Goal: Information Seeking & Learning: Check status

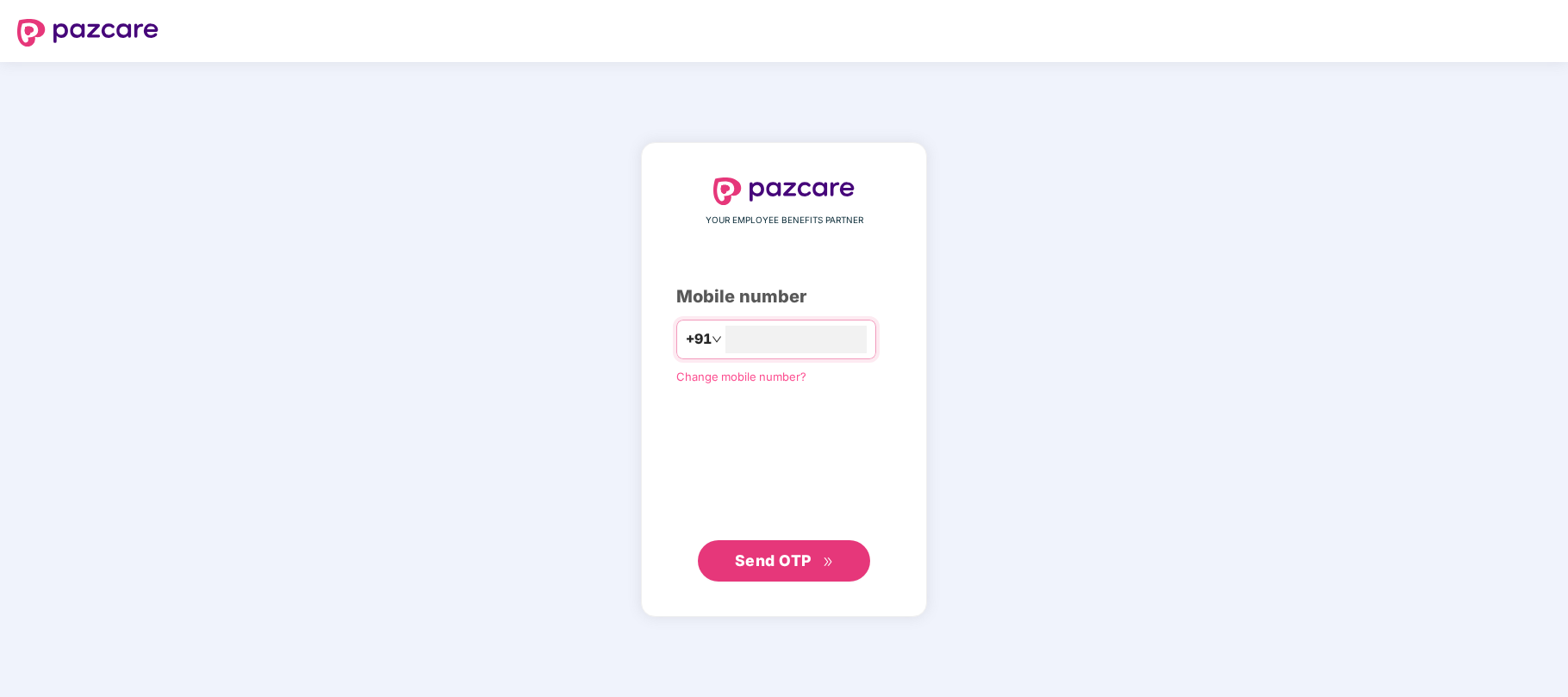
type input "**********"
click at [769, 562] on span "Send OTP" at bounding box center [773, 560] width 77 height 18
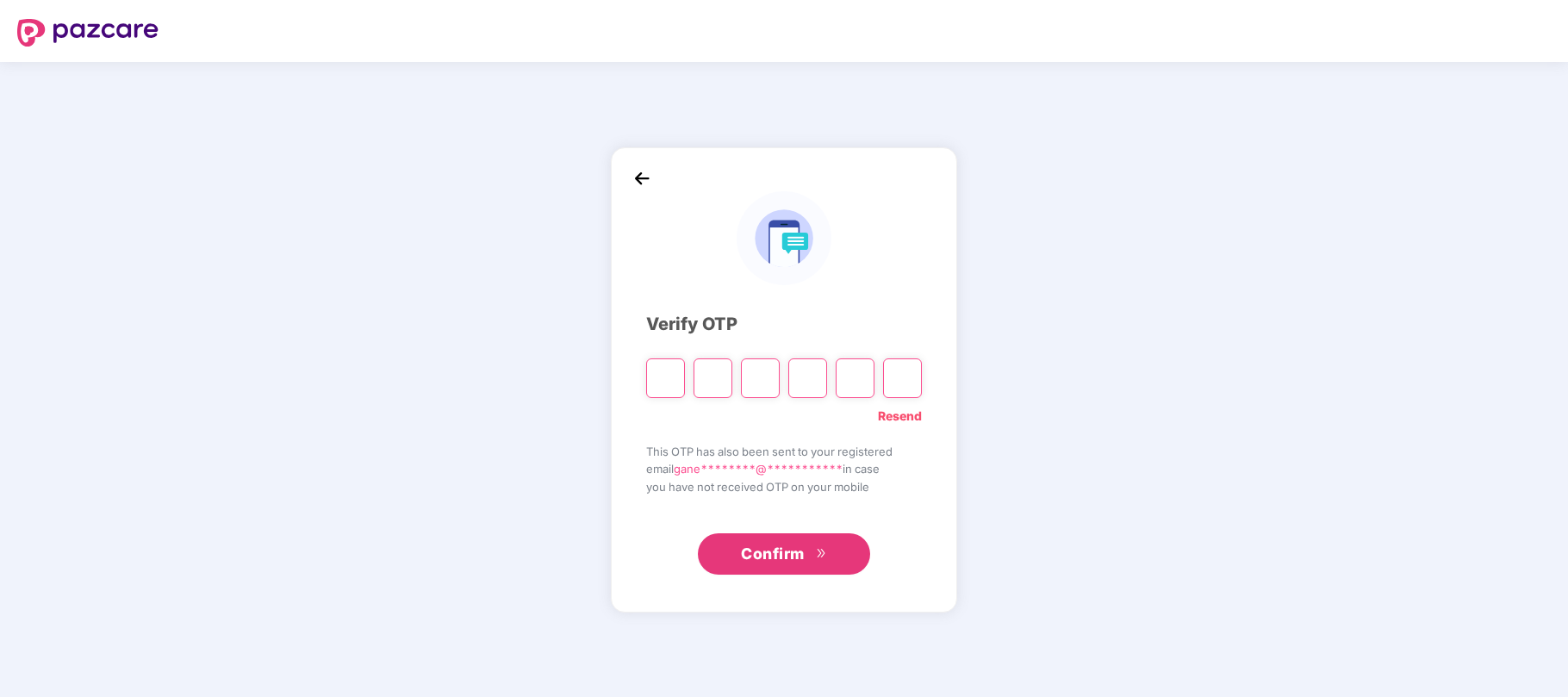
type input "*"
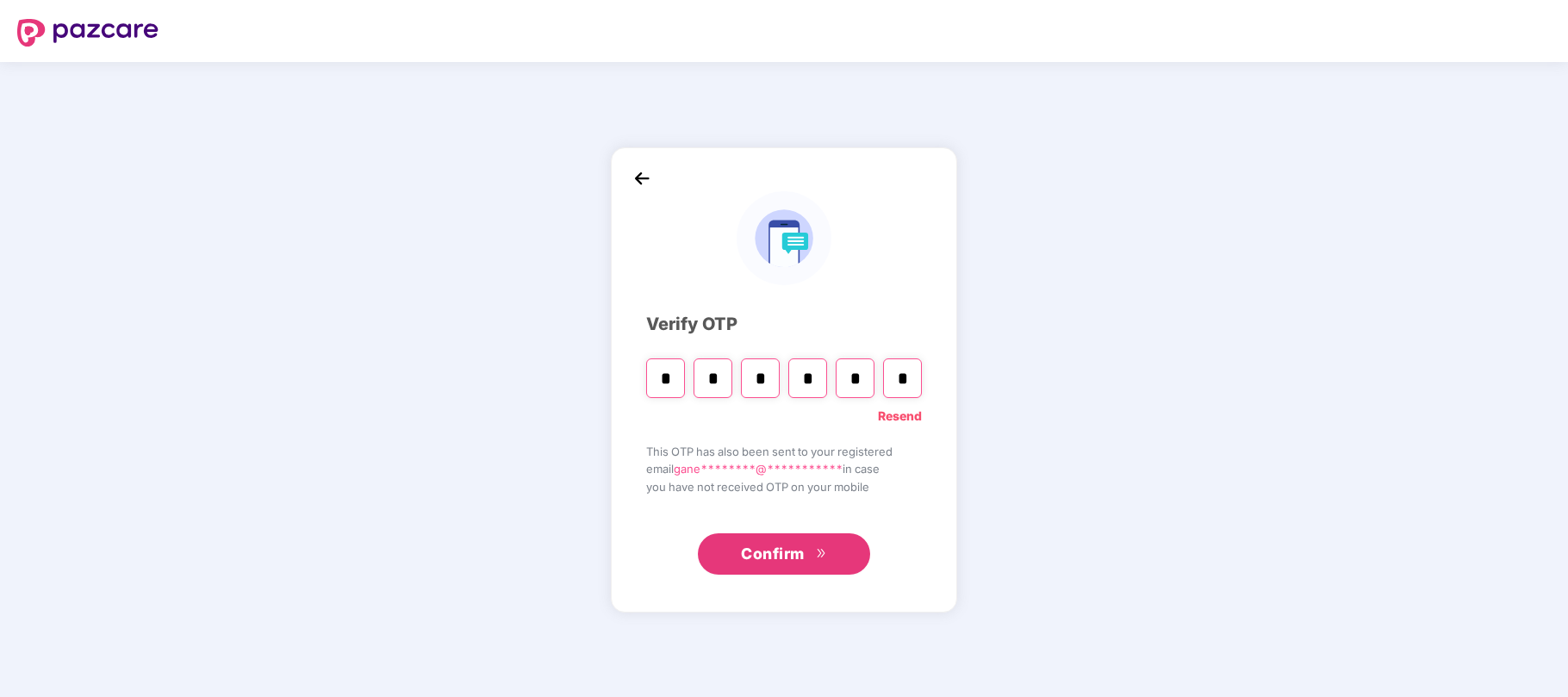
type input "*"
click at [776, 548] on span "Confirm" at bounding box center [772, 554] width 64 height 24
click at [790, 563] on span "Confirm" at bounding box center [772, 554] width 64 height 24
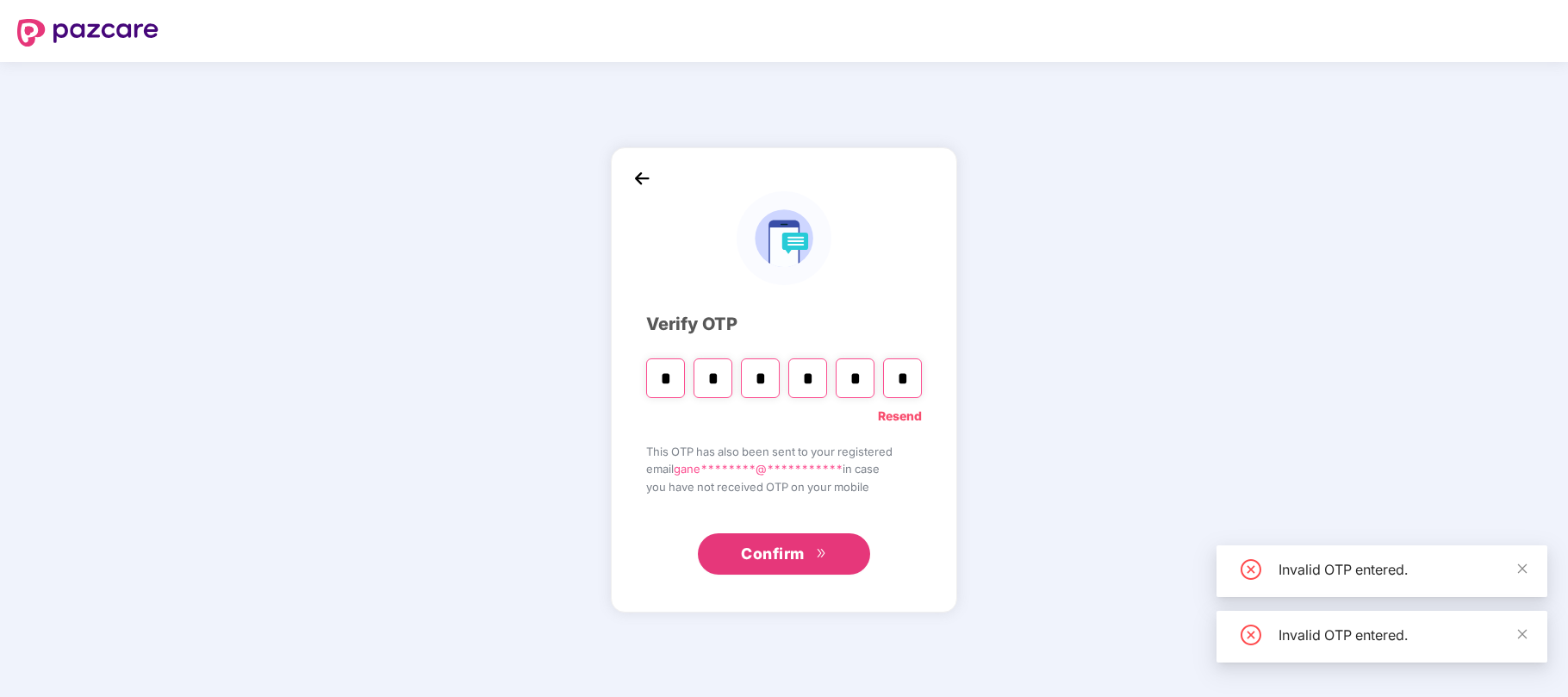
click at [785, 559] on span "Confirm" at bounding box center [772, 554] width 64 height 24
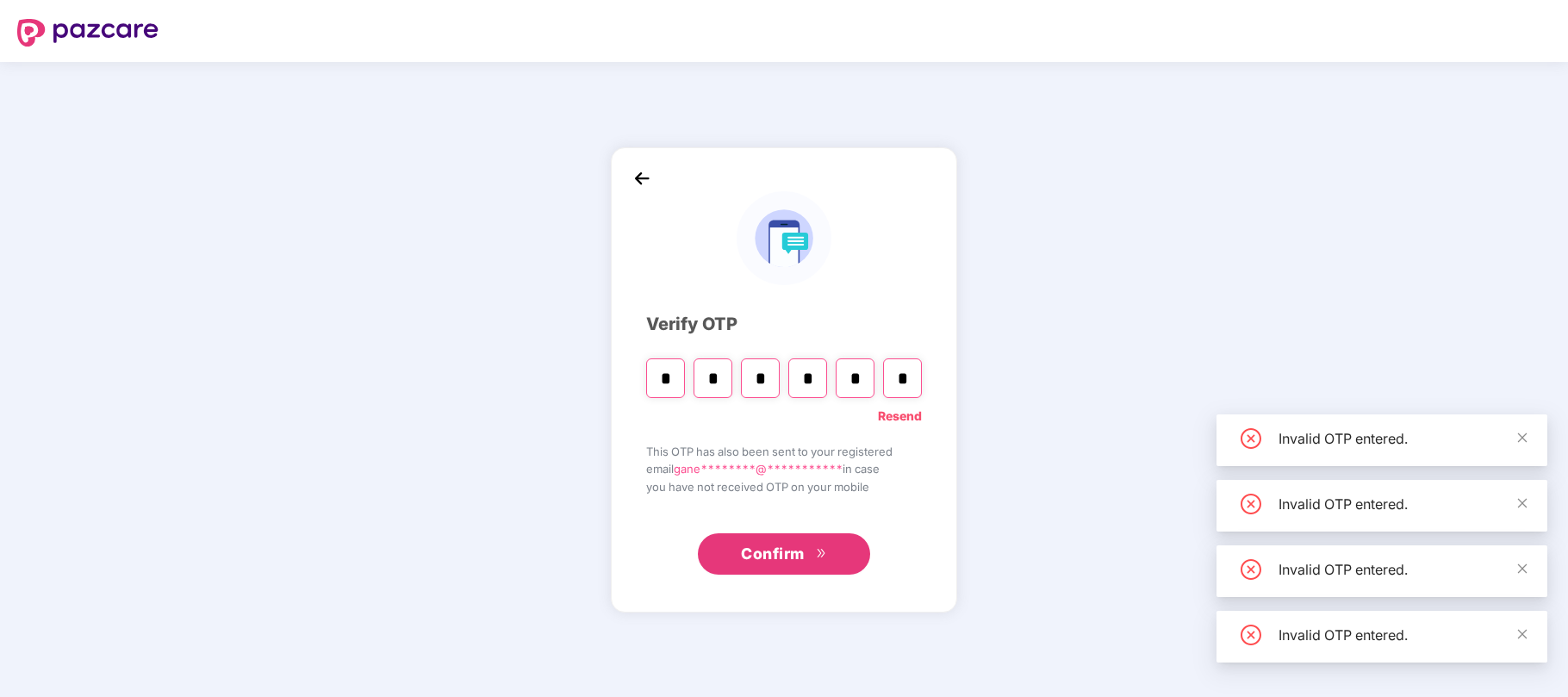
click at [785, 559] on span "Confirm" at bounding box center [772, 554] width 64 height 24
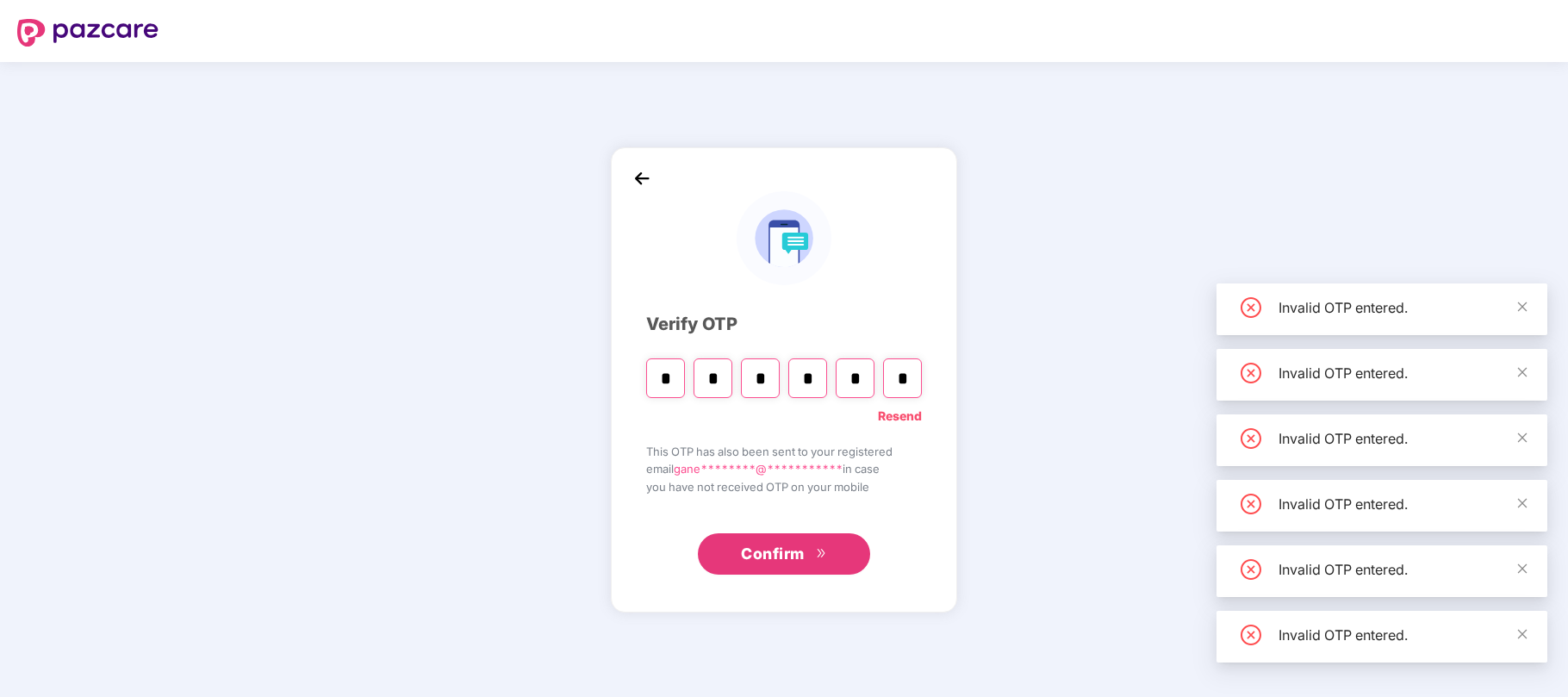
click at [785, 559] on span "Confirm" at bounding box center [772, 554] width 64 height 24
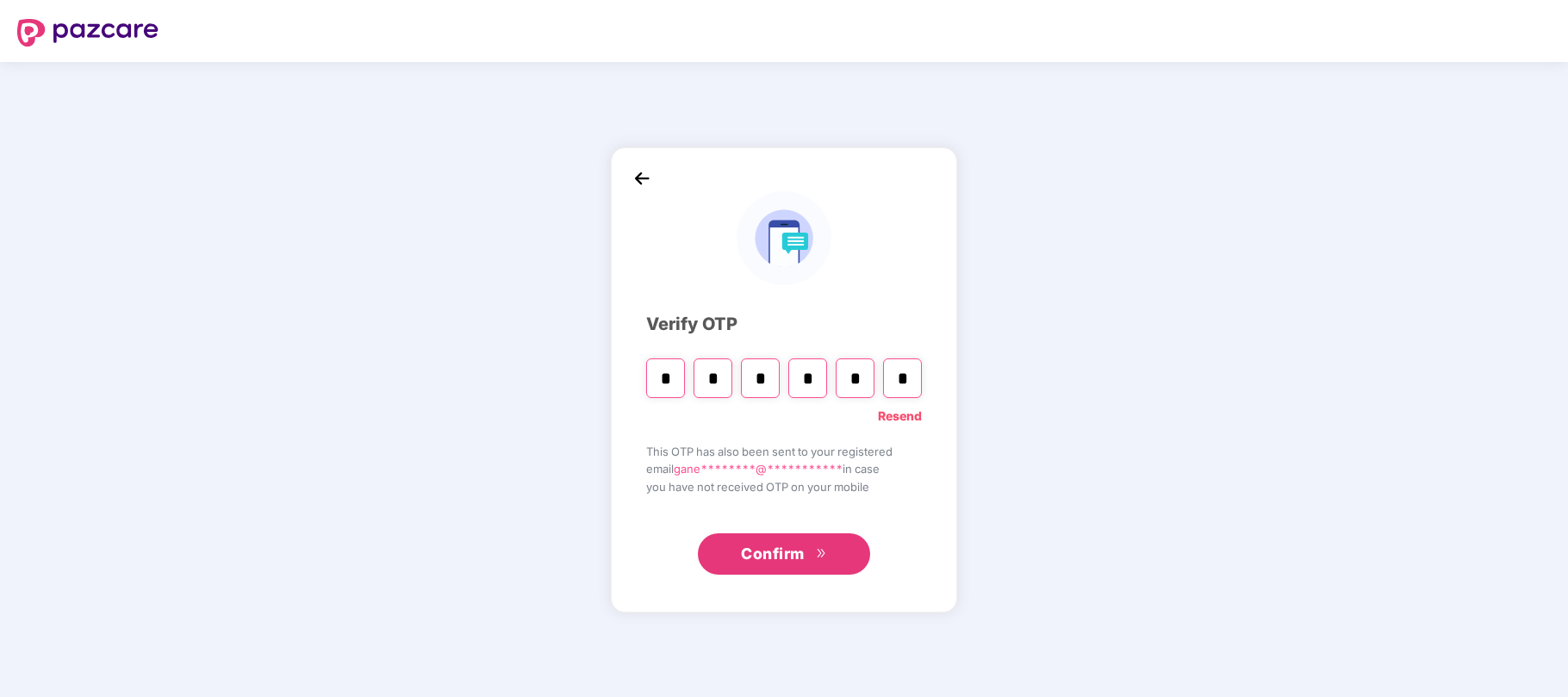
click at [808, 380] on input "*" at bounding box center [808, 378] width 39 height 39
type input "*"
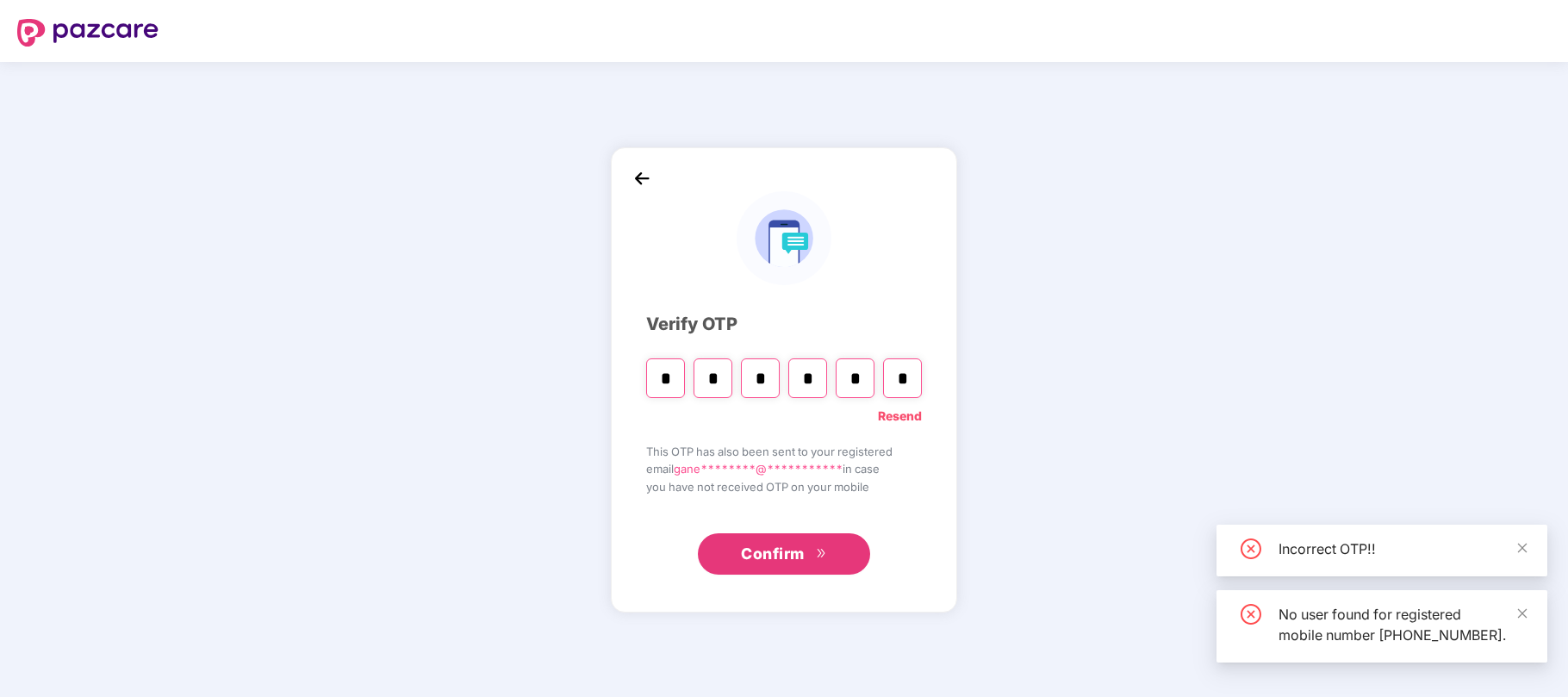
type input "*"
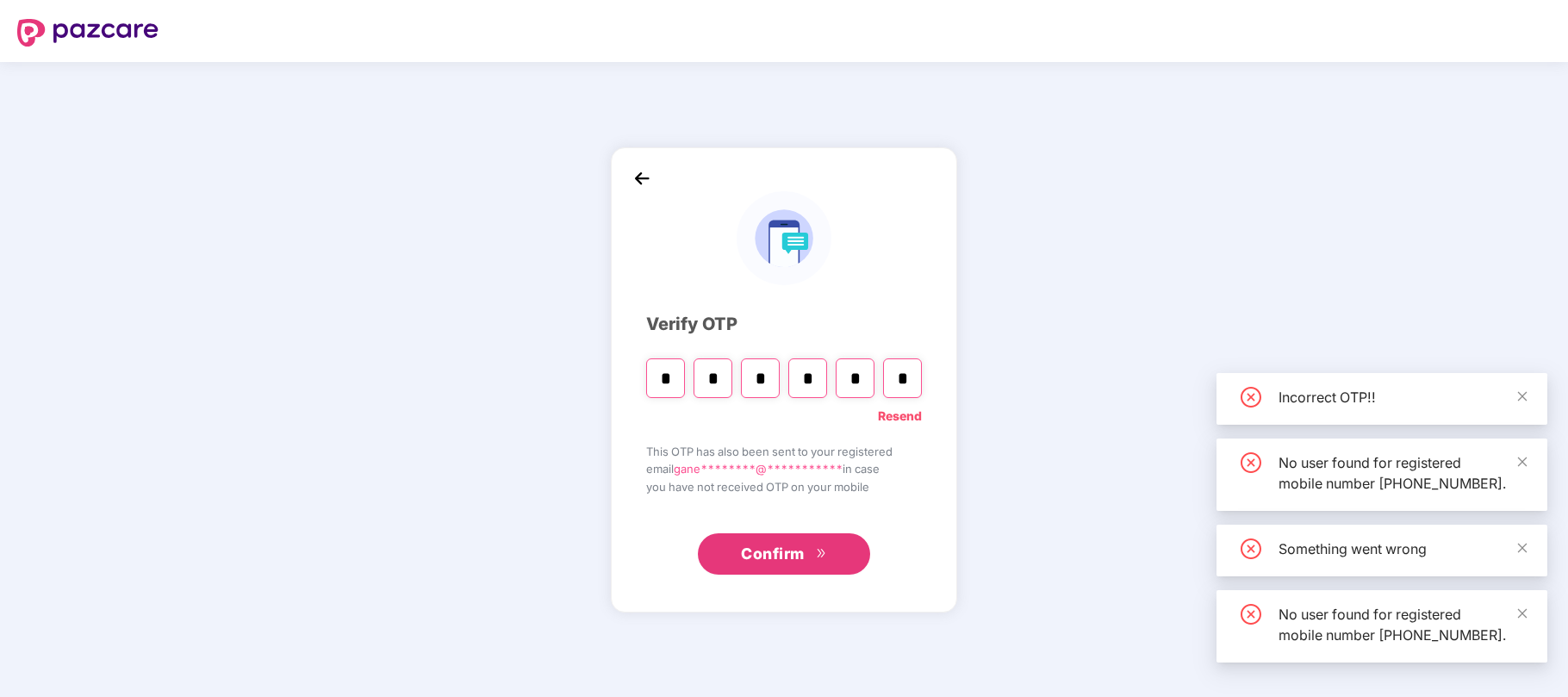
click at [801, 567] on button "Confirm" at bounding box center [784, 554] width 173 height 41
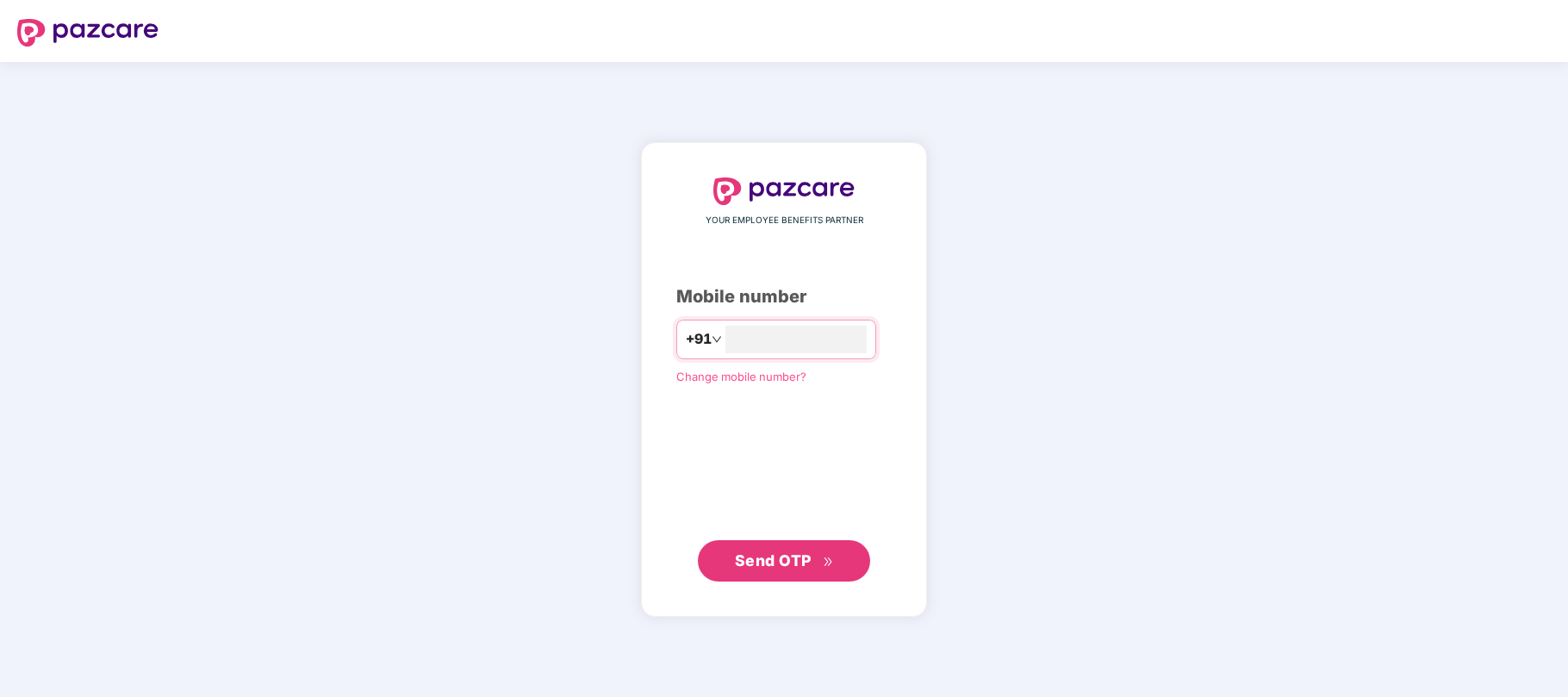
type input "**********"
click at [756, 565] on span "Send OTP" at bounding box center [773, 560] width 77 height 18
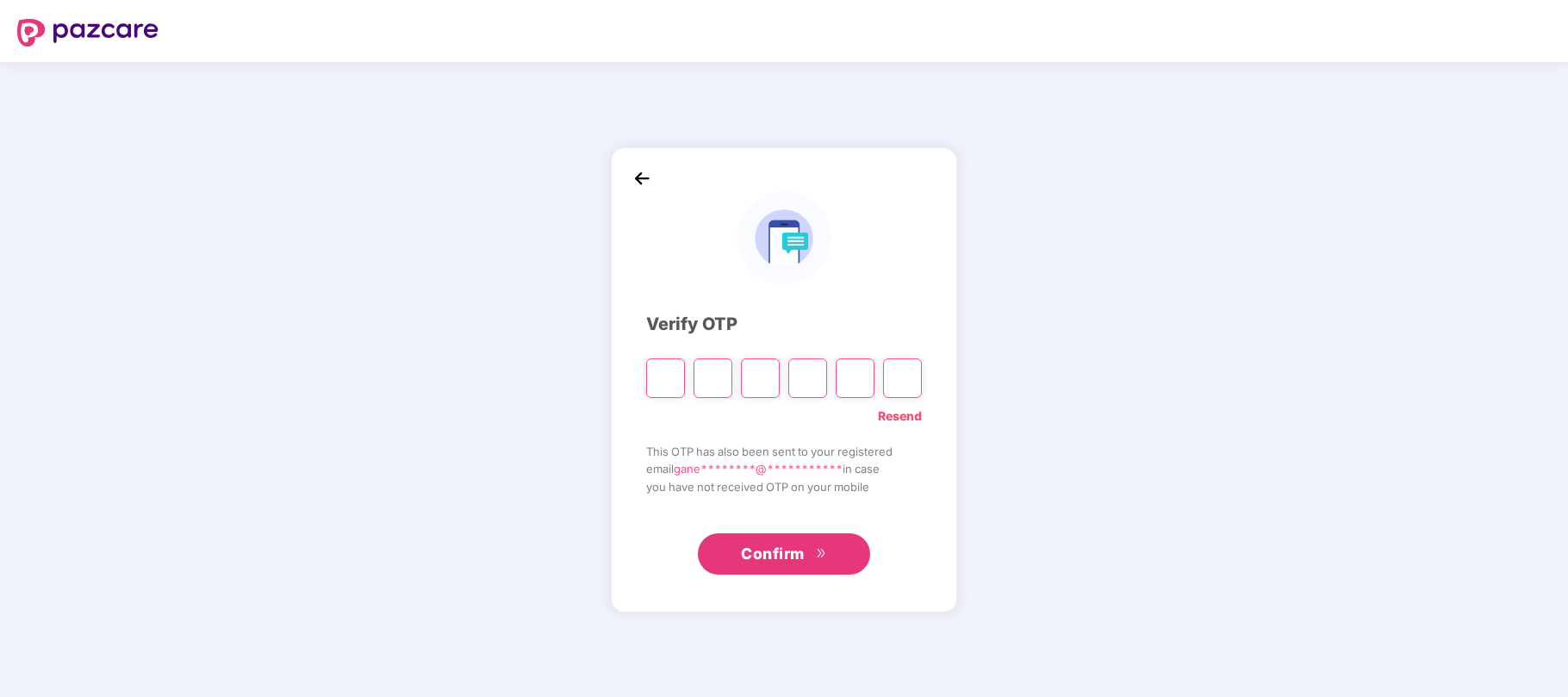
type input "*"
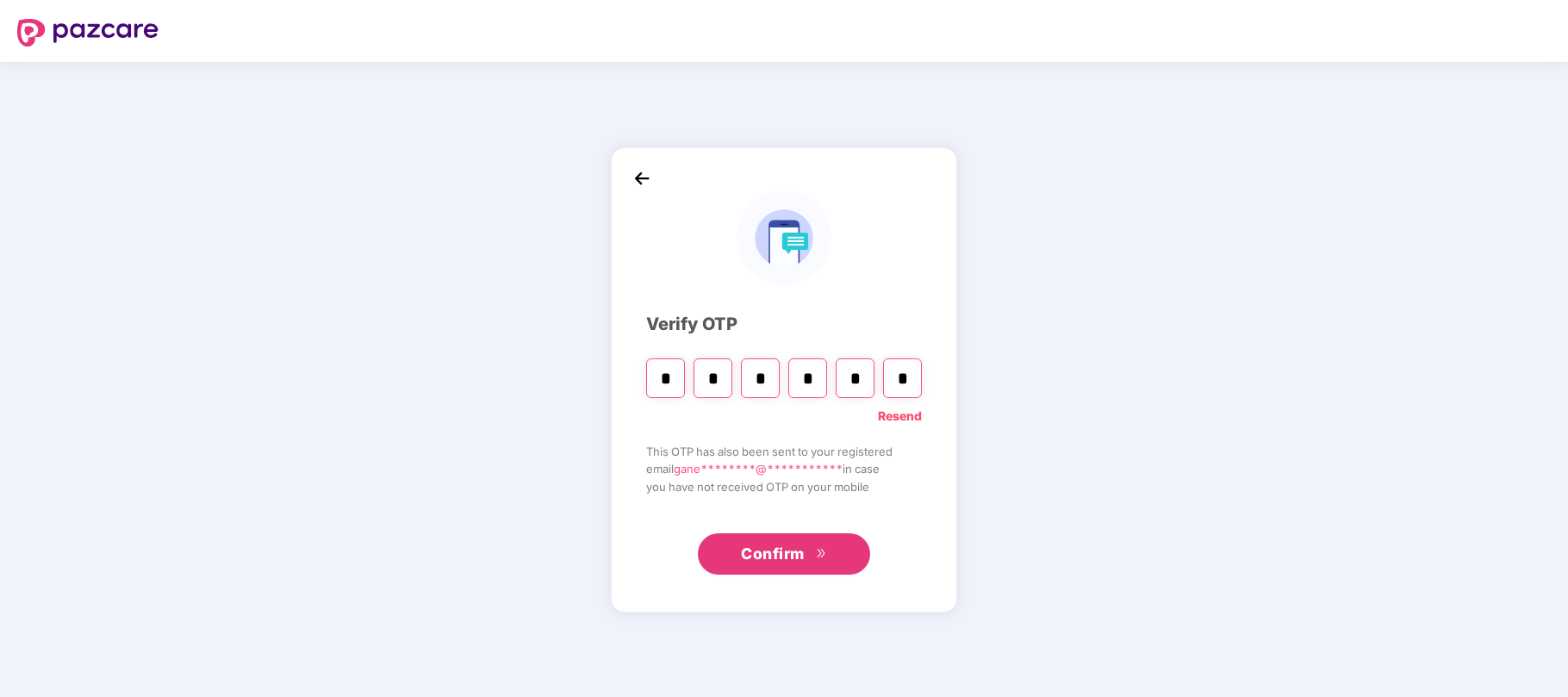
type input "*"
click at [895, 412] on link "Resend" at bounding box center [899, 416] width 44 height 19
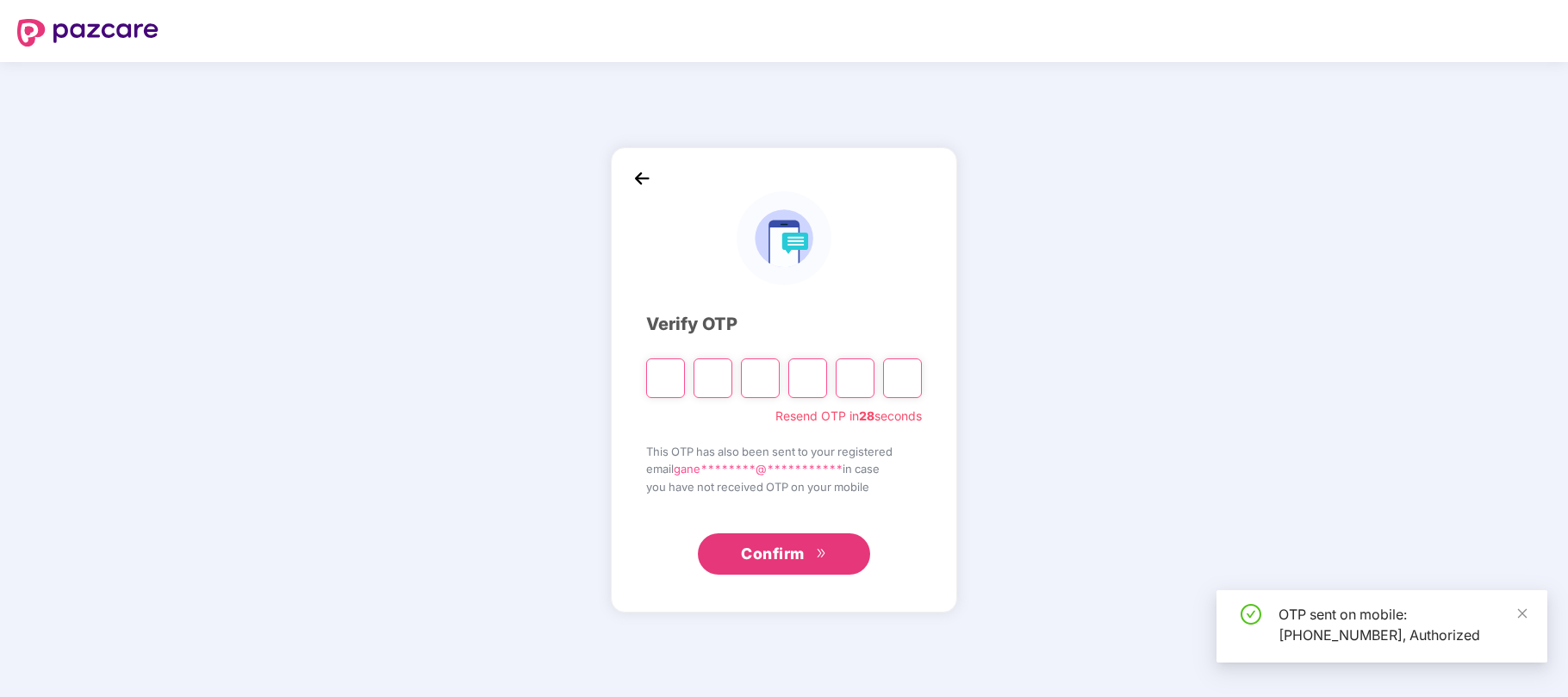
click at [673, 379] on input "Please enter verification code. Digit 1" at bounding box center [666, 378] width 39 height 39
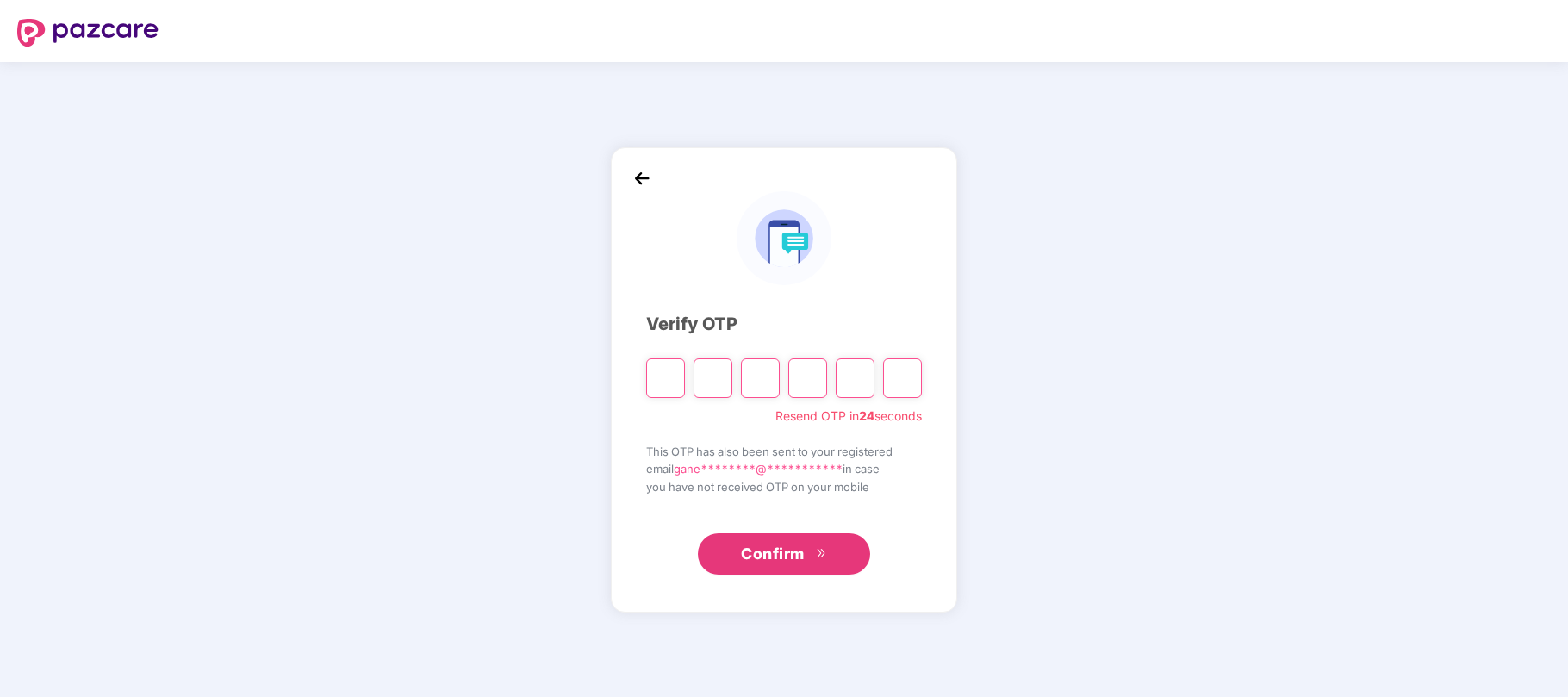
type input "*"
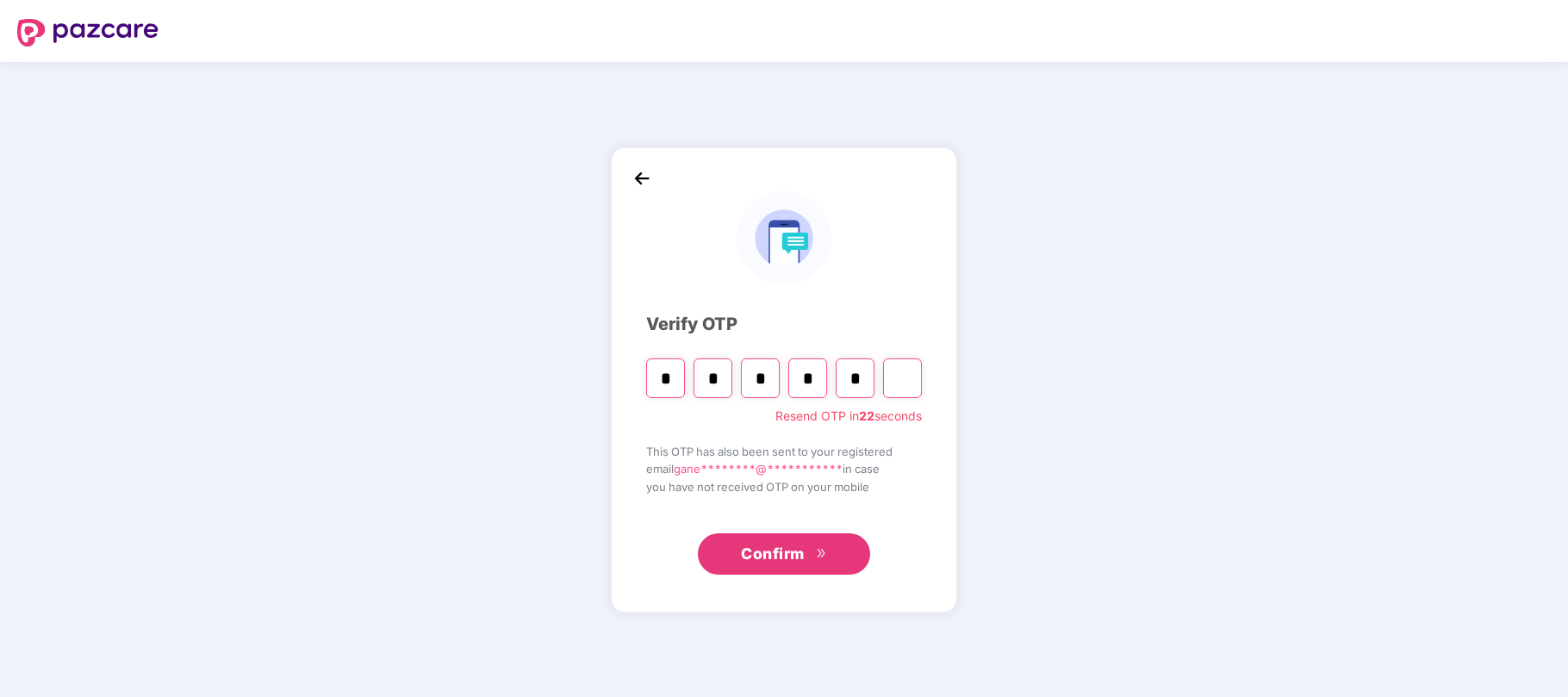
type input "*"
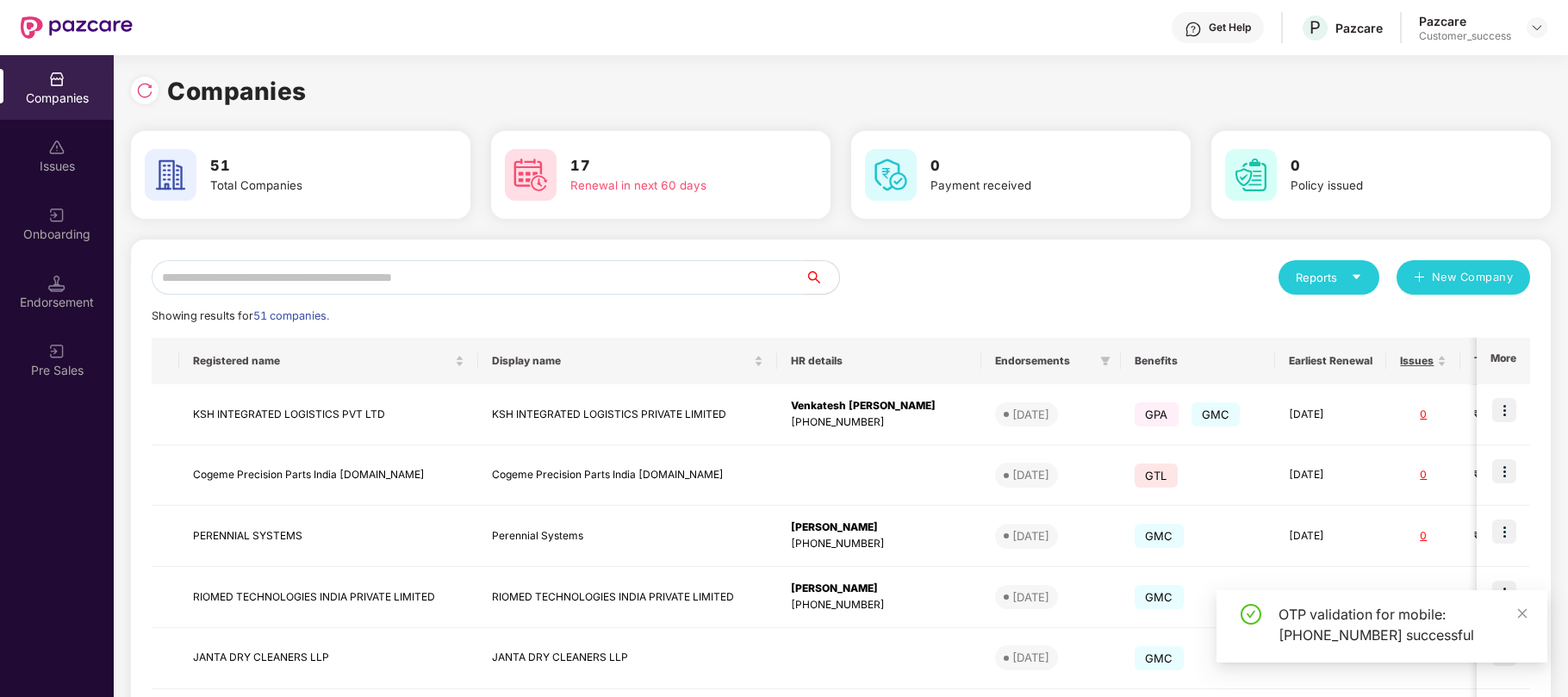
click at [459, 284] on input "text" at bounding box center [477, 277] width 653 height 35
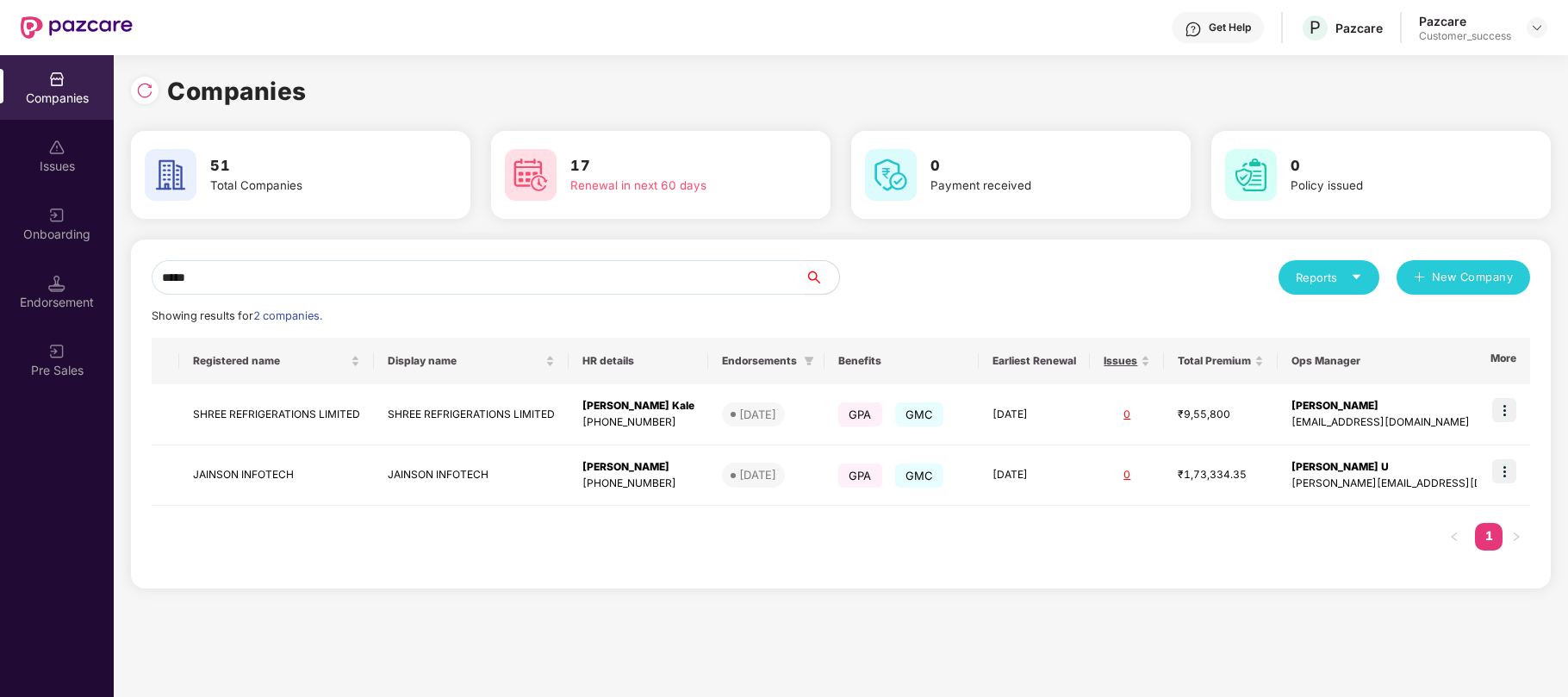
type input "*****"
click at [742, 693] on div "Companies 51 Total Companies 17 Renewal in next 60 days 0 Payment received 0 Po…" at bounding box center [841, 376] width 1454 height 642
click at [1513, 411] on img at bounding box center [1504, 410] width 24 height 24
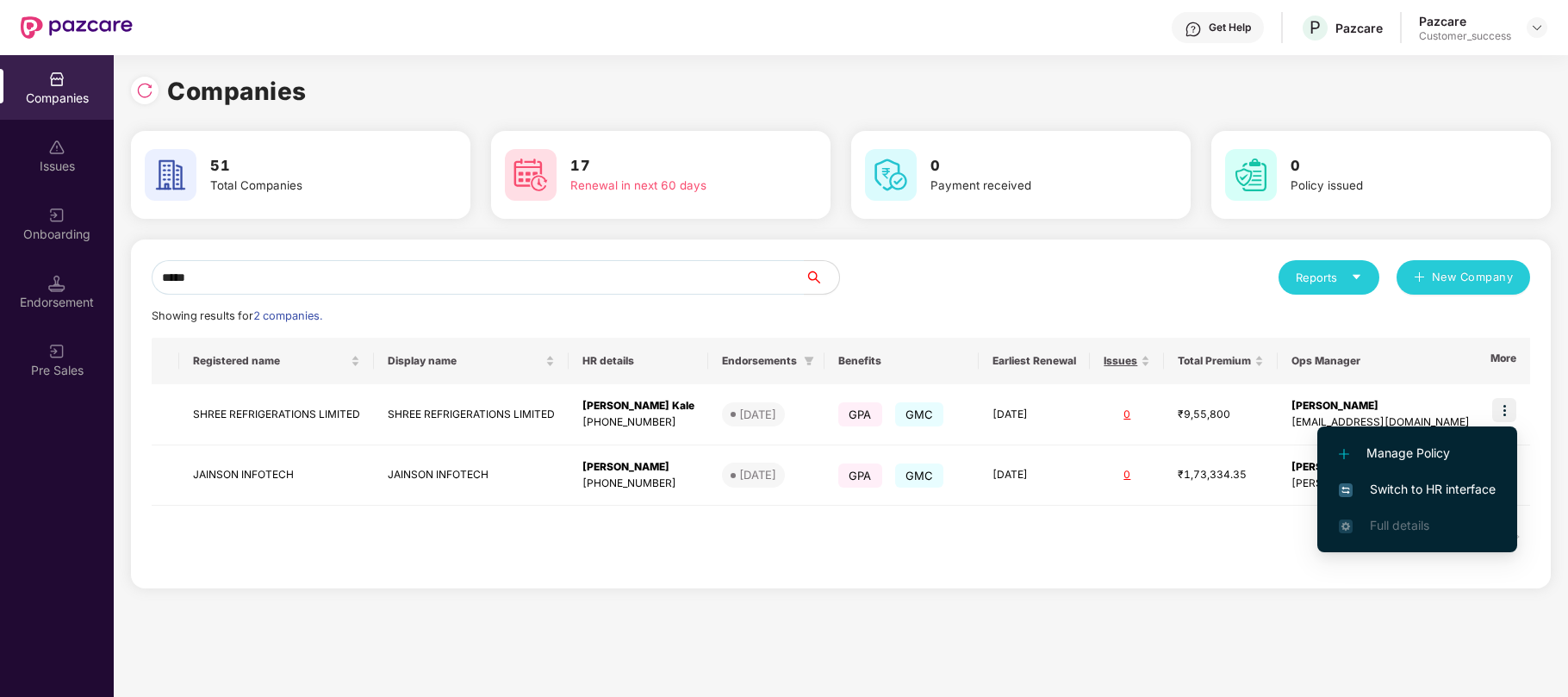
click at [1406, 491] on span "Switch to HR interface" at bounding box center [1418, 490] width 157 height 19
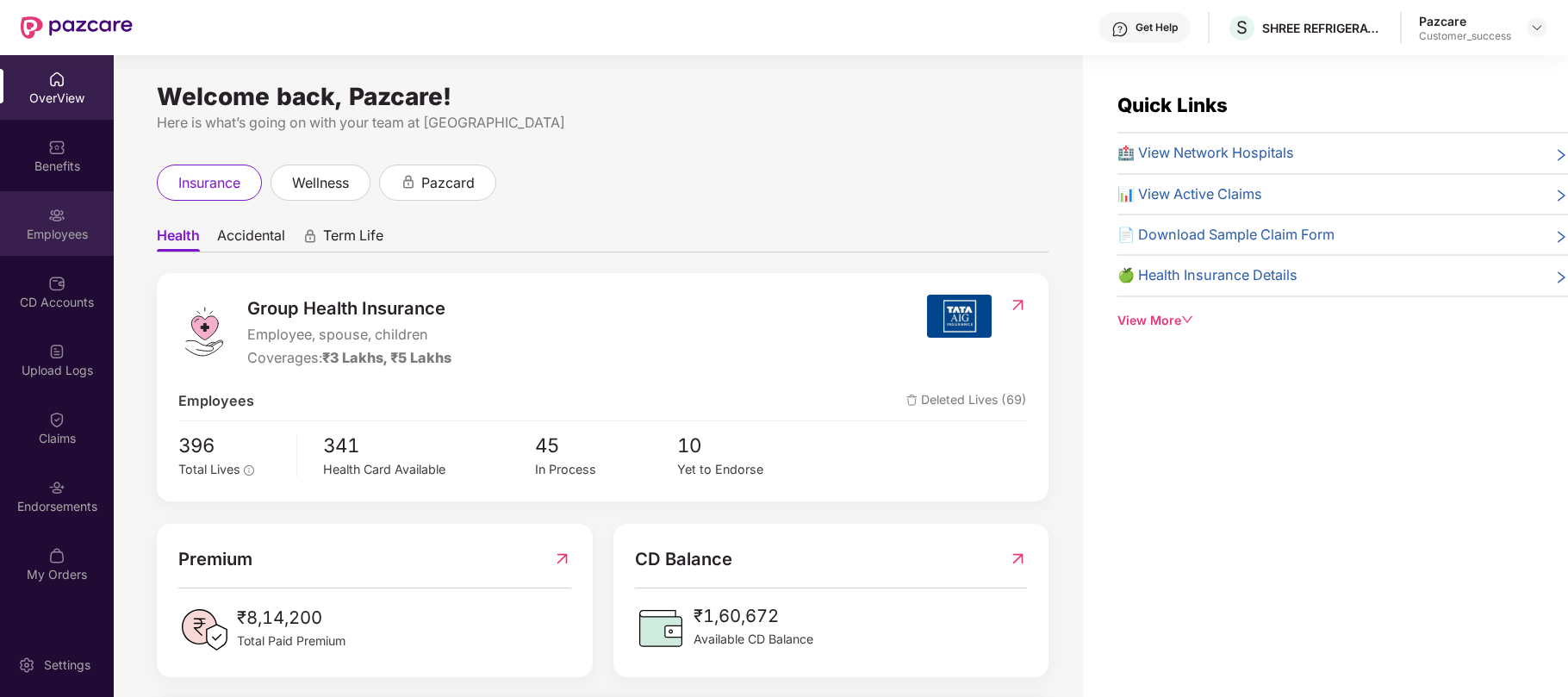
click at [39, 229] on div "Employees" at bounding box center [57, 235] width 114 height 17
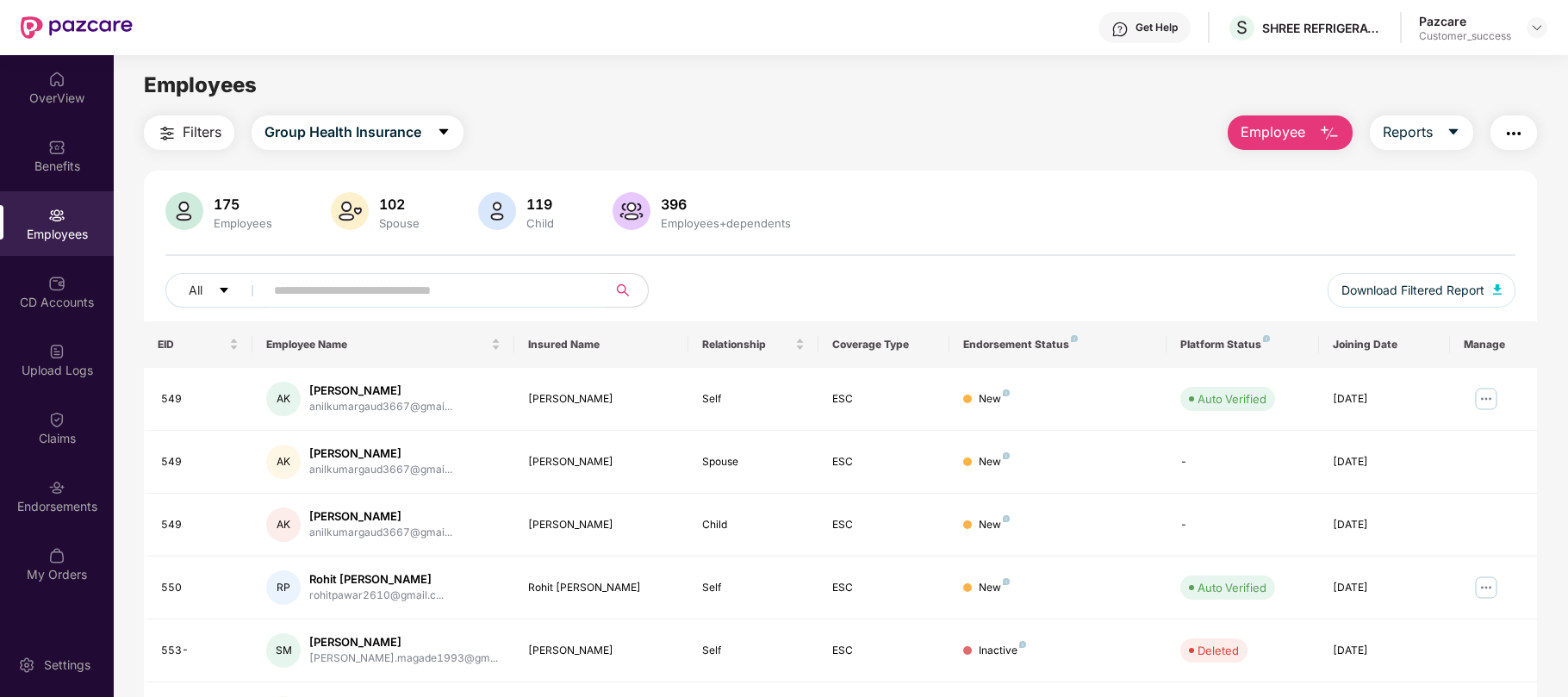
click at [359, 296] on input "text" at bounding box center [428, 291] width 309 height 26
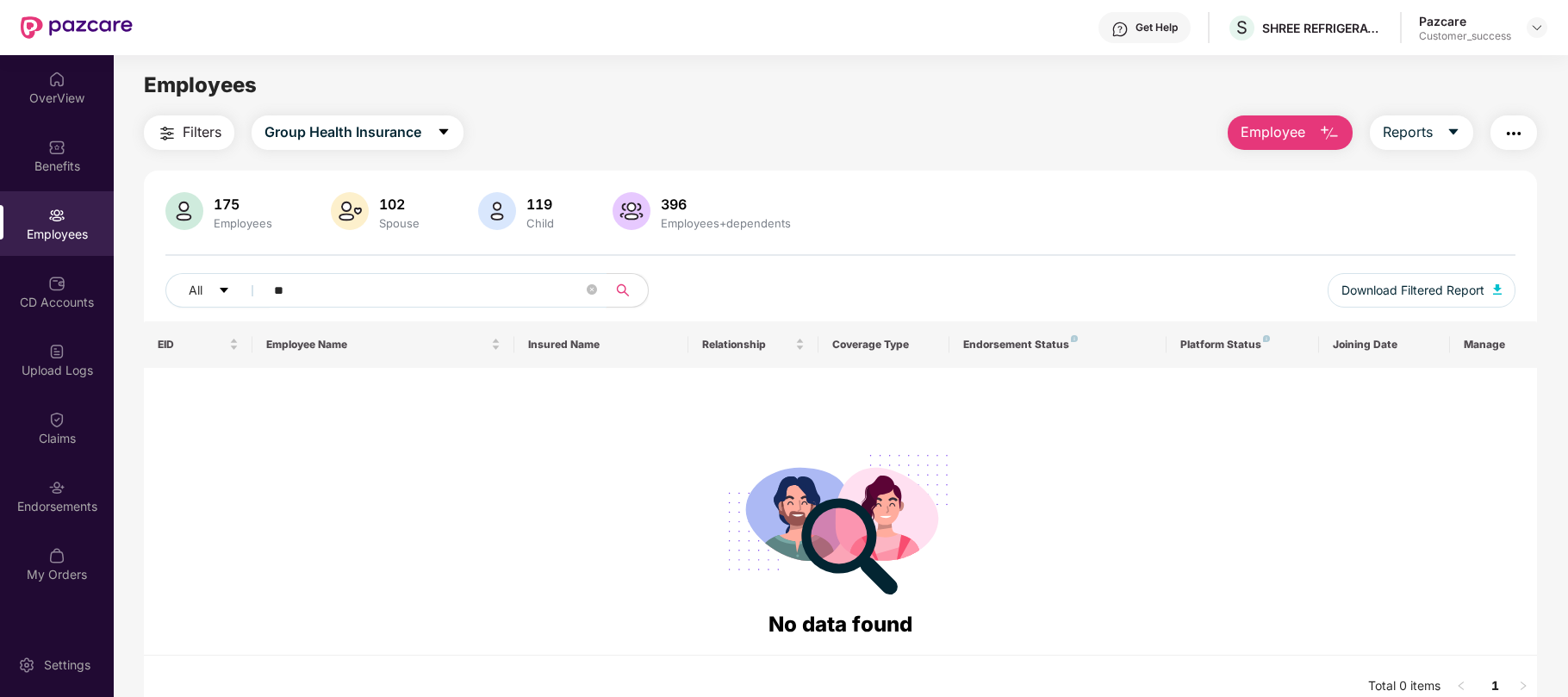
type input "*"
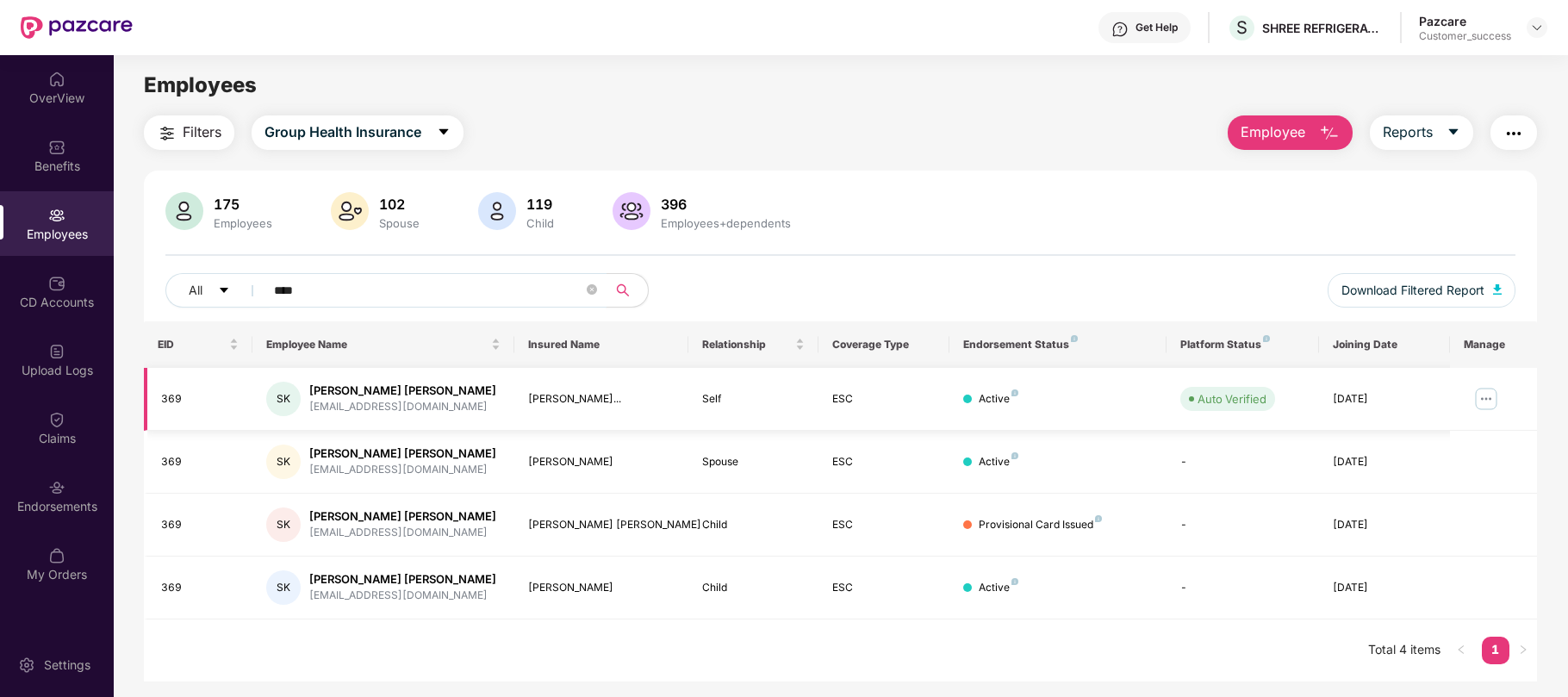
type input "****"
click at [1476, 398] on img at bounding box center [1487, 399] width 28 height 28
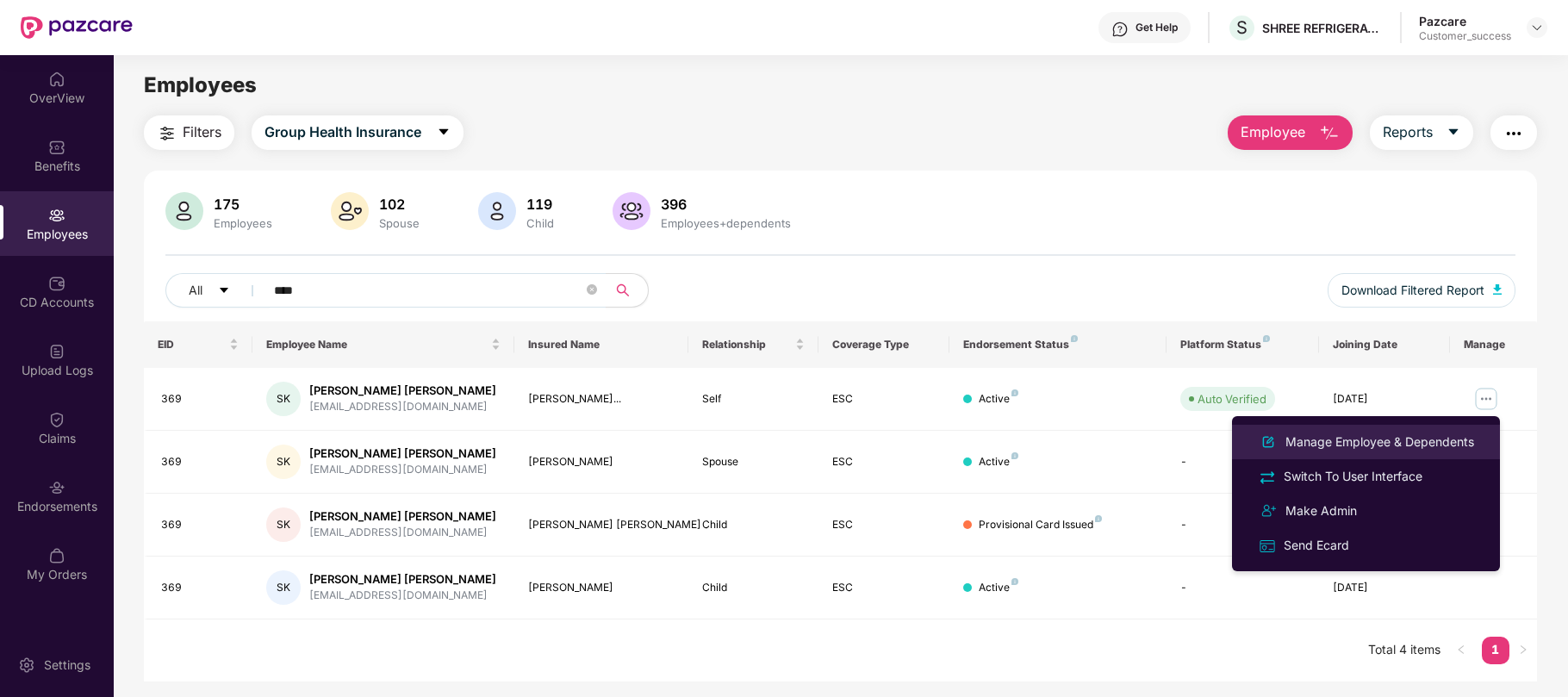
click at [1399, 445] on div "Manage Employee & Dependents" at bounding box center [1379, 442] width 195 height 19
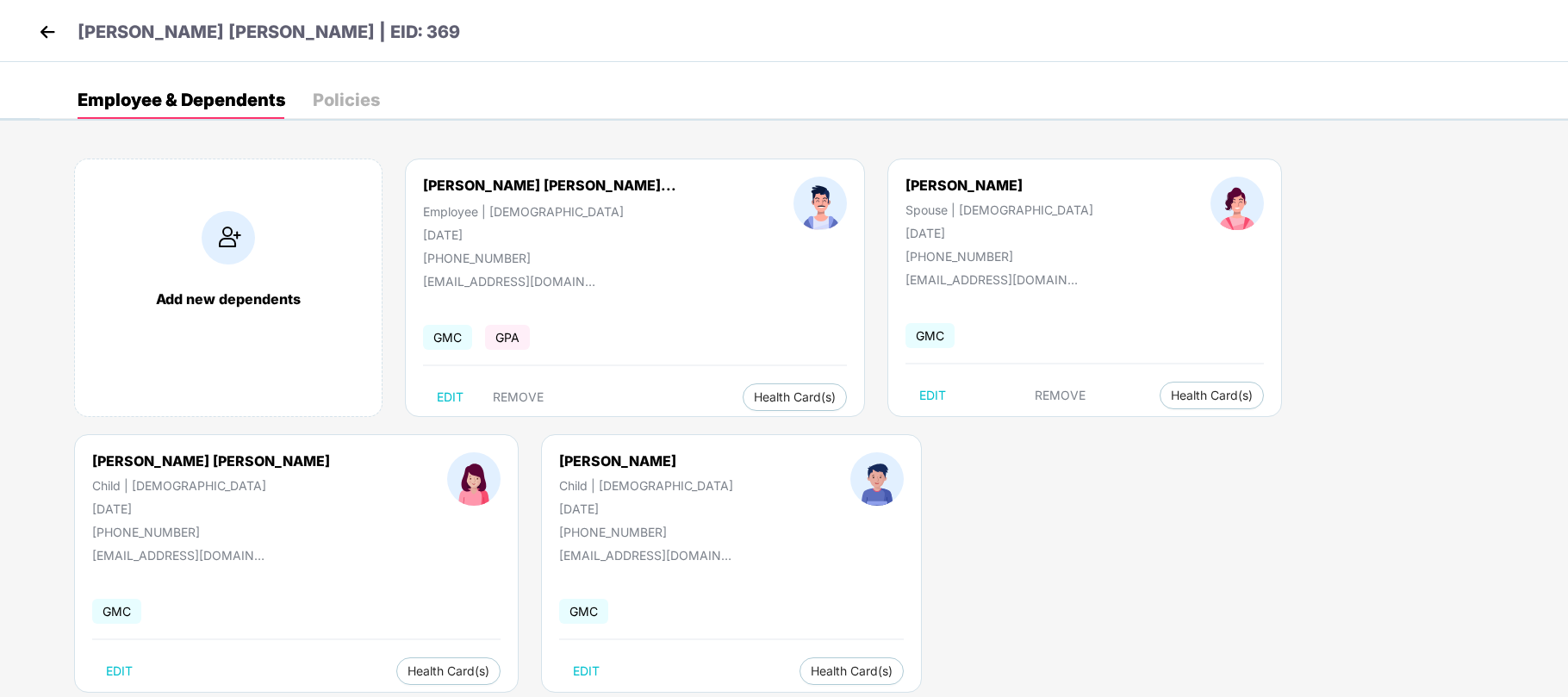
click at [49, 31] on img at bounding box center [48, 32] width 26 height 26
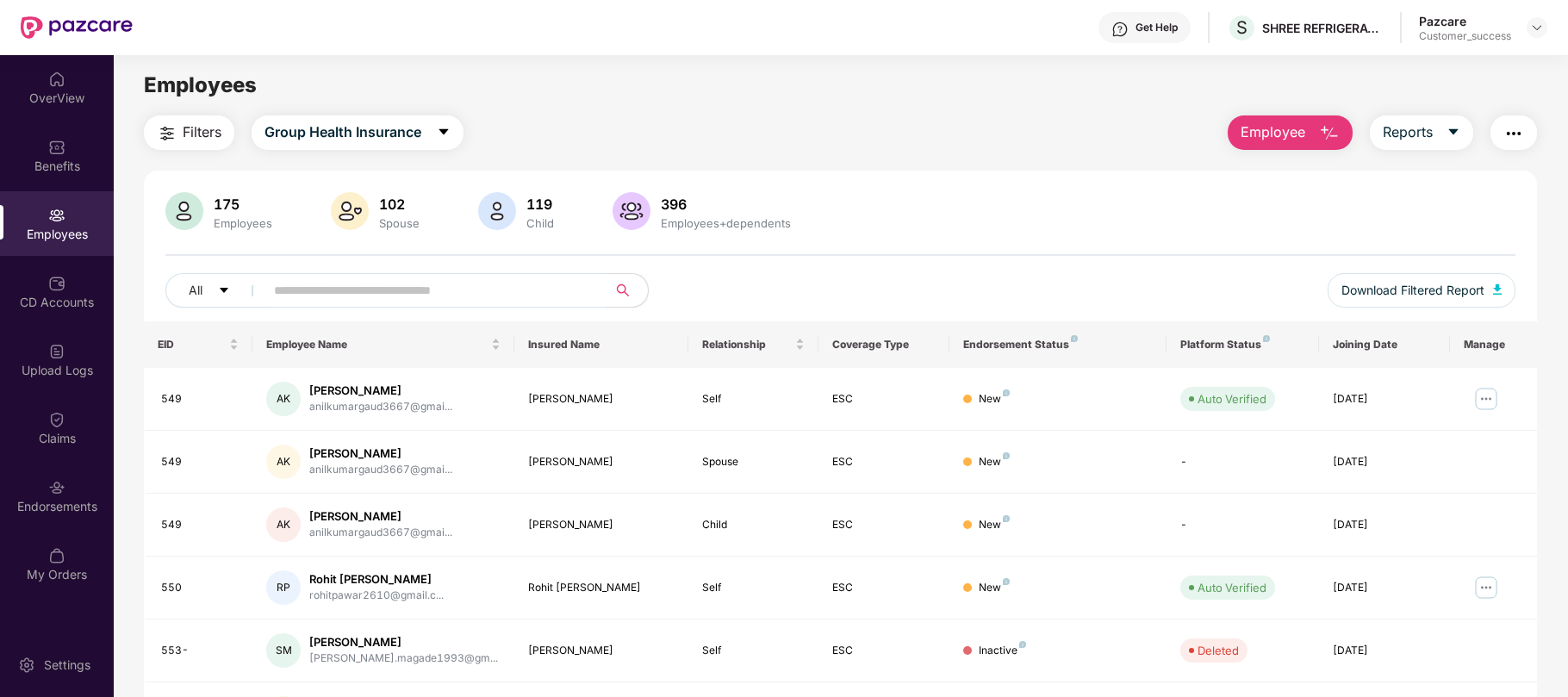
click at [421, 294] on input "text" at bounding box center [428, 291] width 309 height 26
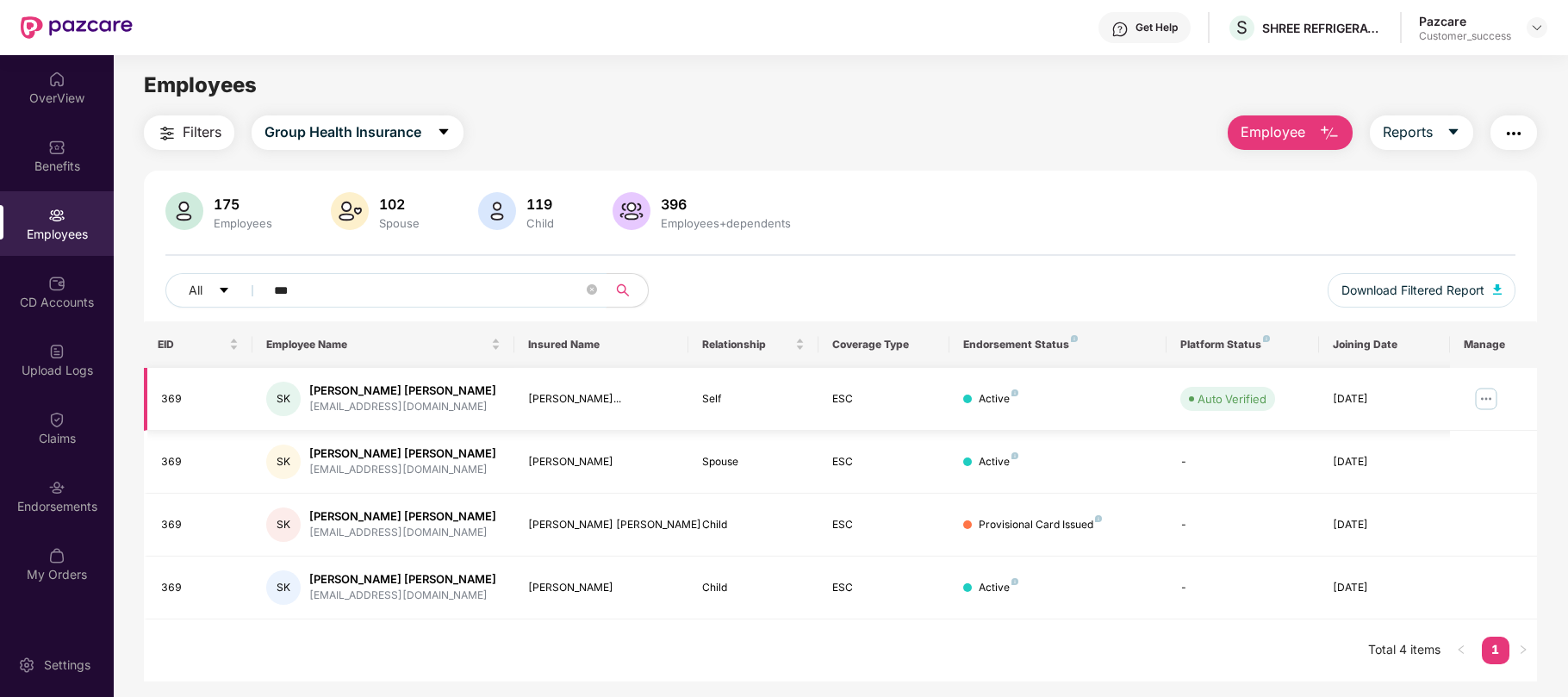
type input "***"
click at [1490, 401] on img at bounding box center [1487, 399] width 28 height 28
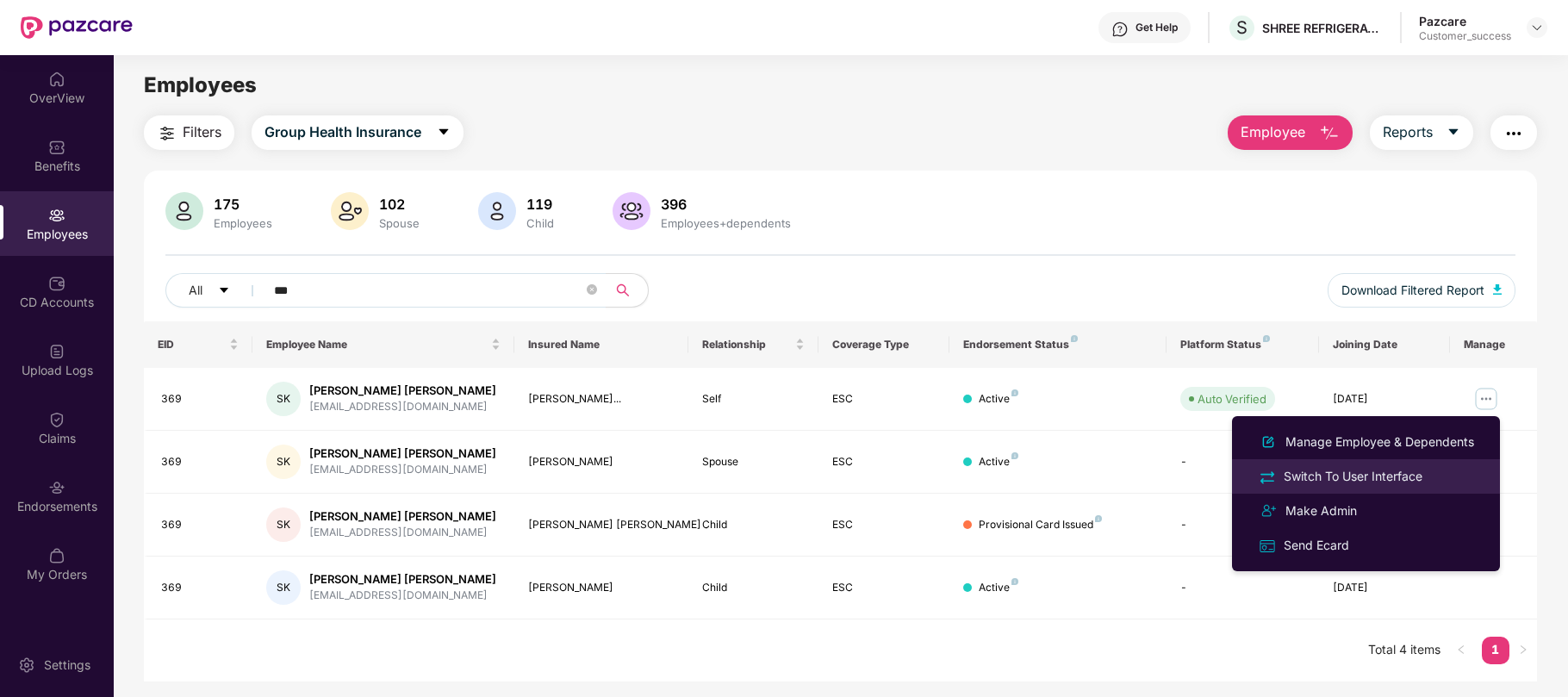
click at [1405, 480] on div "Switch To User Interface" at bounding box center [1353, 477] width 146 height 19
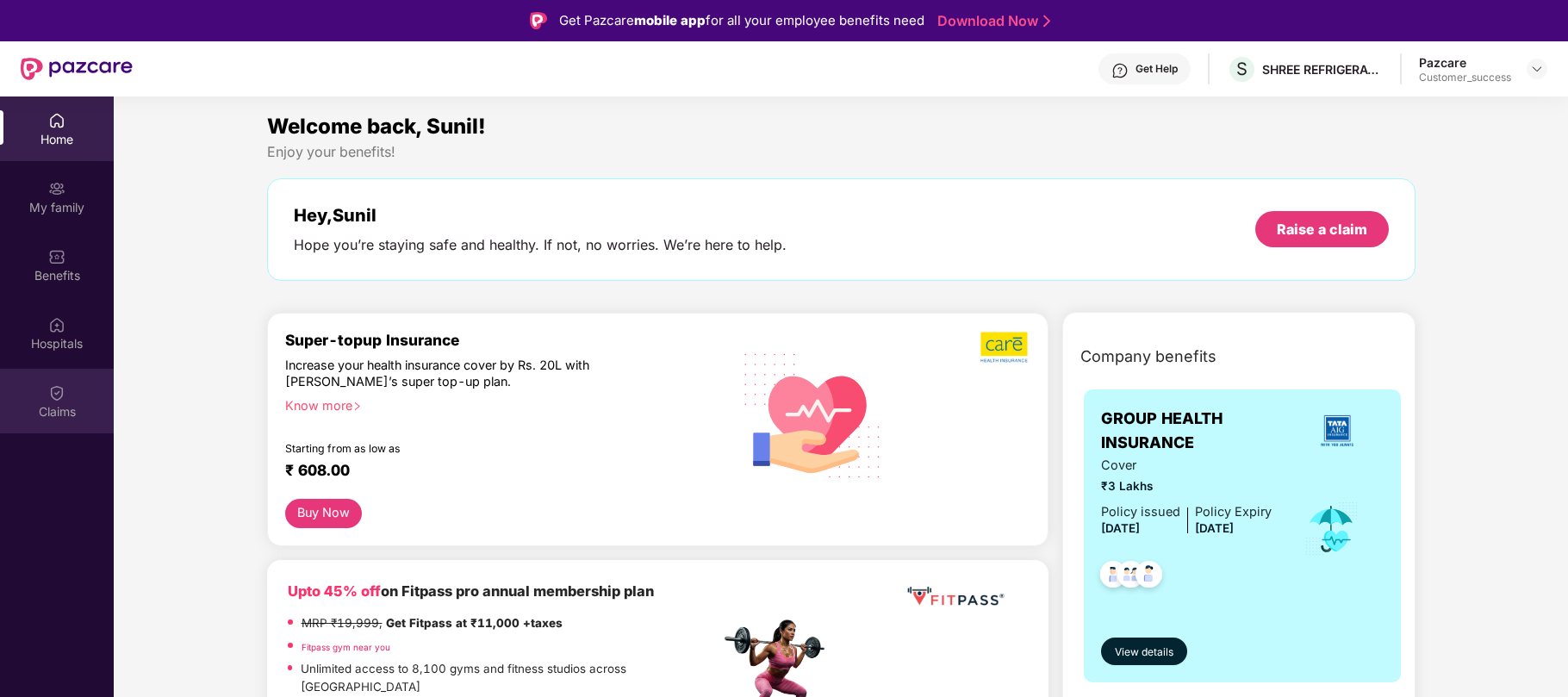
click at [52, 396] on img at bounding box center [57, 392] width 17 height 17
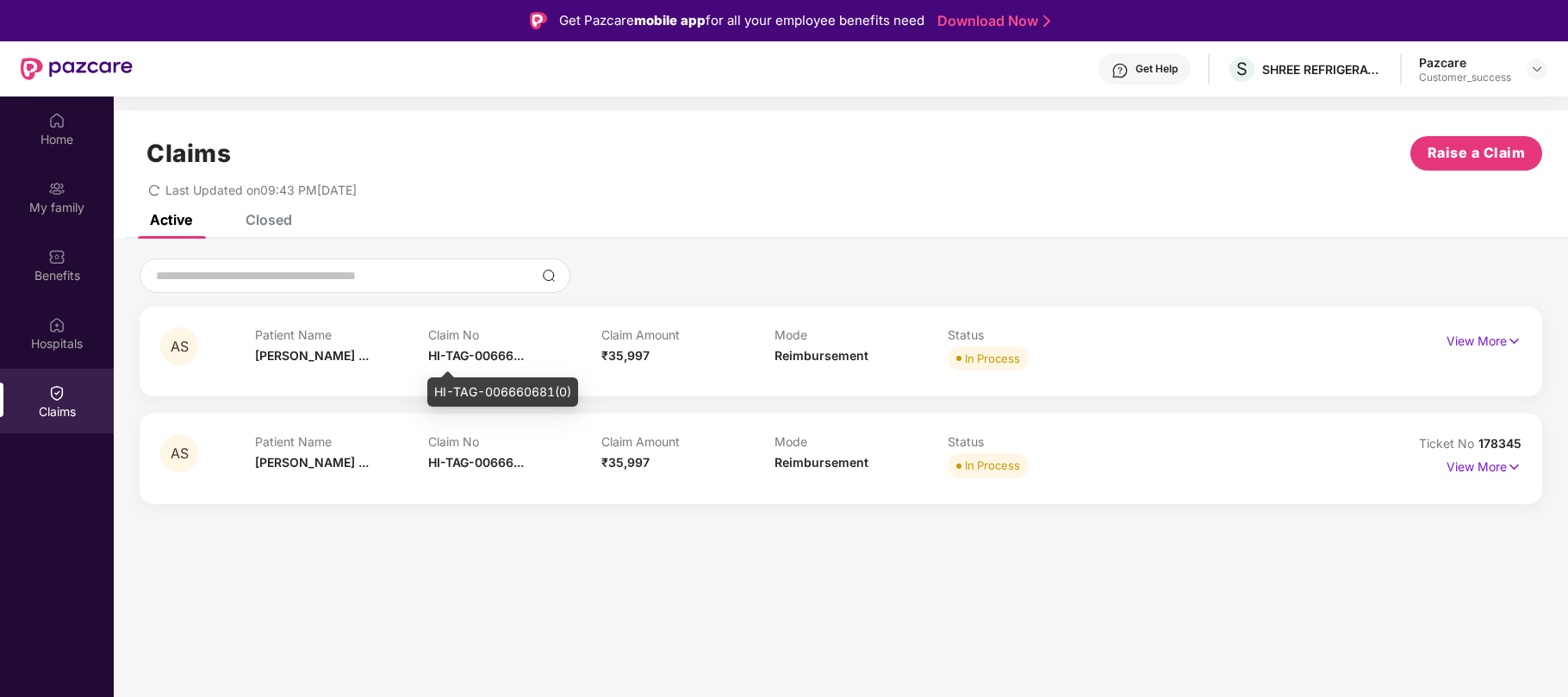
click at [497, 356] on span "HI-TAG-00666..." at bounding box center [476, 356] width 95 height 15
click at [528, 394] on div "HI-TAG-006660681(0)" at bounding box center [502, 391] width 150 height 29
copy div "006660681"
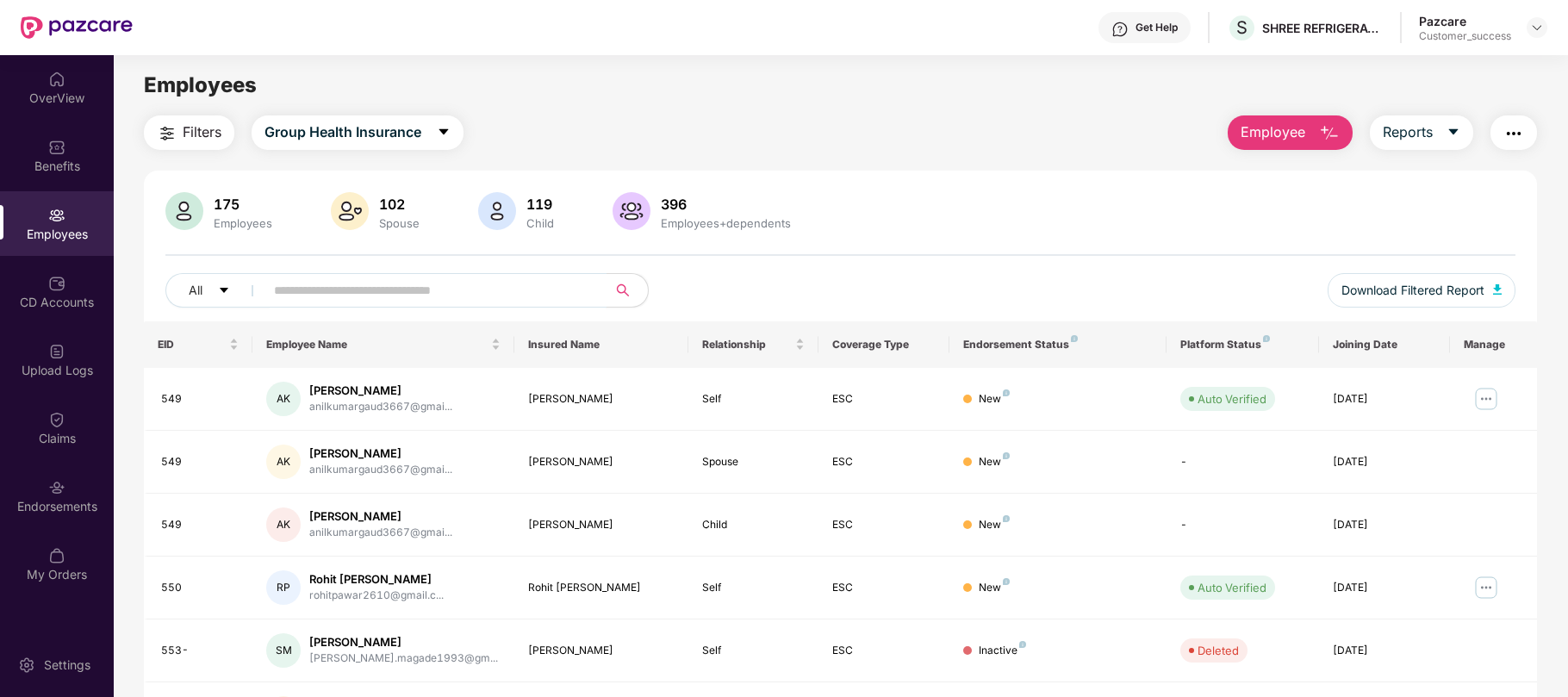
click at [473, 297] on input "text" at bounding box center [428, 291] width 309 height 26
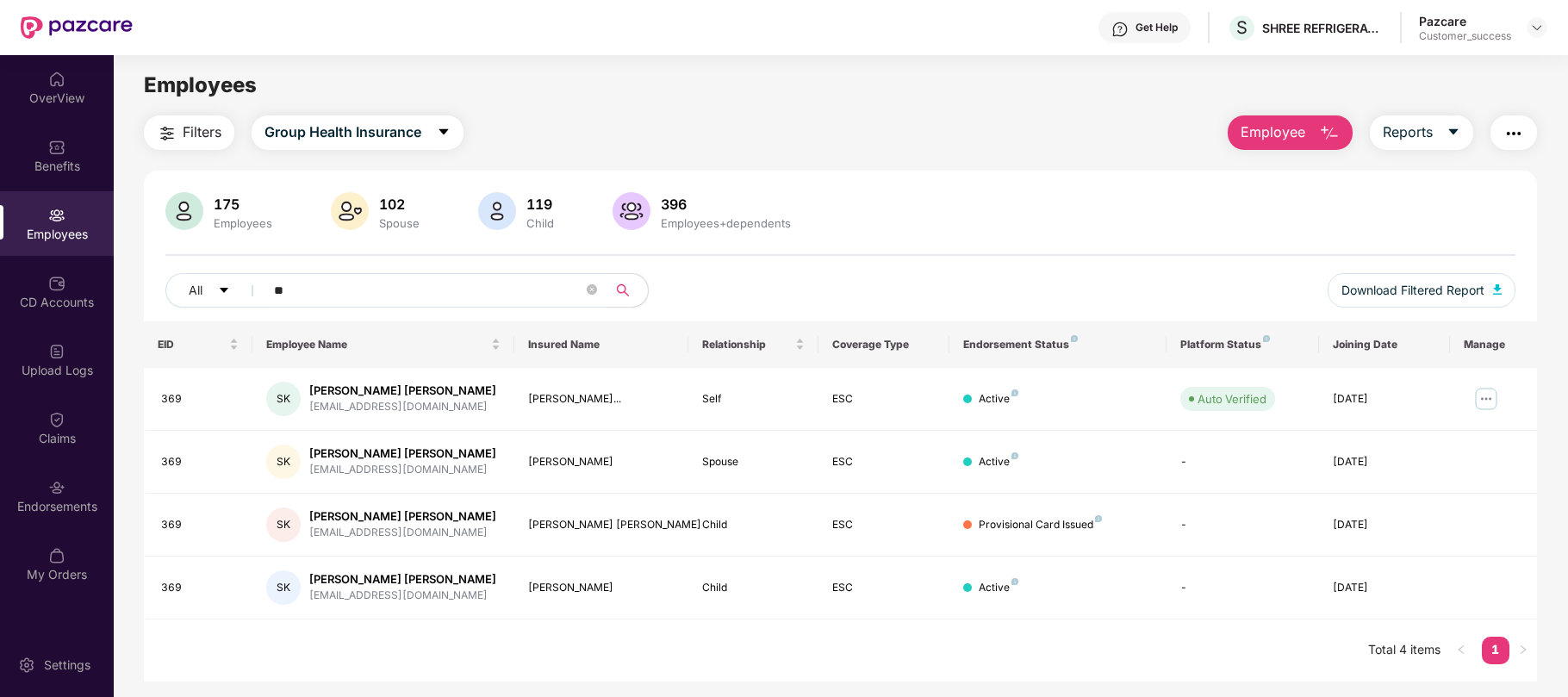
type input "*"
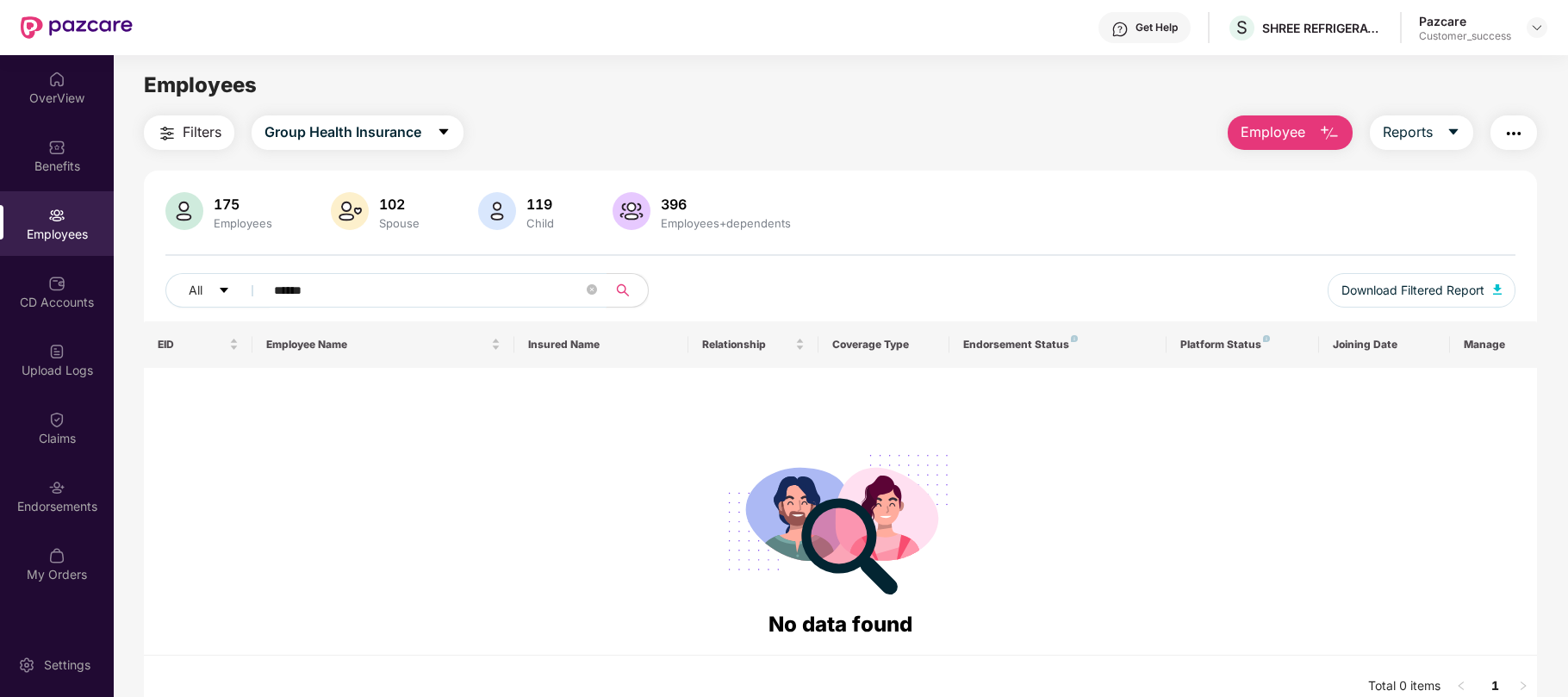
click at [286, 293] on input "******" at bounding box center [428, 291] width 309 height 26
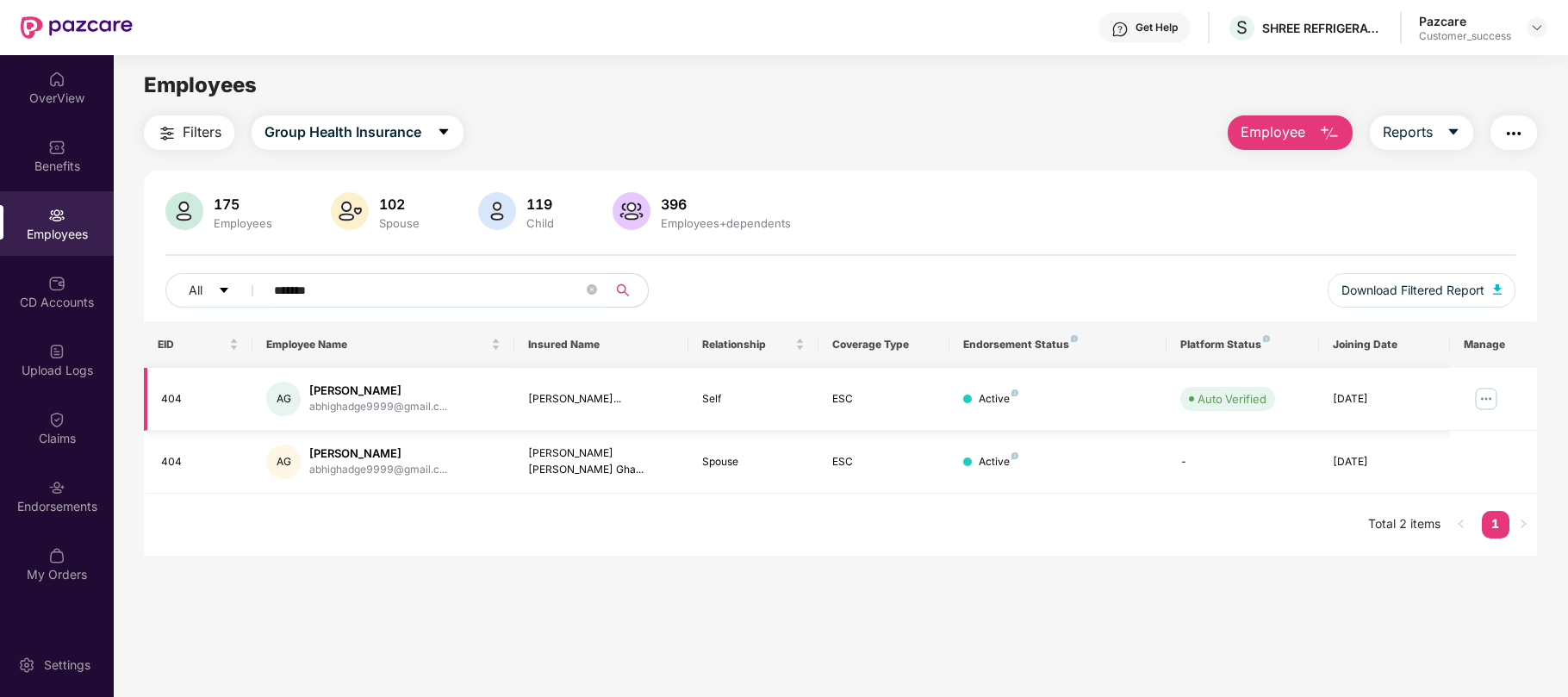
type input "*******"
click at [1482, 394] on img at bounding box center [1487, 399] width 28 height 28
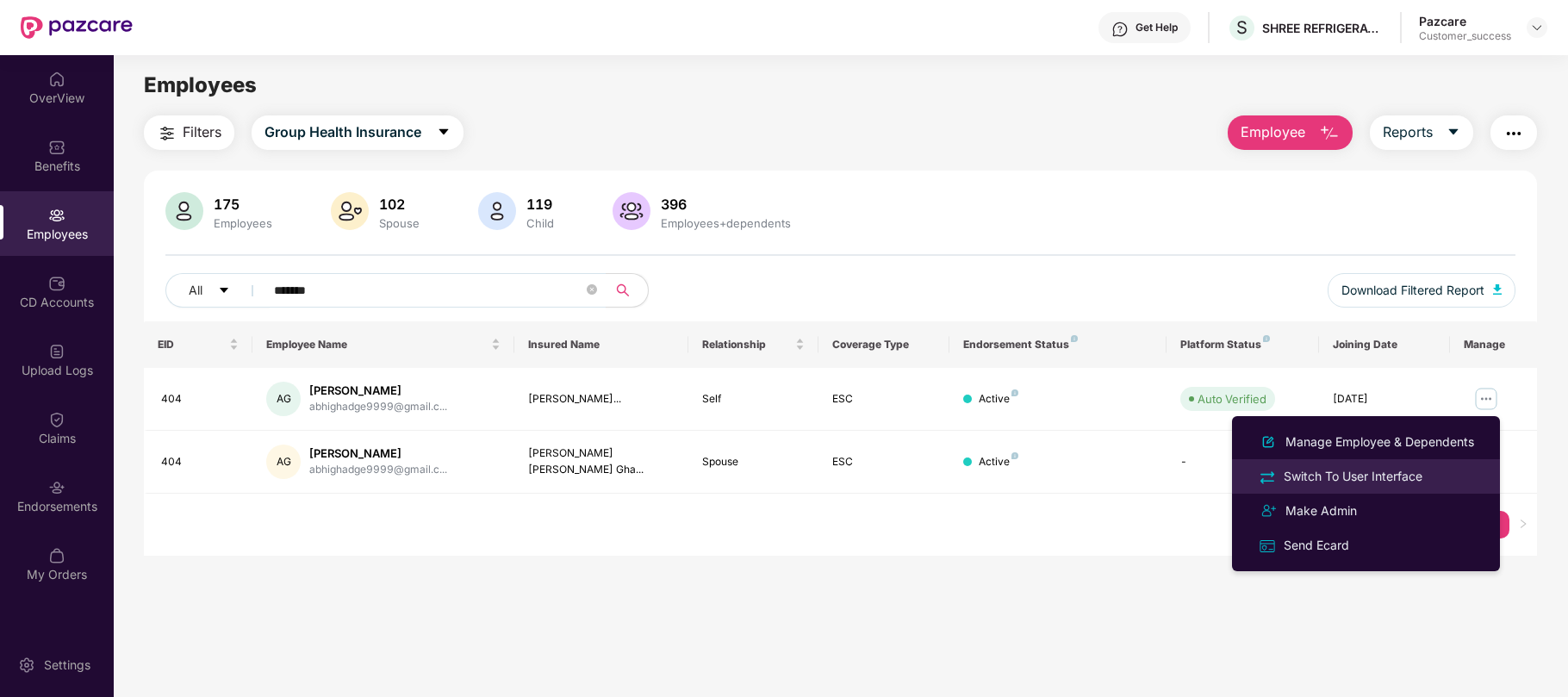
click at [1338, 477] on div "Switch To User Interface" at bounding box center [1353, 477] width 146 height 19
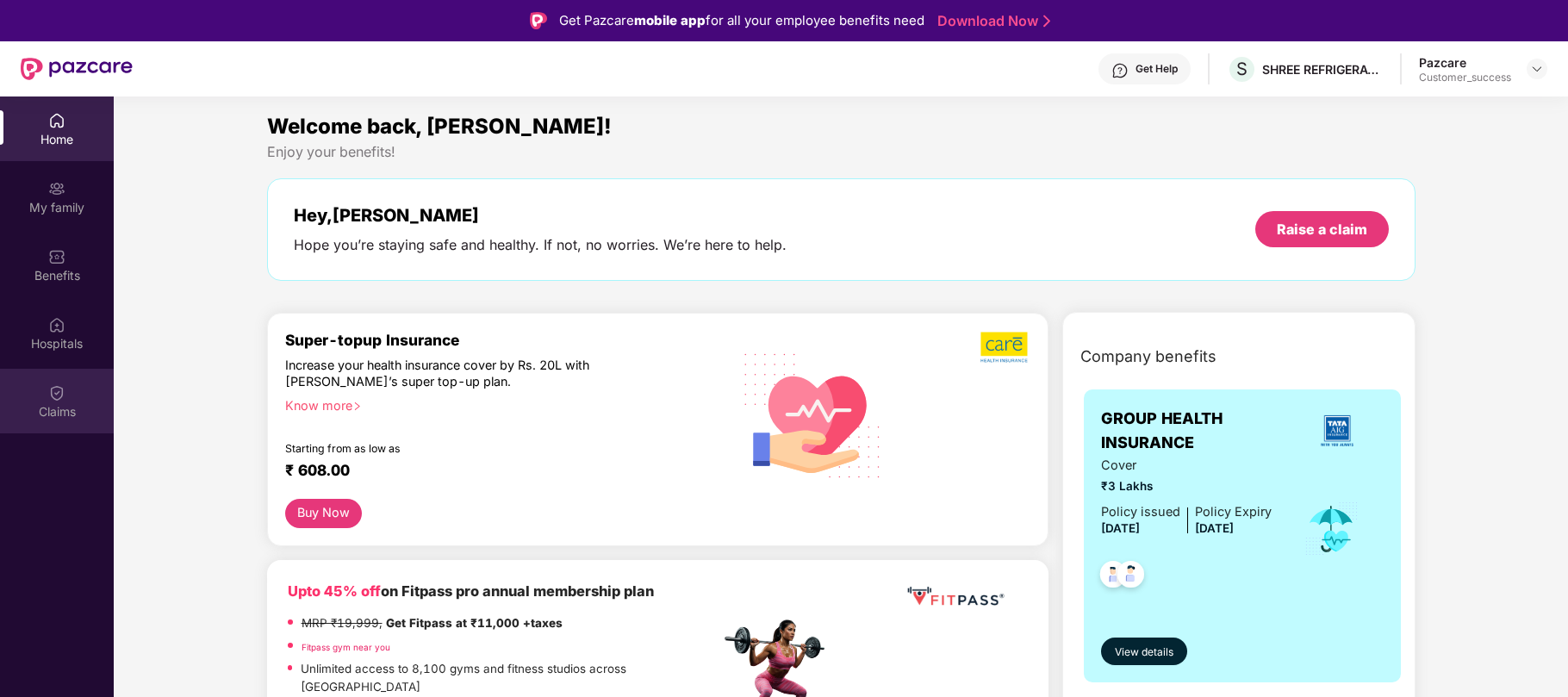
click at [57, 410] on div "Claims" at bounding box center [57, 412] width 114 height 17
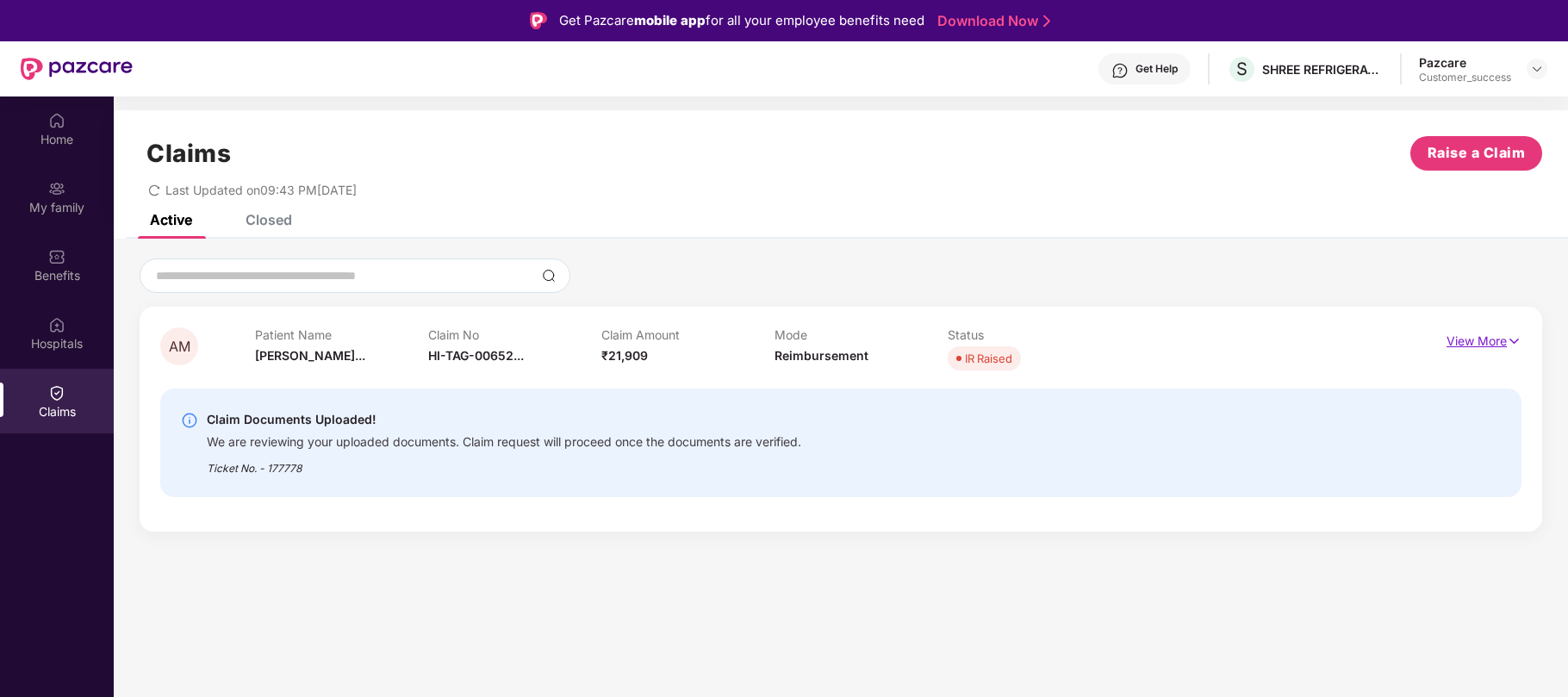
click at [1515, 342] on img at bounding box center [1515, 341] width 15 height 19
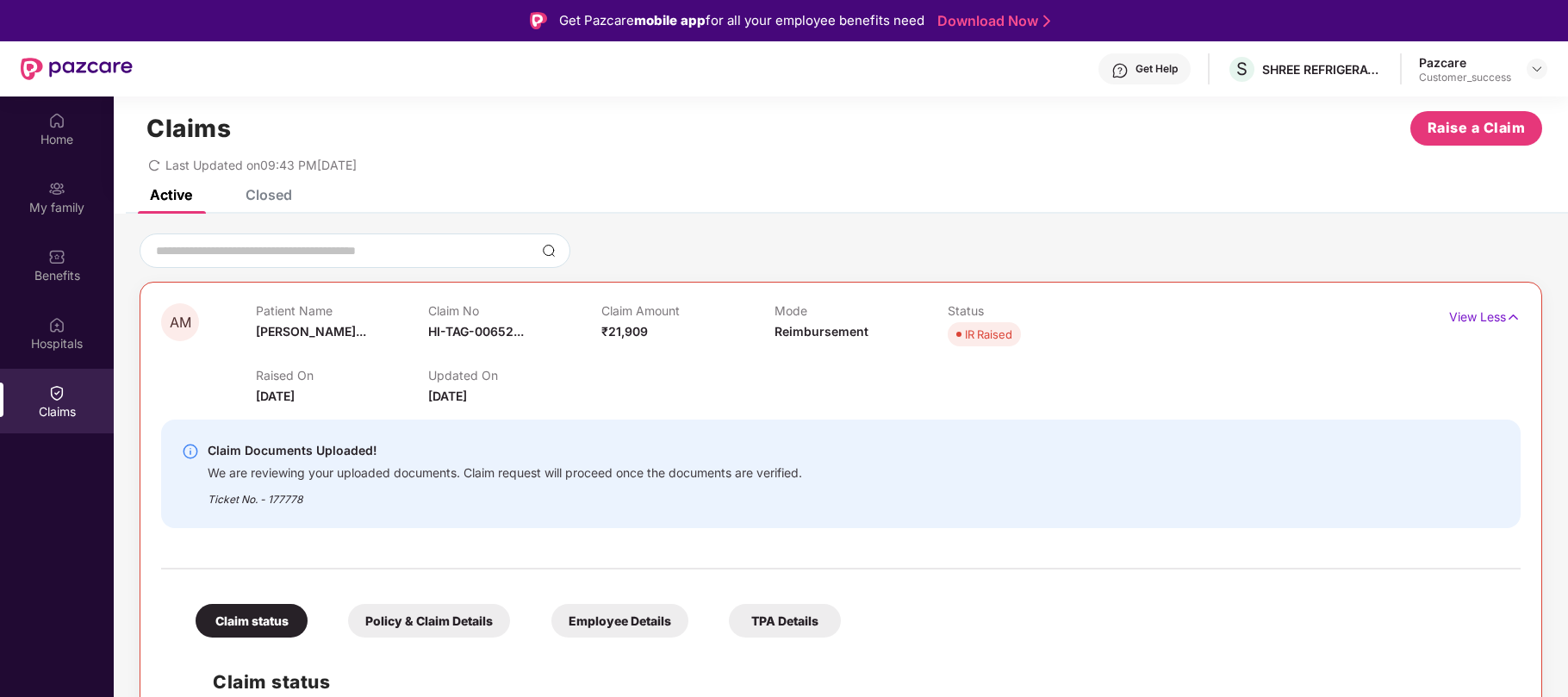
scroll to position [96, 0]
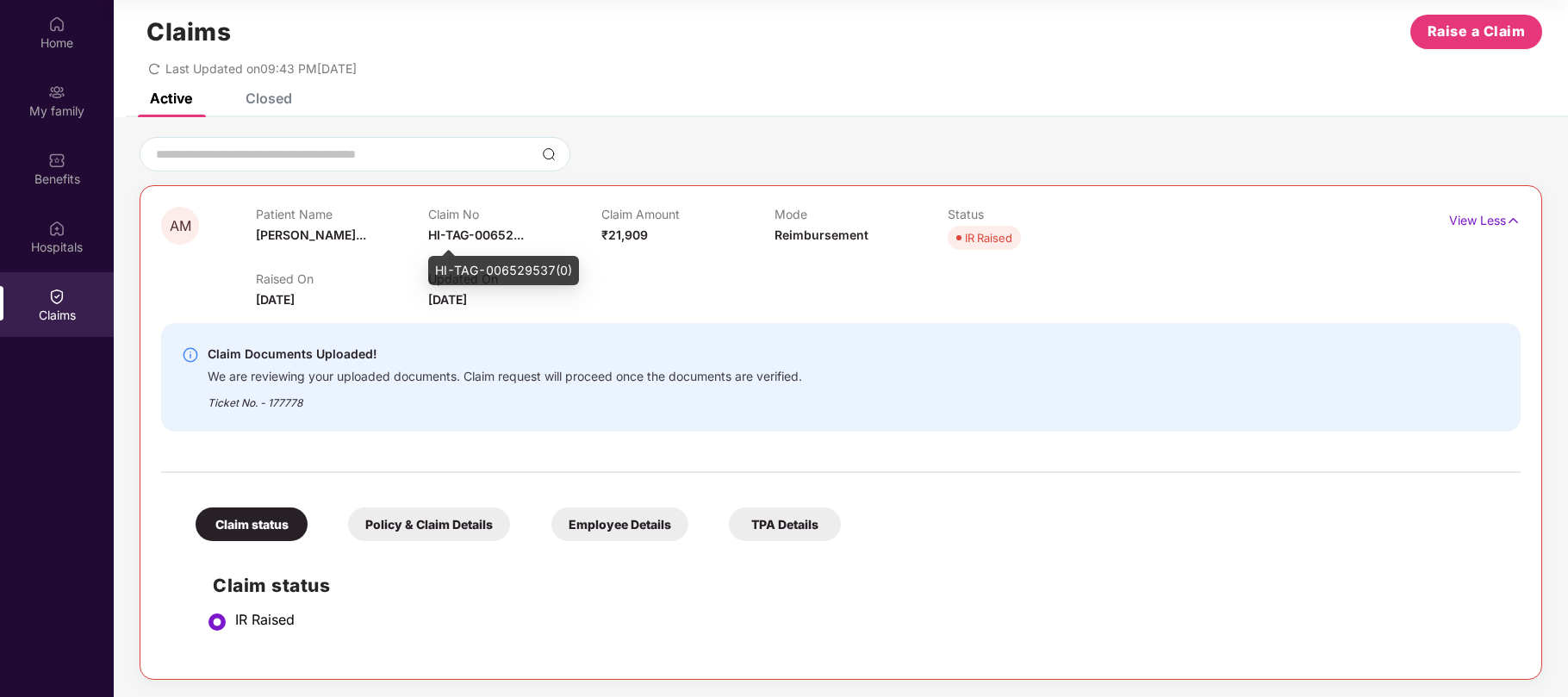
click at [491, 269] on div "HI-TAG-006529537(0)" at bounding box center [503, 270] width 150 height 29
copy div "HI-TAG-006529537(0)"
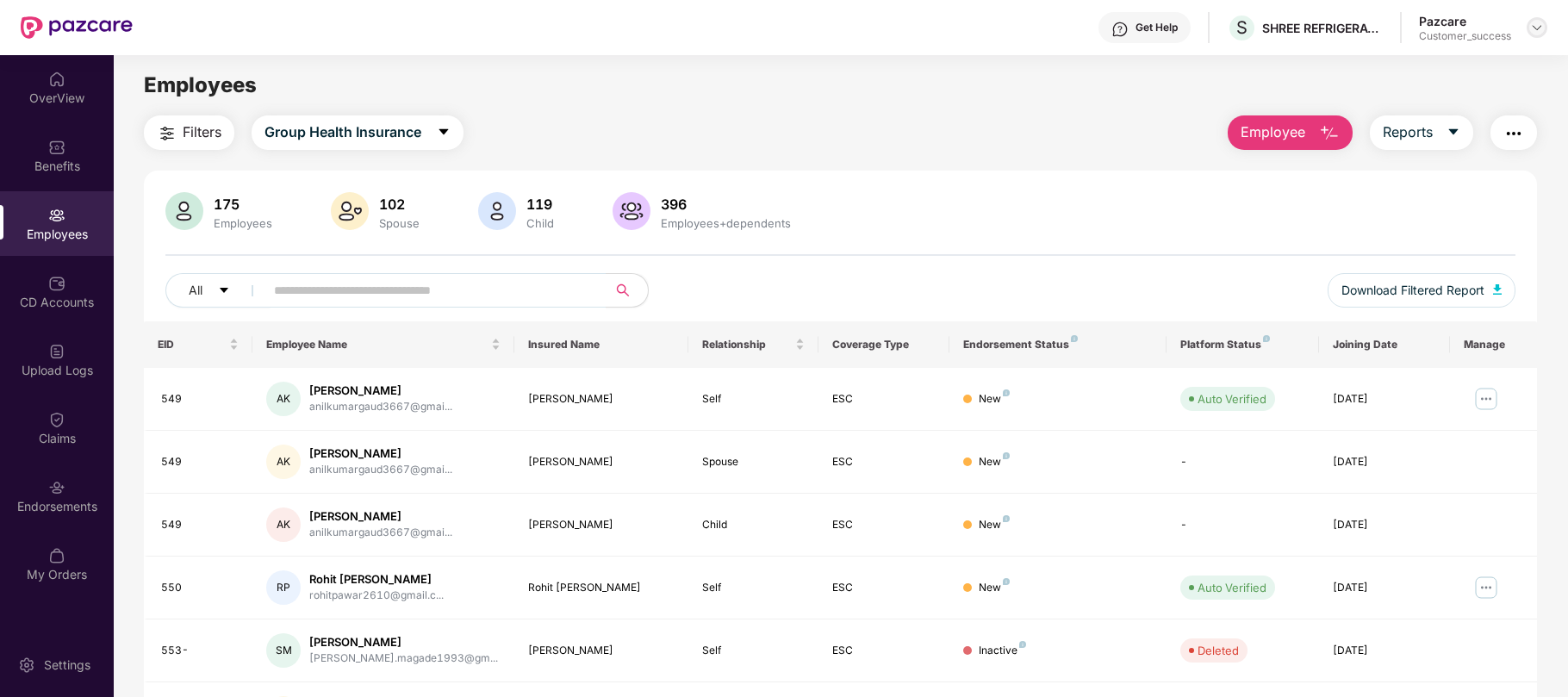
click at [1537, 25] on img at bounding box center [1537, 27] width 14 height 14
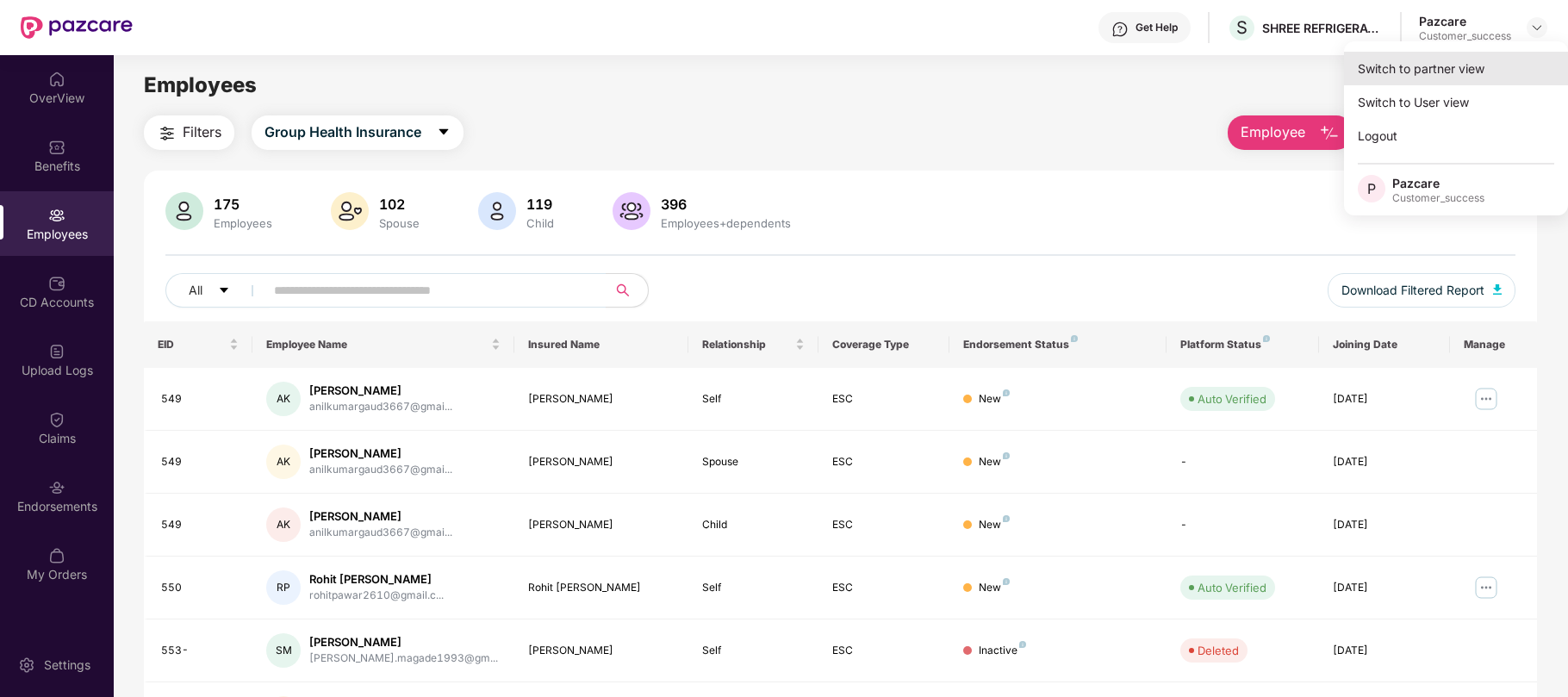
click at [1494, 72] on div "Switch to partner view" at bounding box center [1456, 68] width 224 height 34
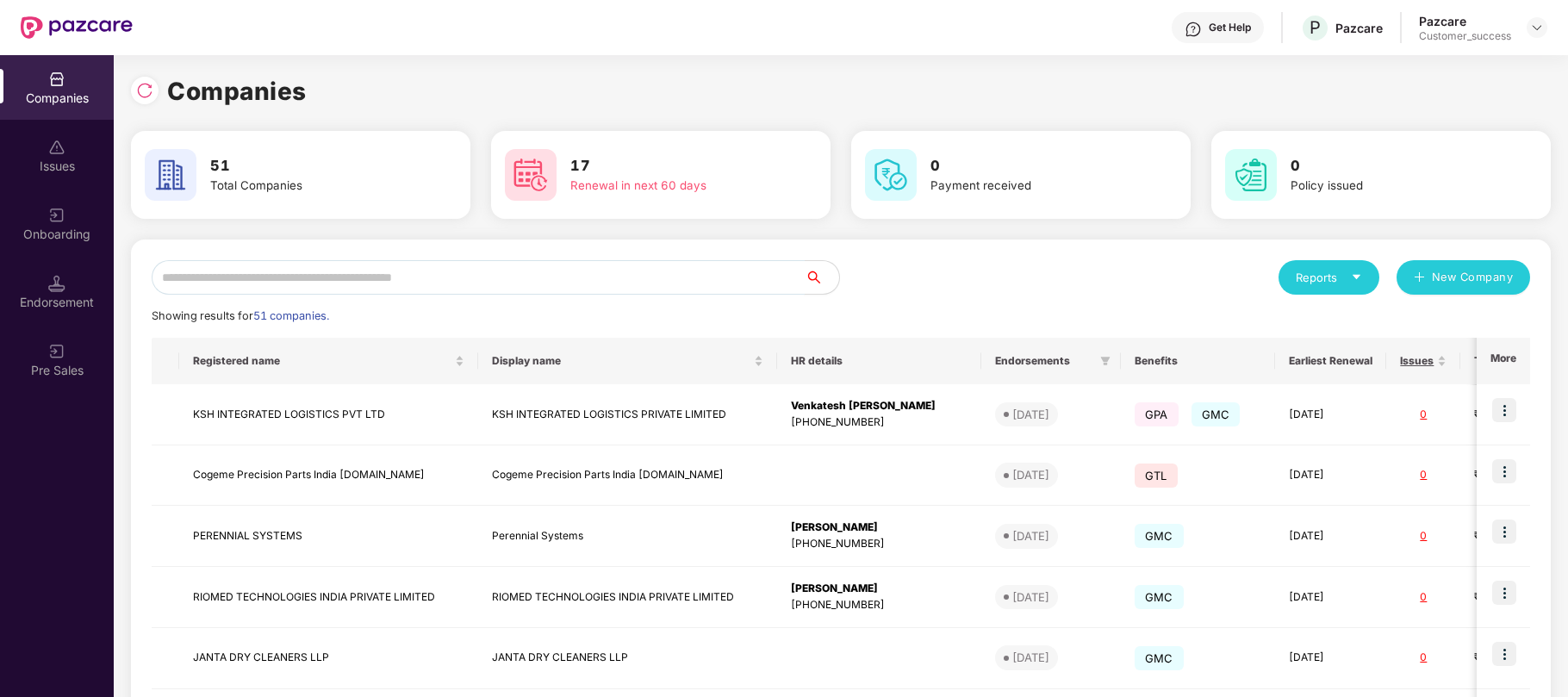
click at [608, 286] on input "text" at bounding box center [477, 277] width 653 height 35
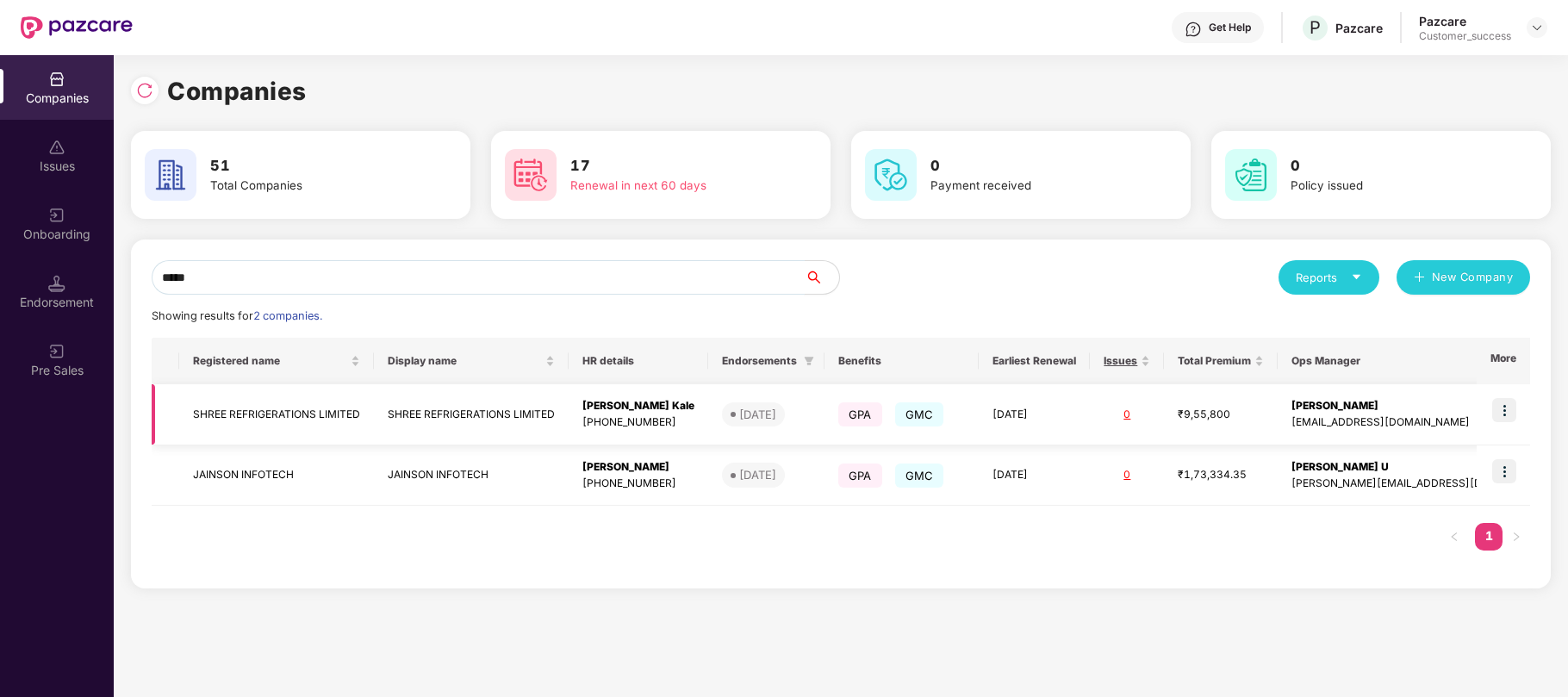
type input "*****"
click at [1504, 408] on img at bounding box center [1504, 410] width 24 height 24
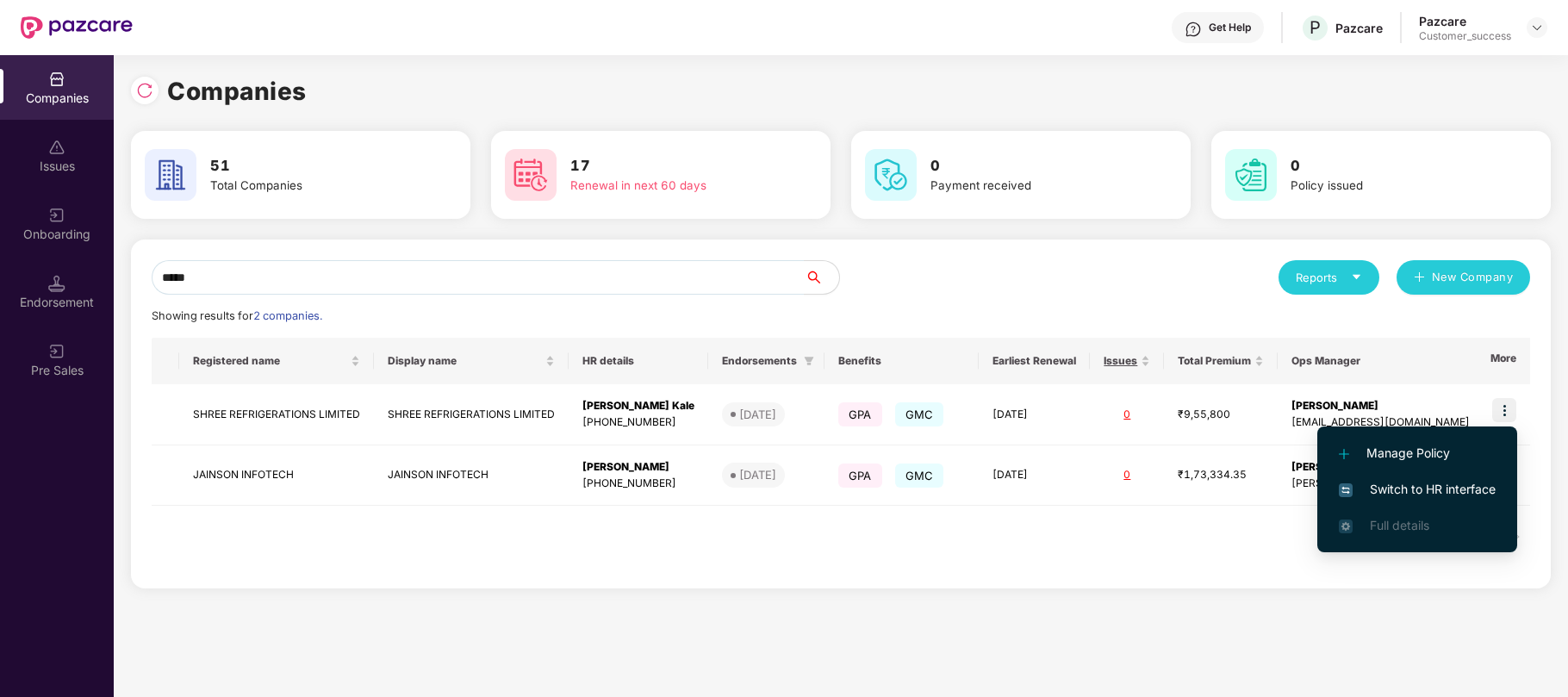
click at [1397, 484] on span "Switch to HR interface" at bounding box center [1418, 490] width 157 height 19
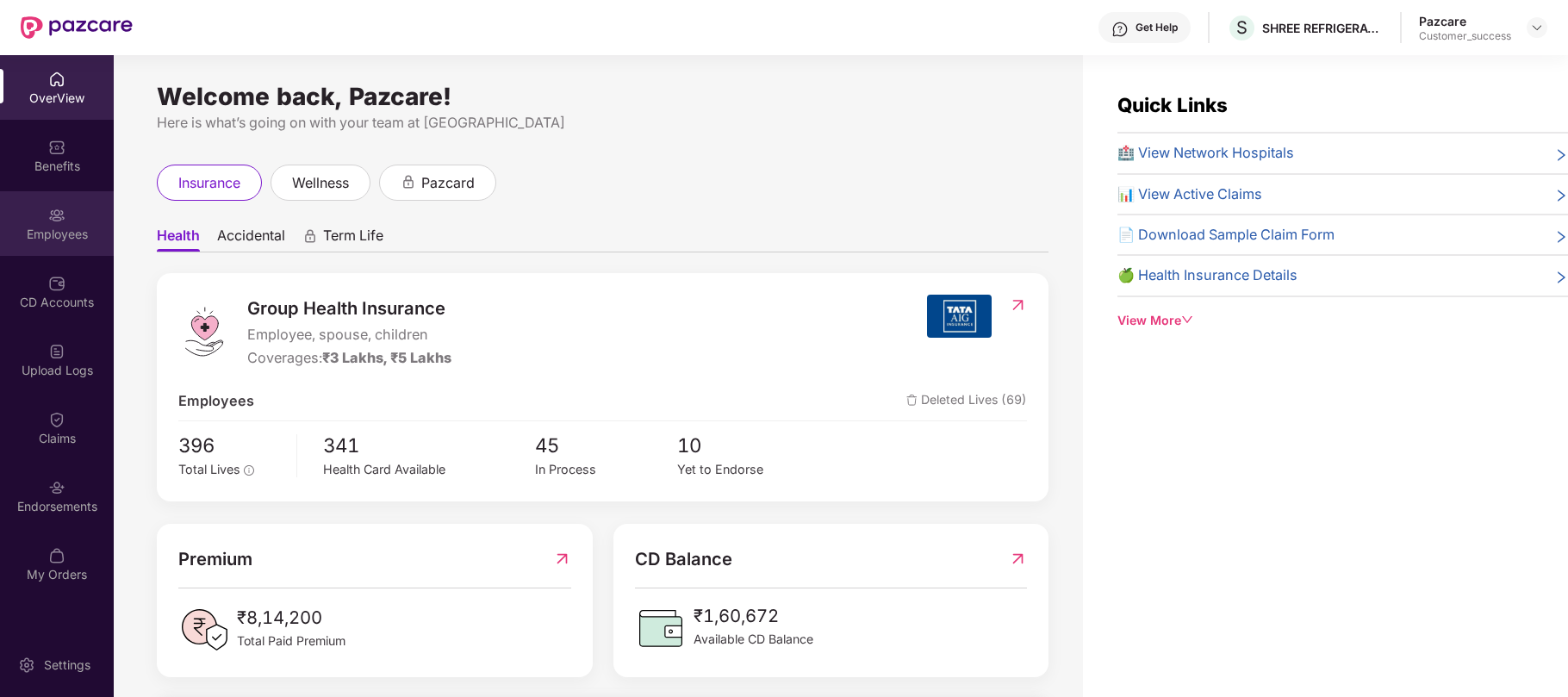
click at [45, 220] on div "Employees" at bounding box center [57, 223] width 114 height 64
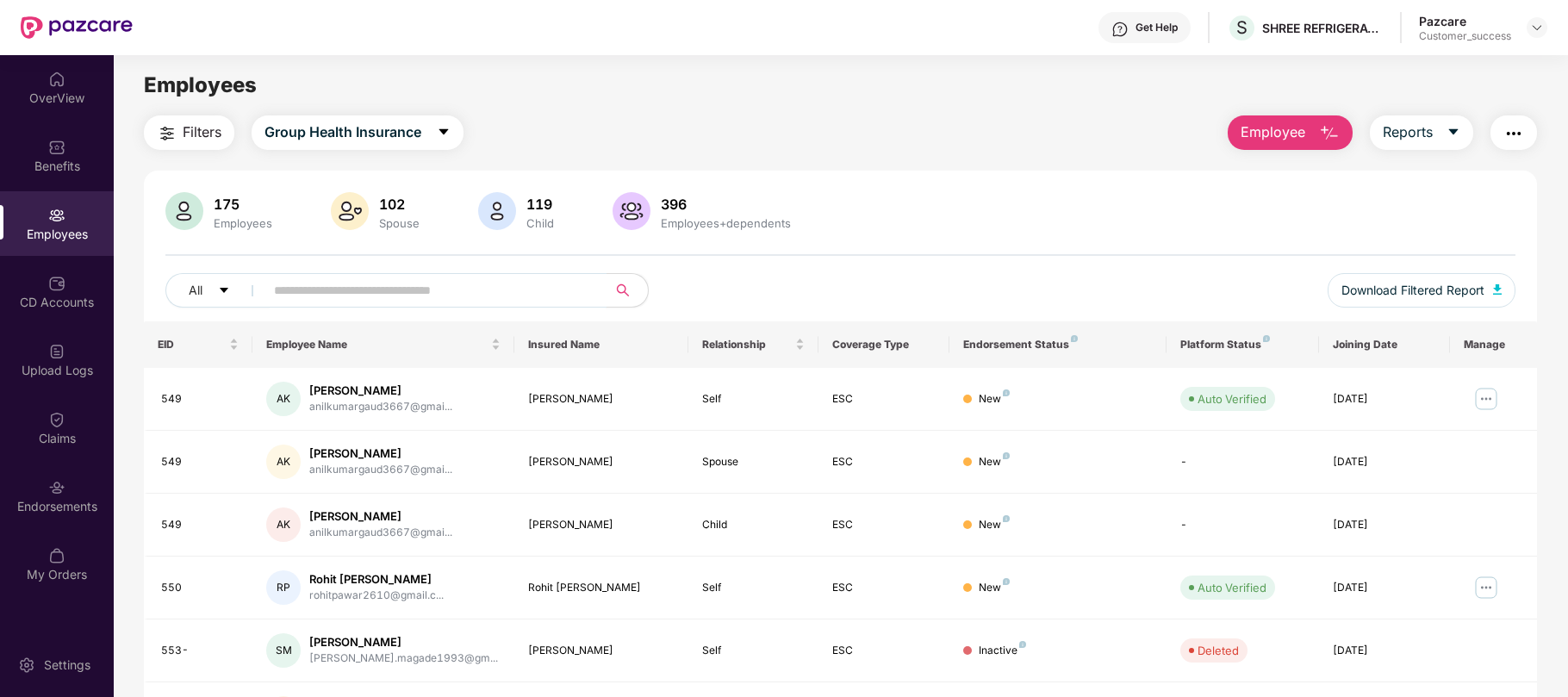
click at [408, 300] on input "text" at bounding box center [428, 291] width 309 height 26
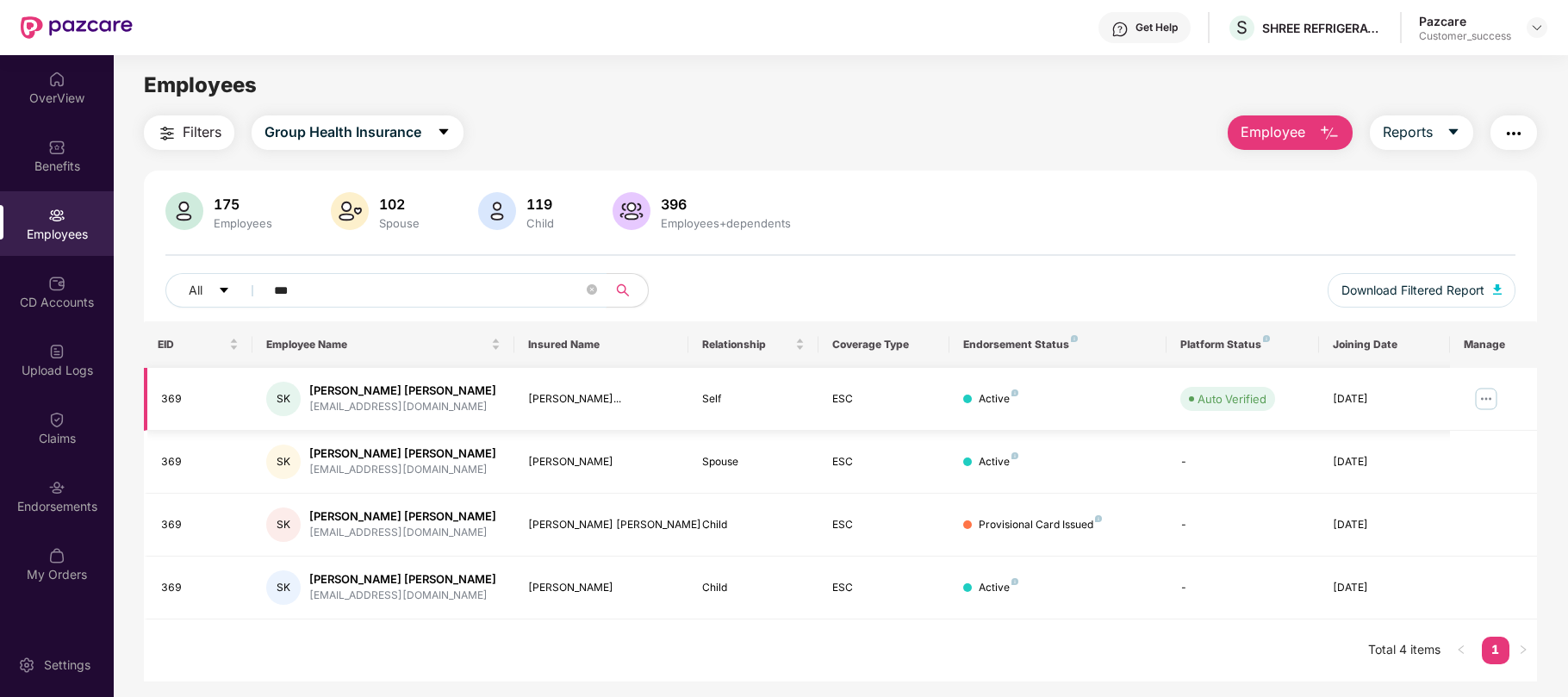
type input "***"
click at [1494, 404] on img at bounding box center [1487, 399] width 28 height 28
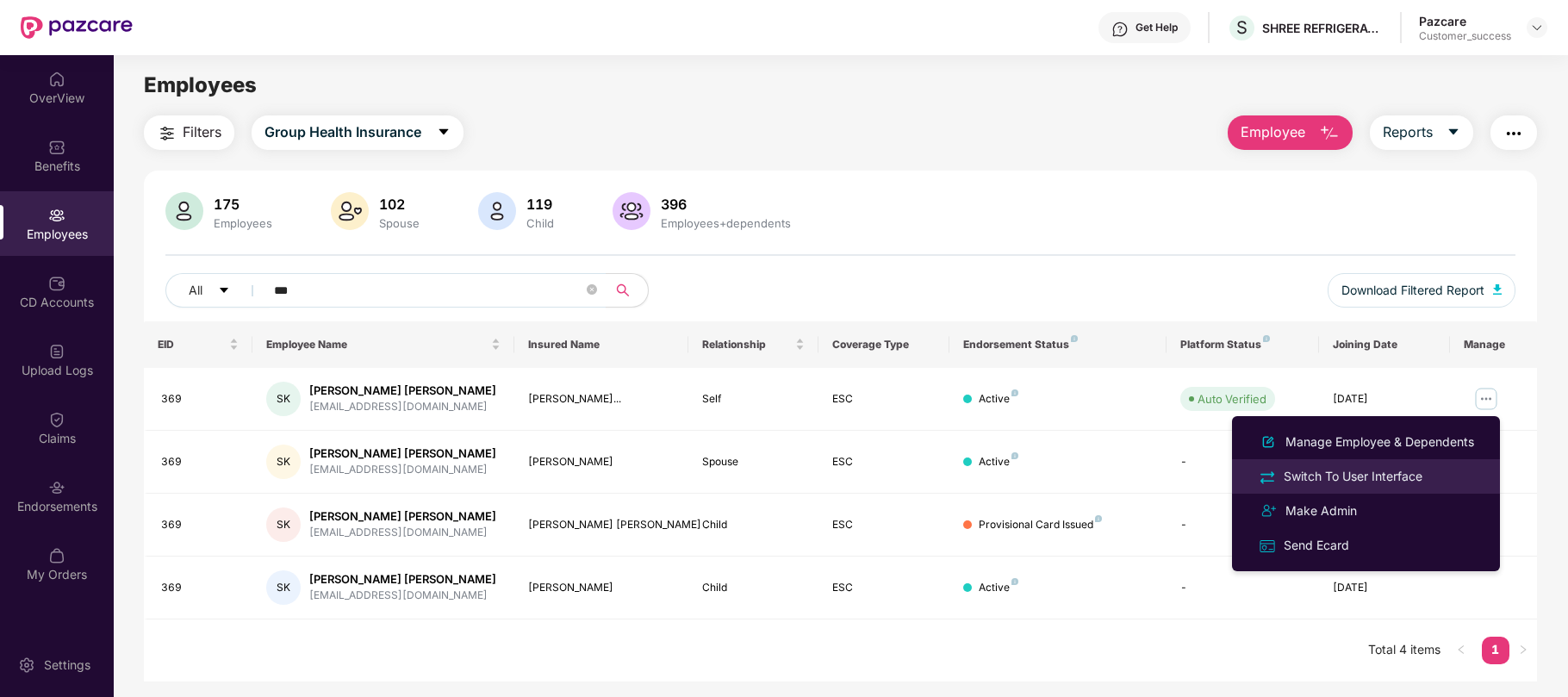
click at [1400, 476] on div "Switch To User Interface" at bounding box center [1353, 477] width 146 height 19
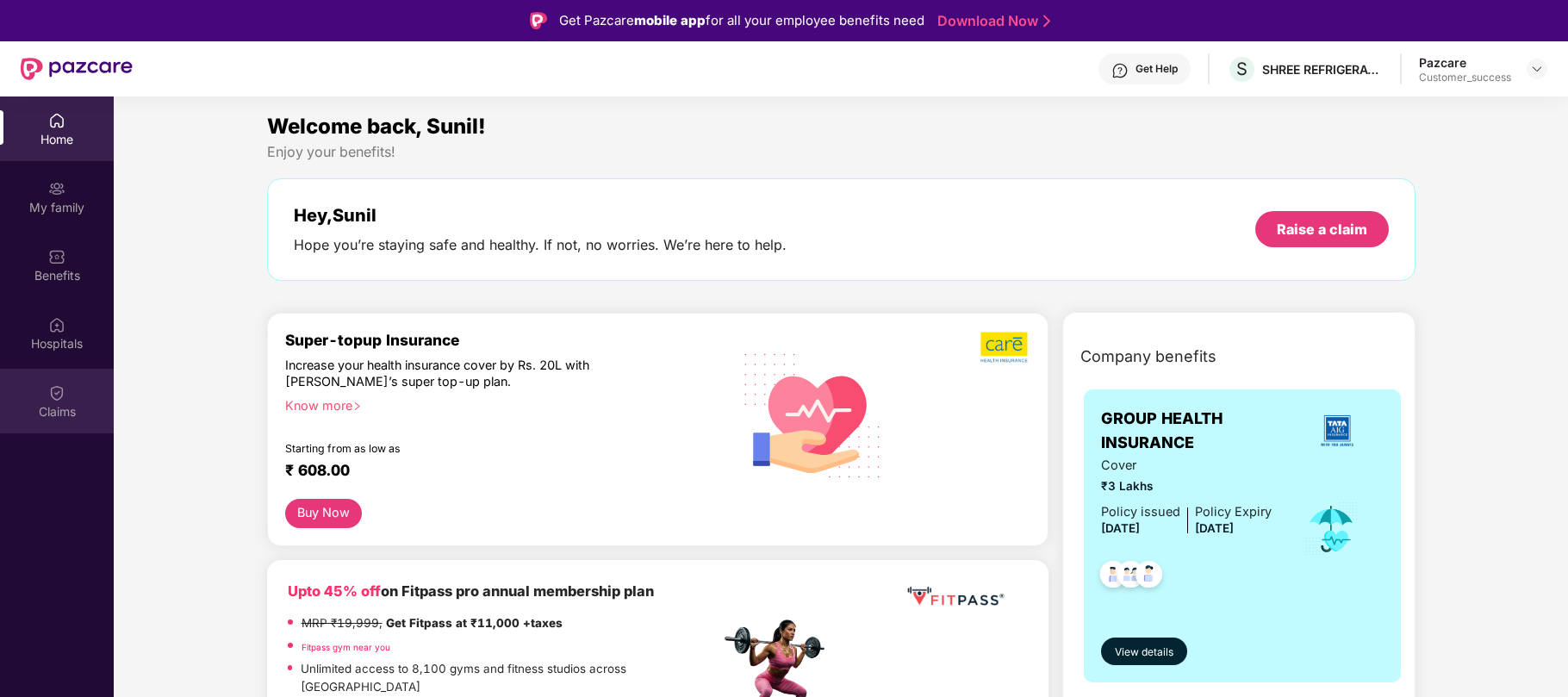
click at [57, 395] on img at bounding box center [57, 392] width 17 height 17
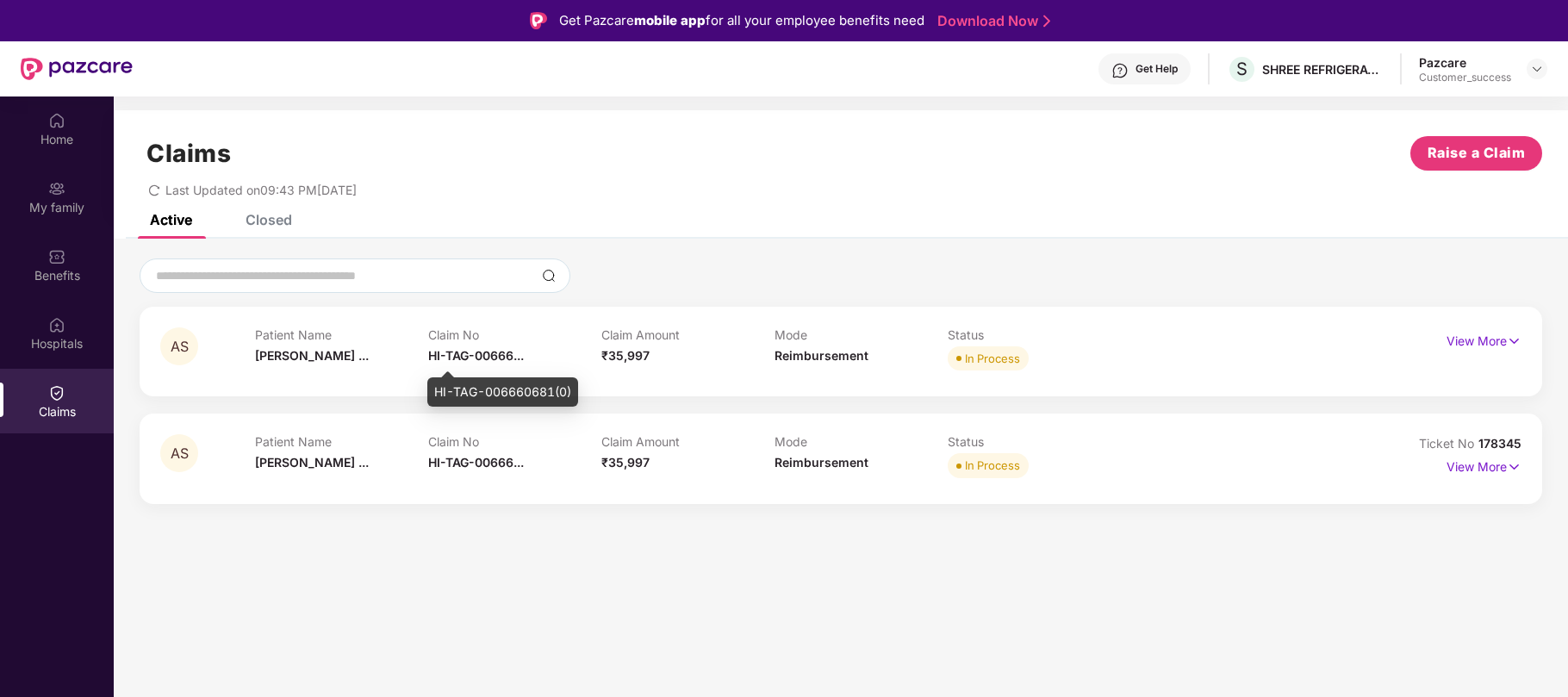
click at [497, 360] on span "HI-TAG-00666..." at bounding box center [476, 356] width 95 height 15
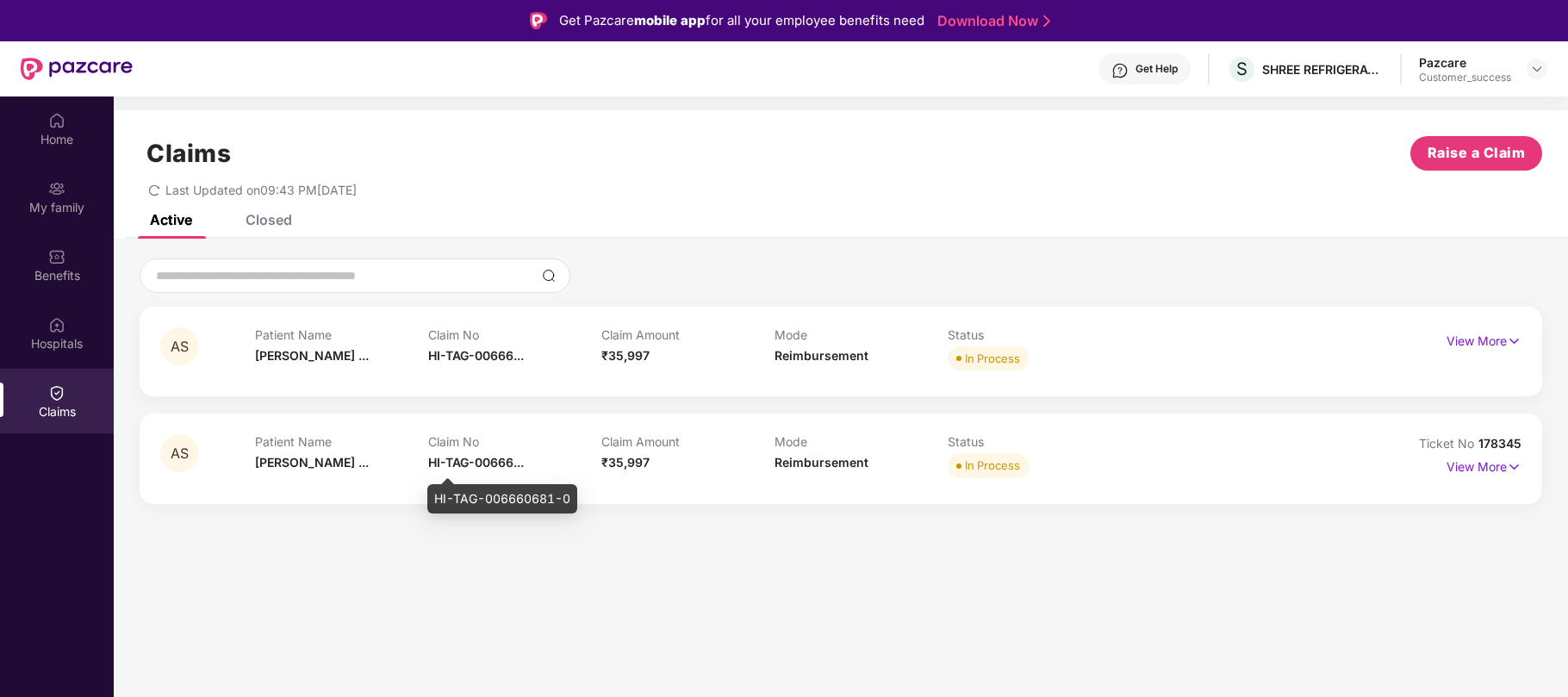
click at [480, 455] on span "HI-TAG-00666..." at bounding box center [476, 462] width 95 height 15
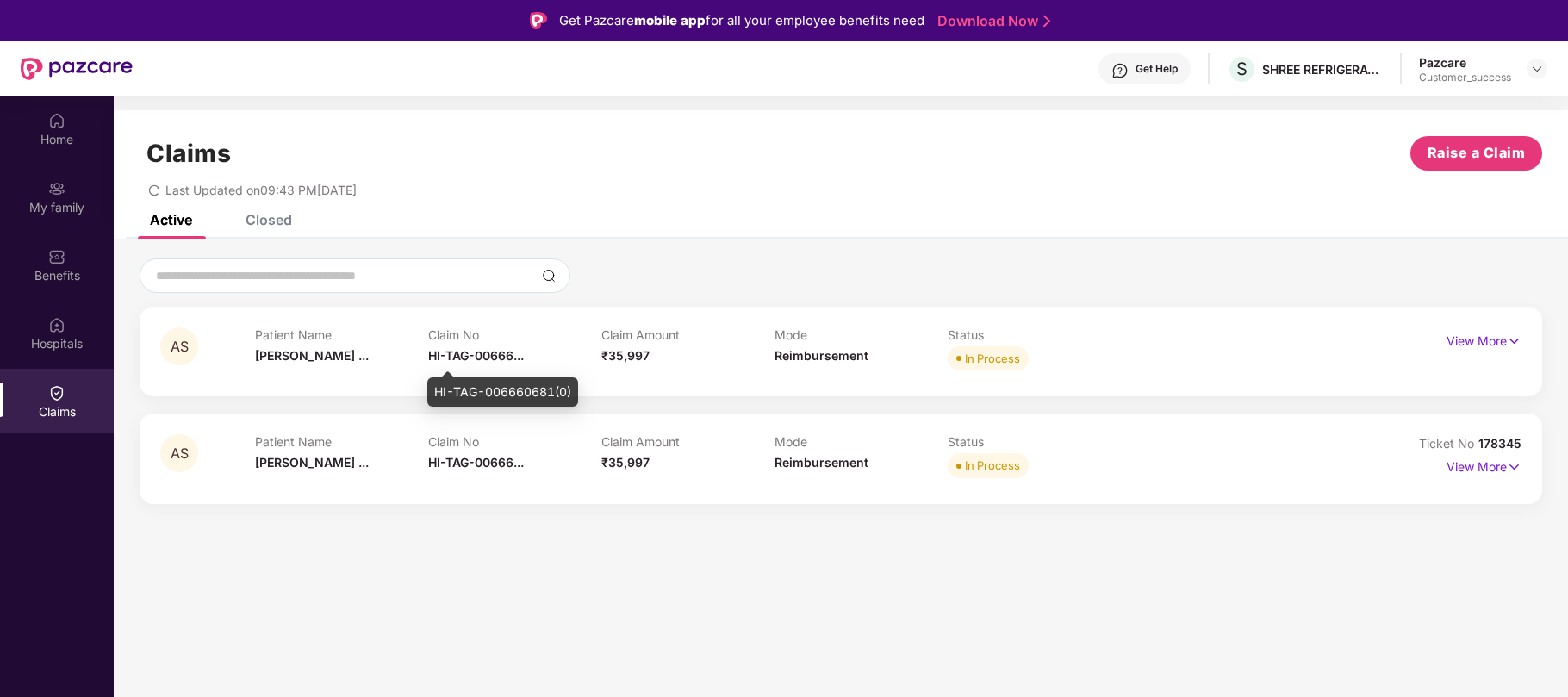
click at [508, 391] on div "HI-TAG-006660681(0)" at bounding box center [502, 391] width 150 height 29
copy div "HI-TAG-006660681(0)"
click at [1535, 67] on img at bounding box center [1537, 68] width 14 height 14
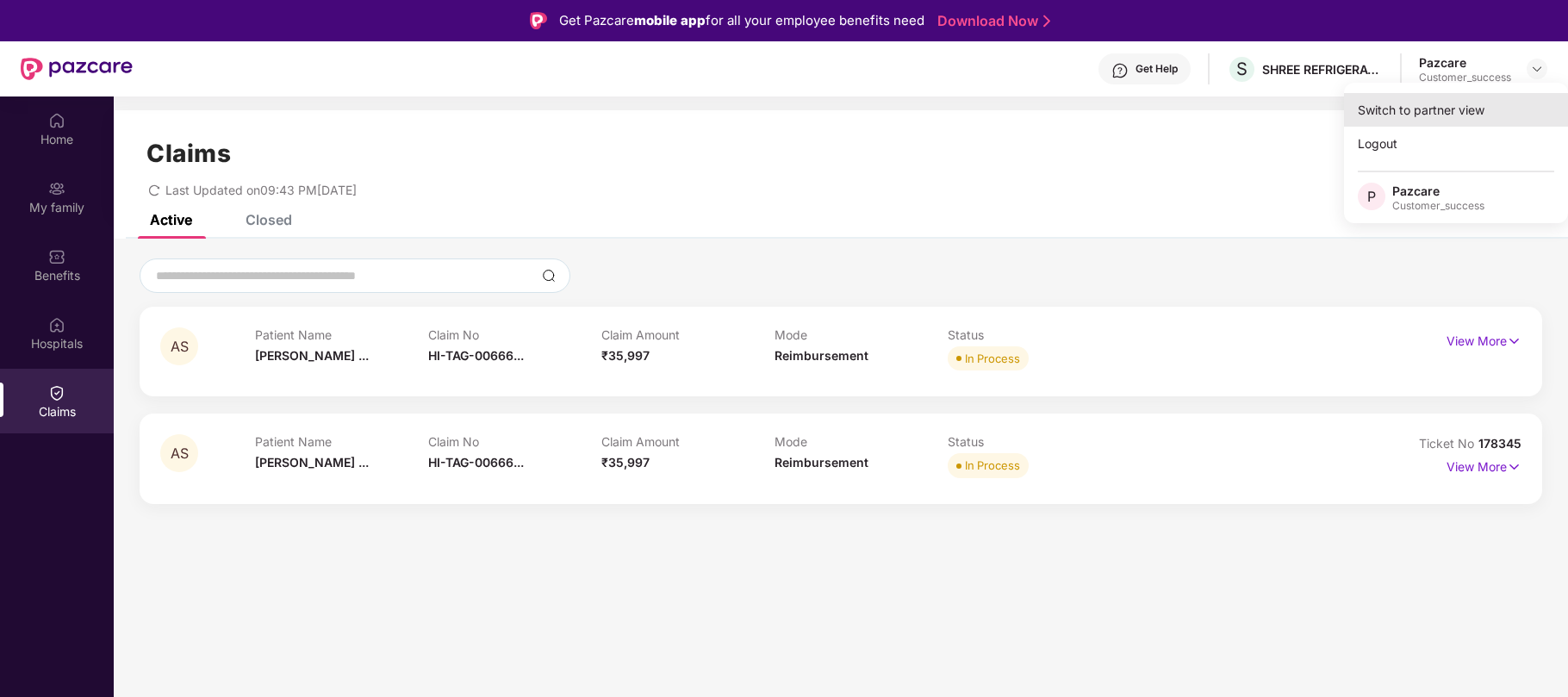
click at [1420, 117] on div "Switch to partner view" at bounding box center [1456, 110] width 224 height 34
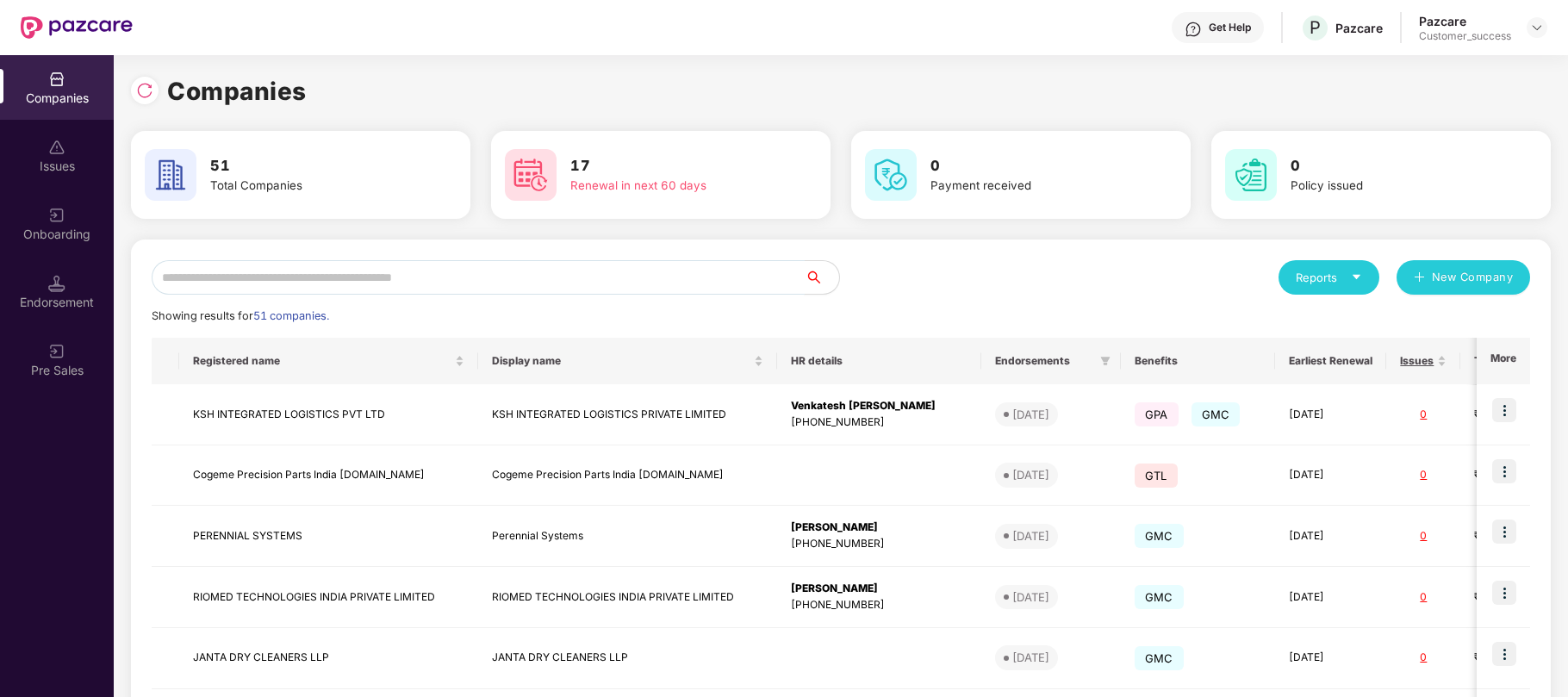
click at [459, 277] on input "text" at bounding box center [477, 277] width 653 height 35
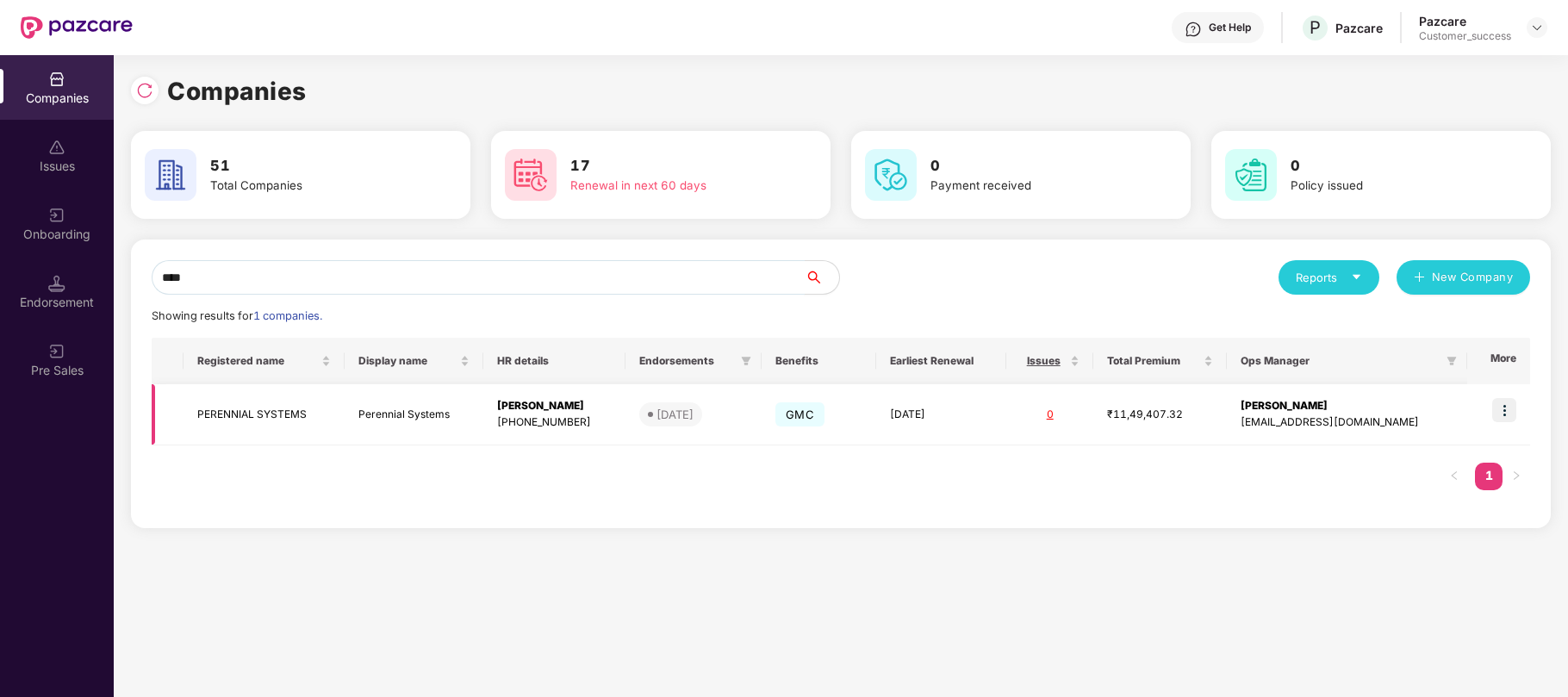
type input "****"
click at [1366, 420] on div "mohan.m@pazcare.com" at bounding box center [1348, 423] width 214 height 17
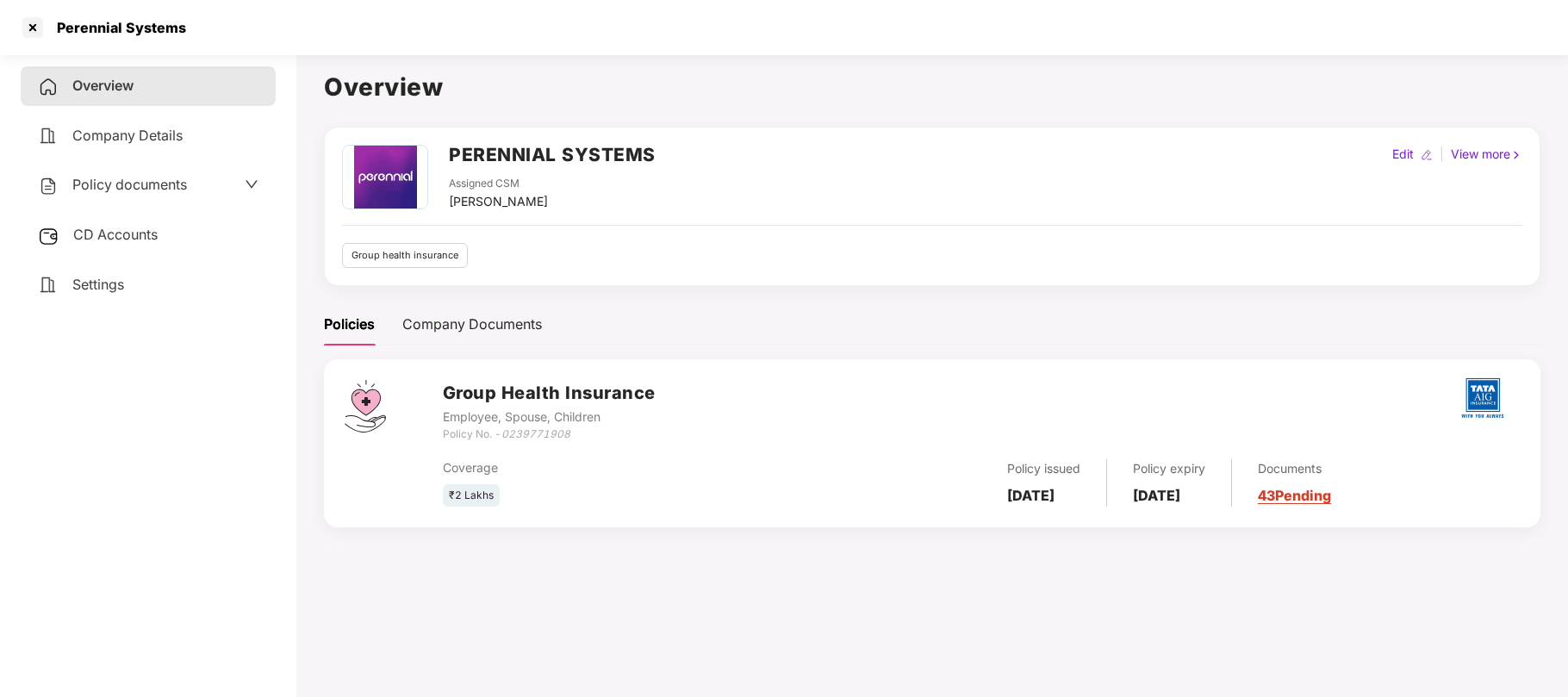
click at [115, 129] on span "Company Details" at bounding box center [127, 135] width 110 height 17
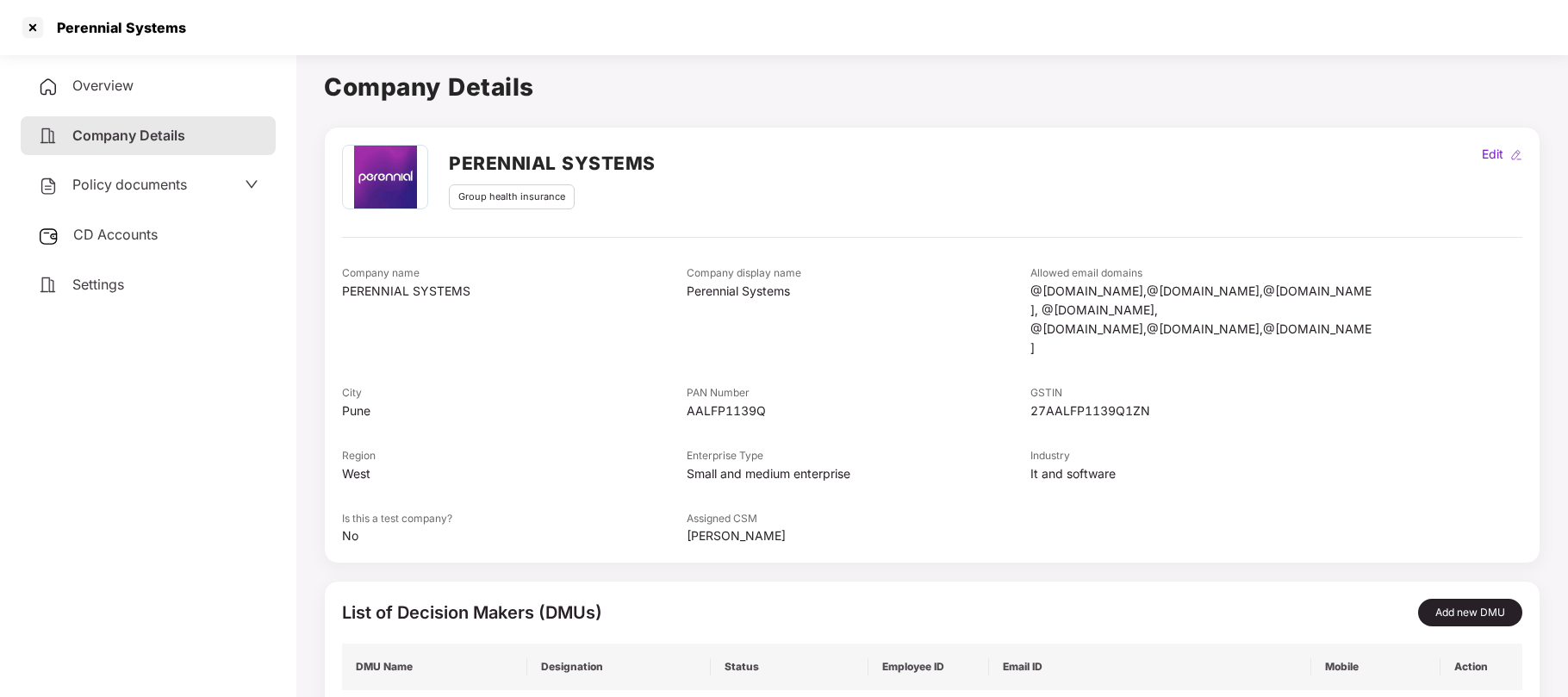
scroll to position [121, 0]
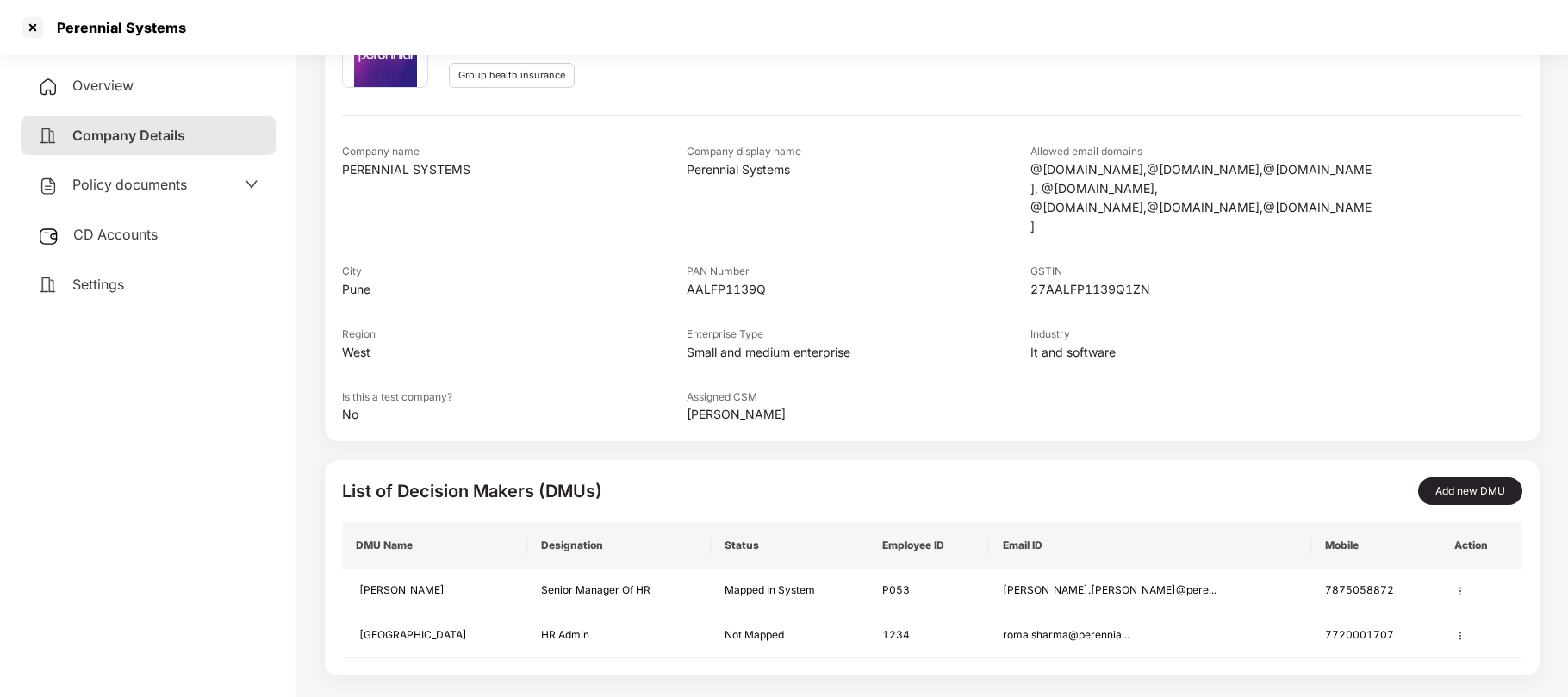
click at [167, 184] on span "Policy documents" at bounding box center [129, 184] width 115 height 17
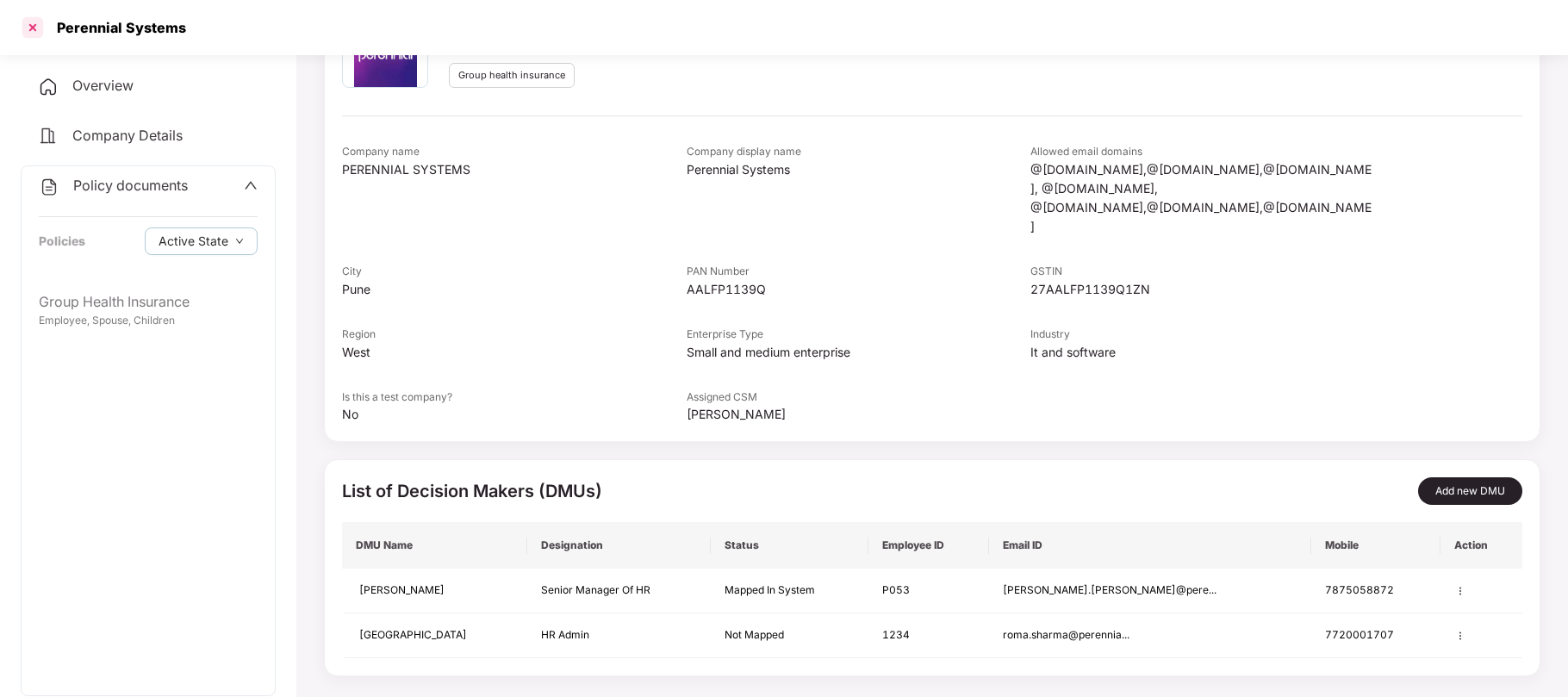
click at [32, 21] on div at bounding box center [33, 28] width 28 height 28
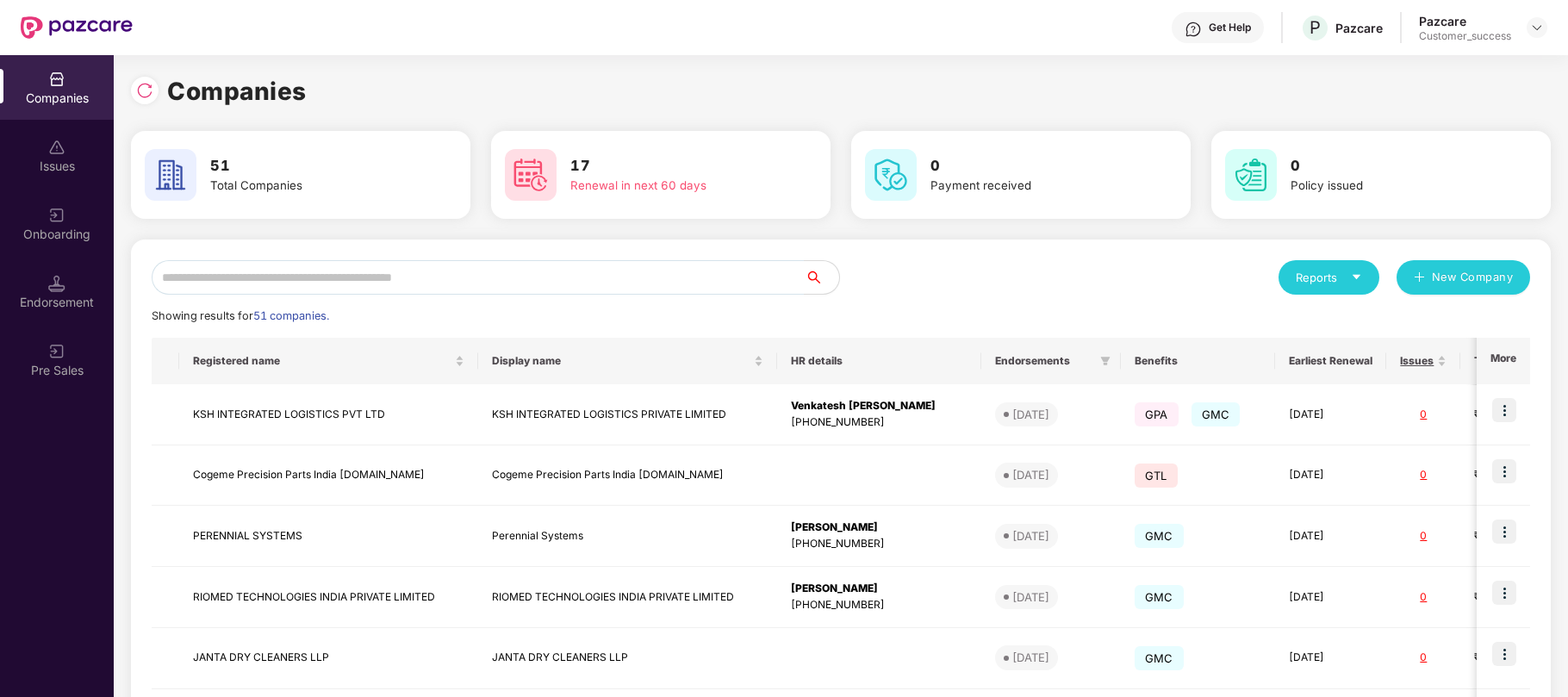
click at [32, 21] on img at bounding box center [77, 28] width 112 height 22
click at [657, 284] on input "text" at bounding box center [477, 277] width 653 height 35
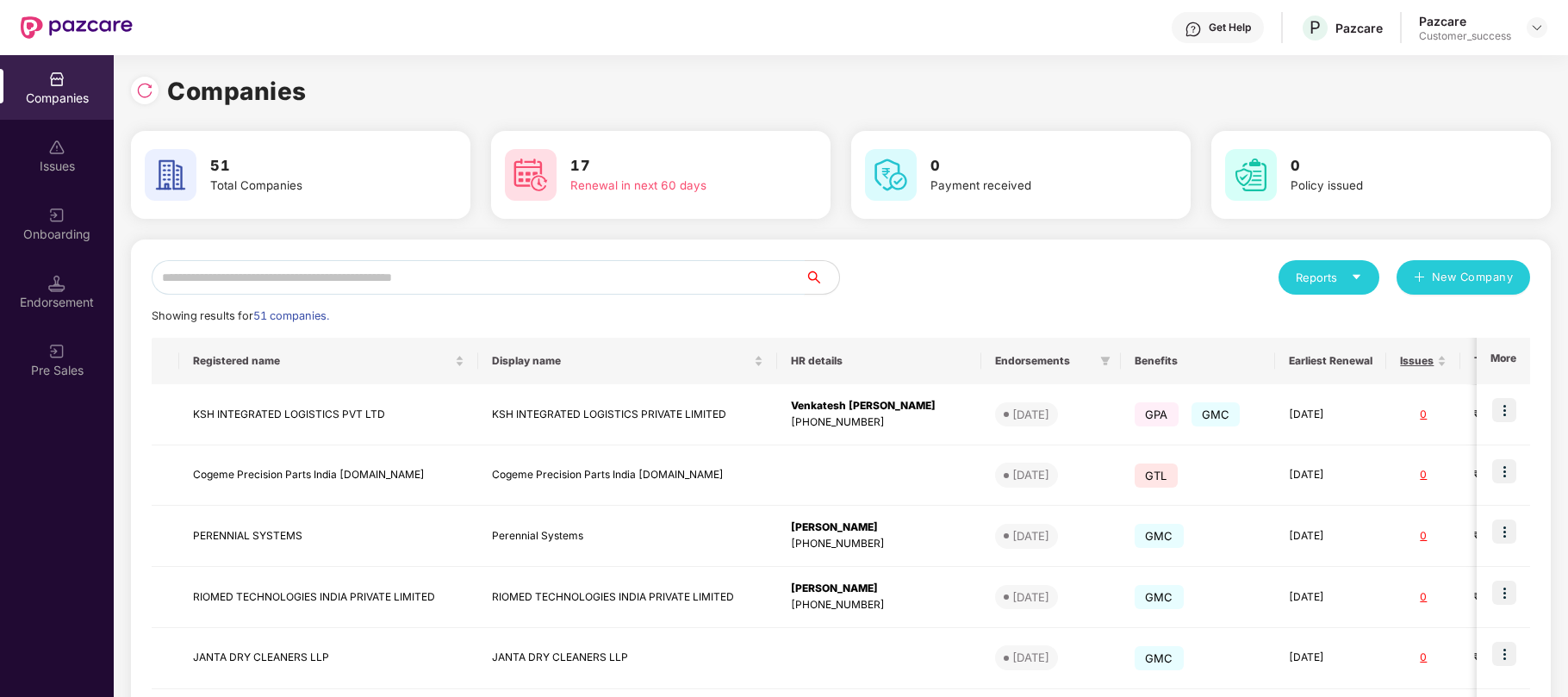
click at [657, 284] on input "text" at bounding box center [477, 277] width 653 height 35
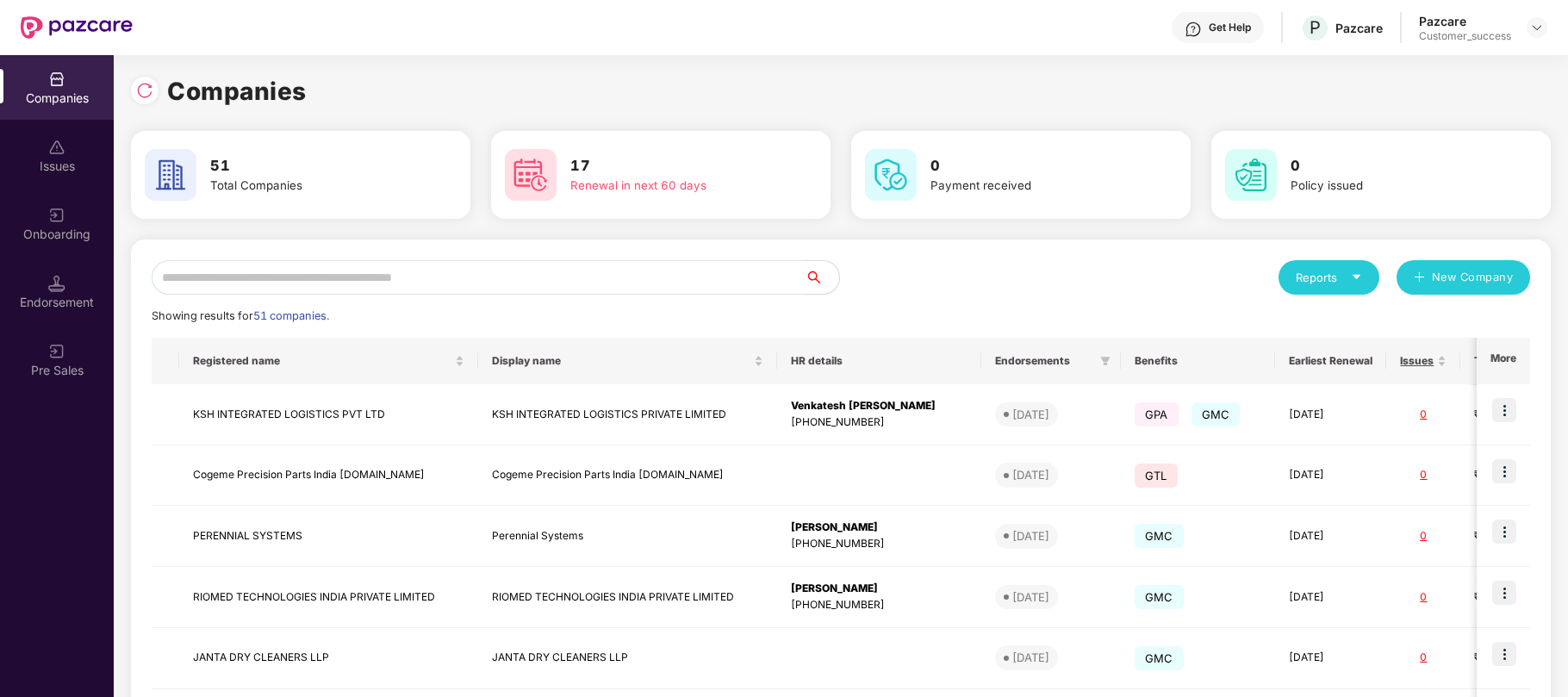
click at [657, 284] on input "text" at bounding box center [477, 277] width 653 height 35
click at [357, 283] on input "text" at bounding box center [477, 277] width 653 height 35
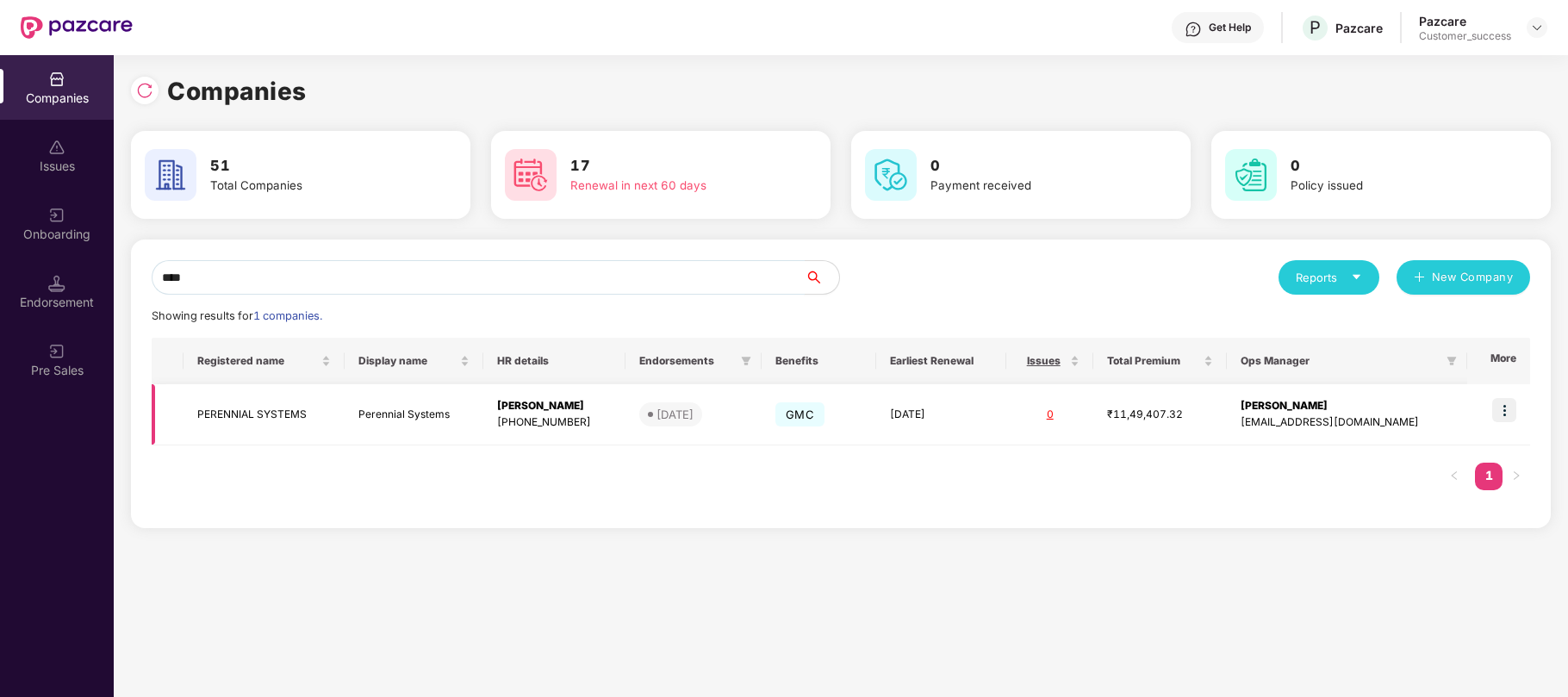
type input "****"
click at [1504, 412] on img at bounding box center [1504, 410] width 24 height 24
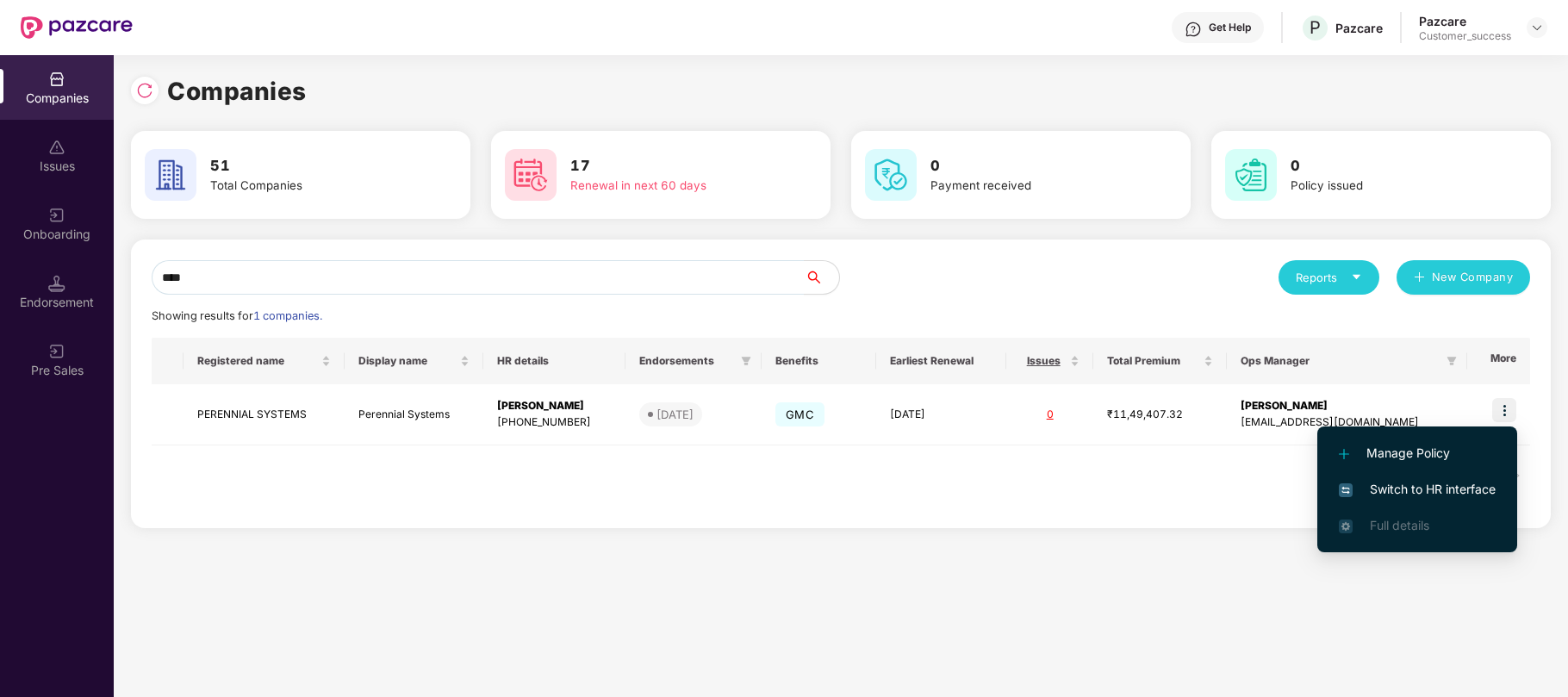
click at [1377, 486] on span "Switch to HR interface" at bounding box center [1418, 490] width 157 height 19
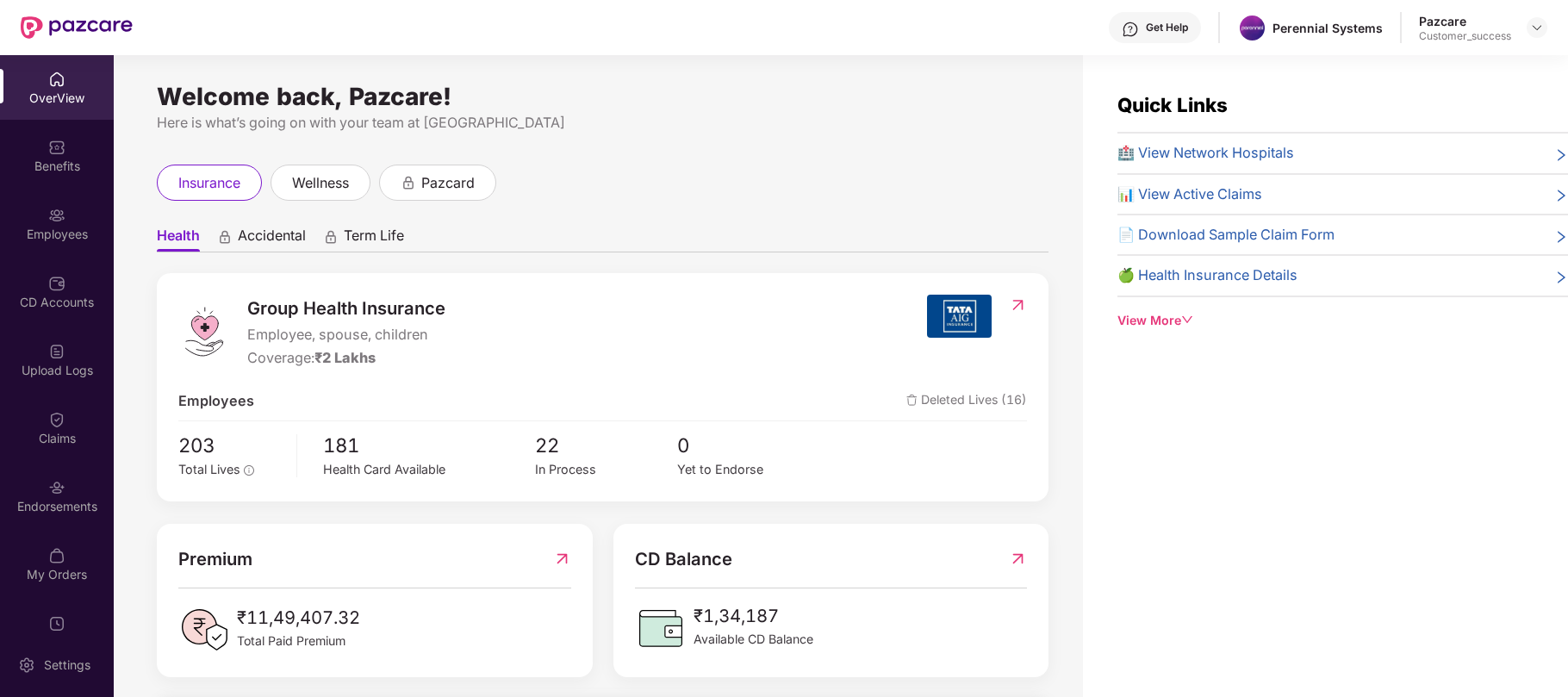
click at [51, 235] on div "Employees" at bounding box center [57, 235] width 114 height 17
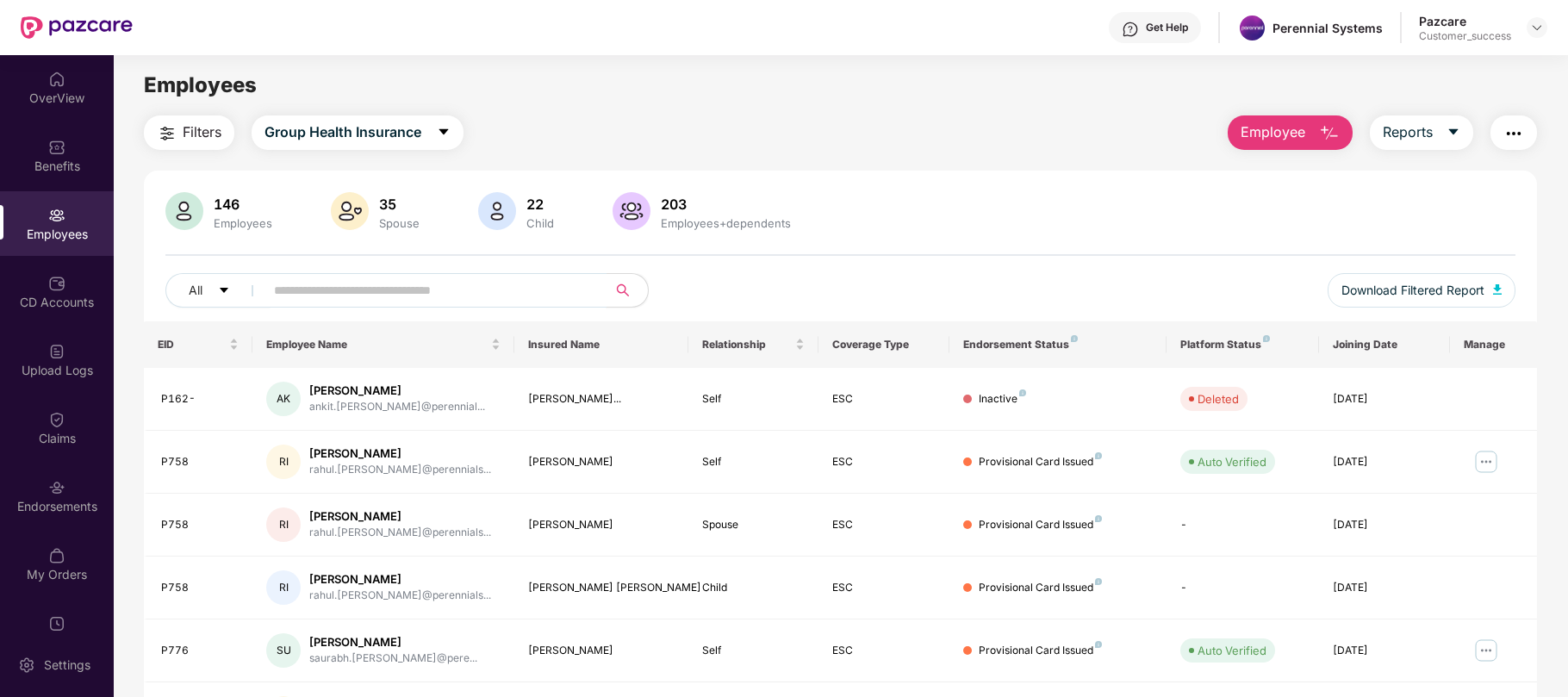
click at [314, 283] on input "text" at bounding box center [428, 291] width 309 height 26
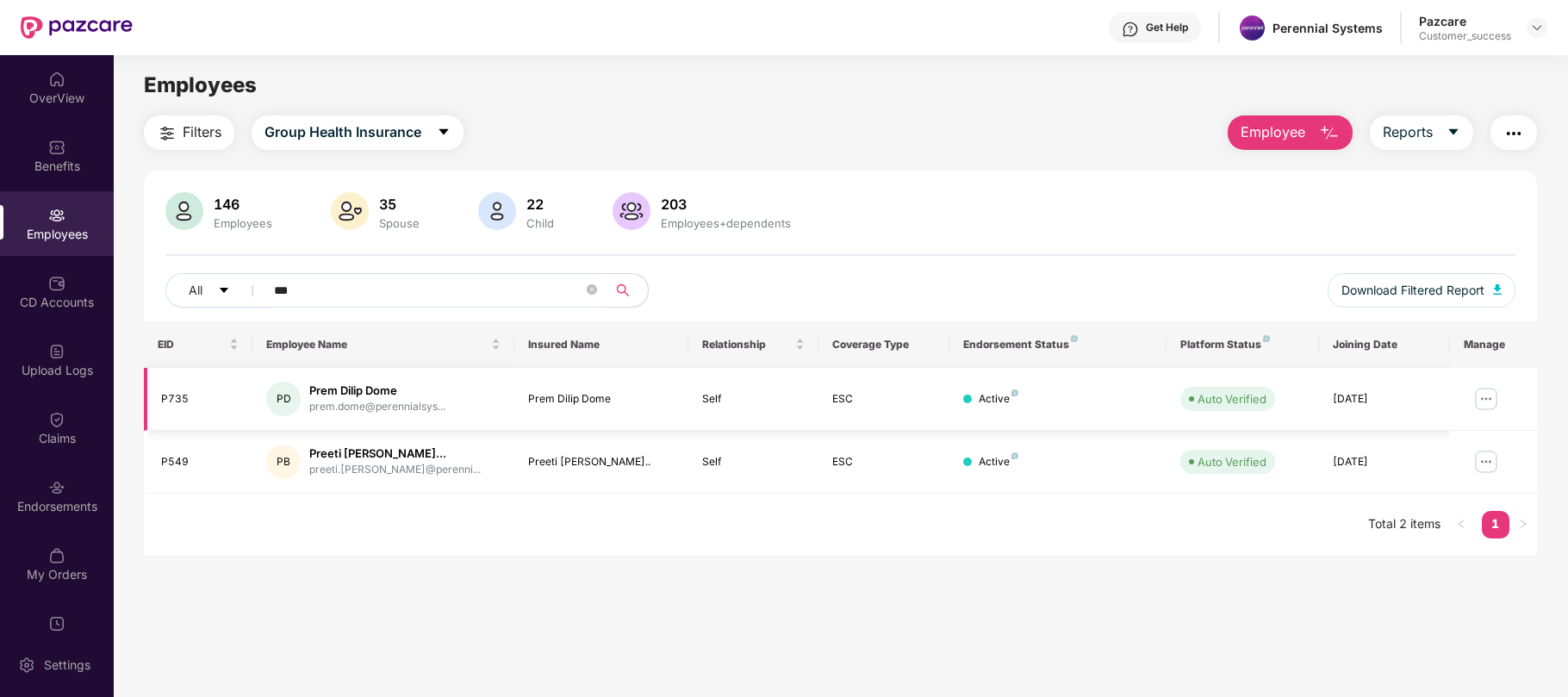
type input "***"
click at [1479, 406] on img at bounding box center [1487, 399] width 28 height 28
click at [331, 405] on div "prem.dome@perennialsys..." at bounding box center [377, 407] width 136 height 17
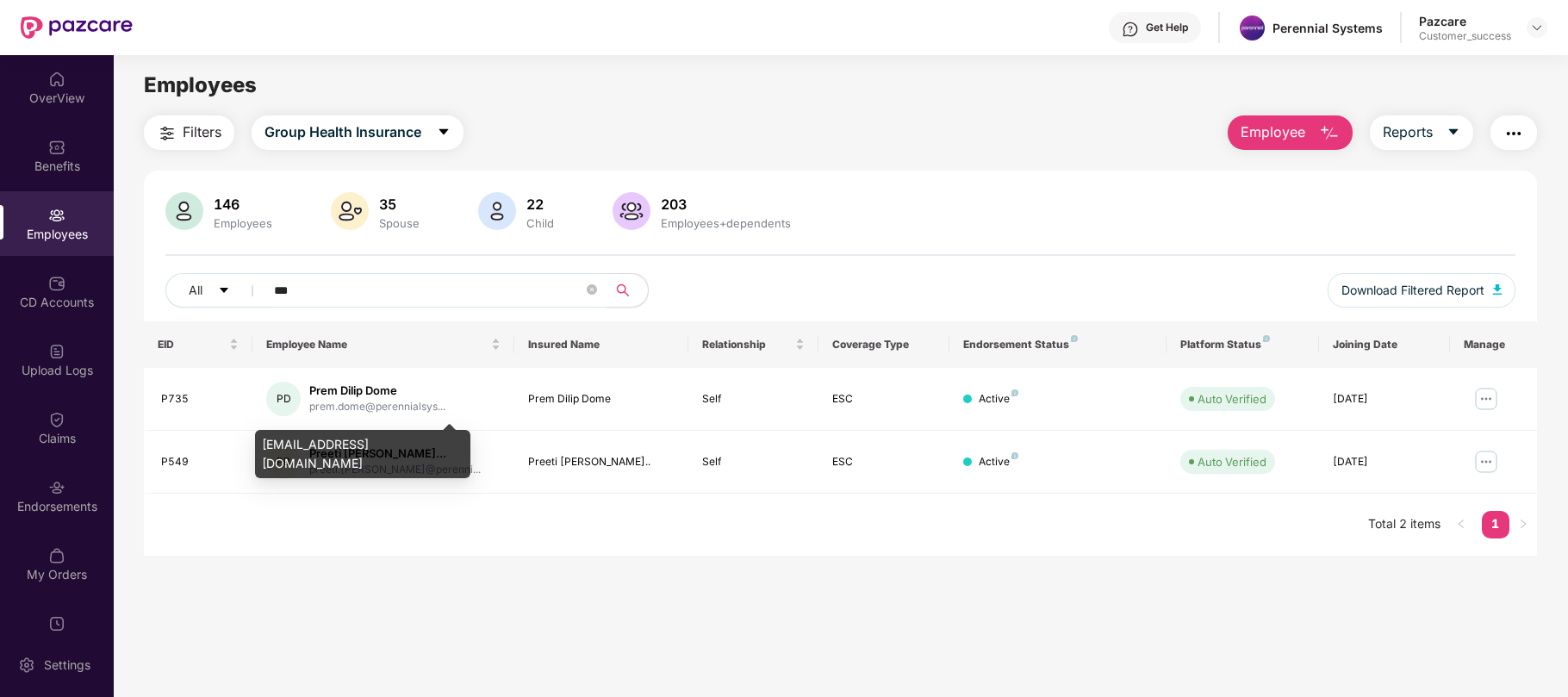
click at [332, 446] on div "prem.dome@perennialsys.com" at bounding box center [362, 454] width 216 height 49
copy div "prem.dome@perennialsys.com"
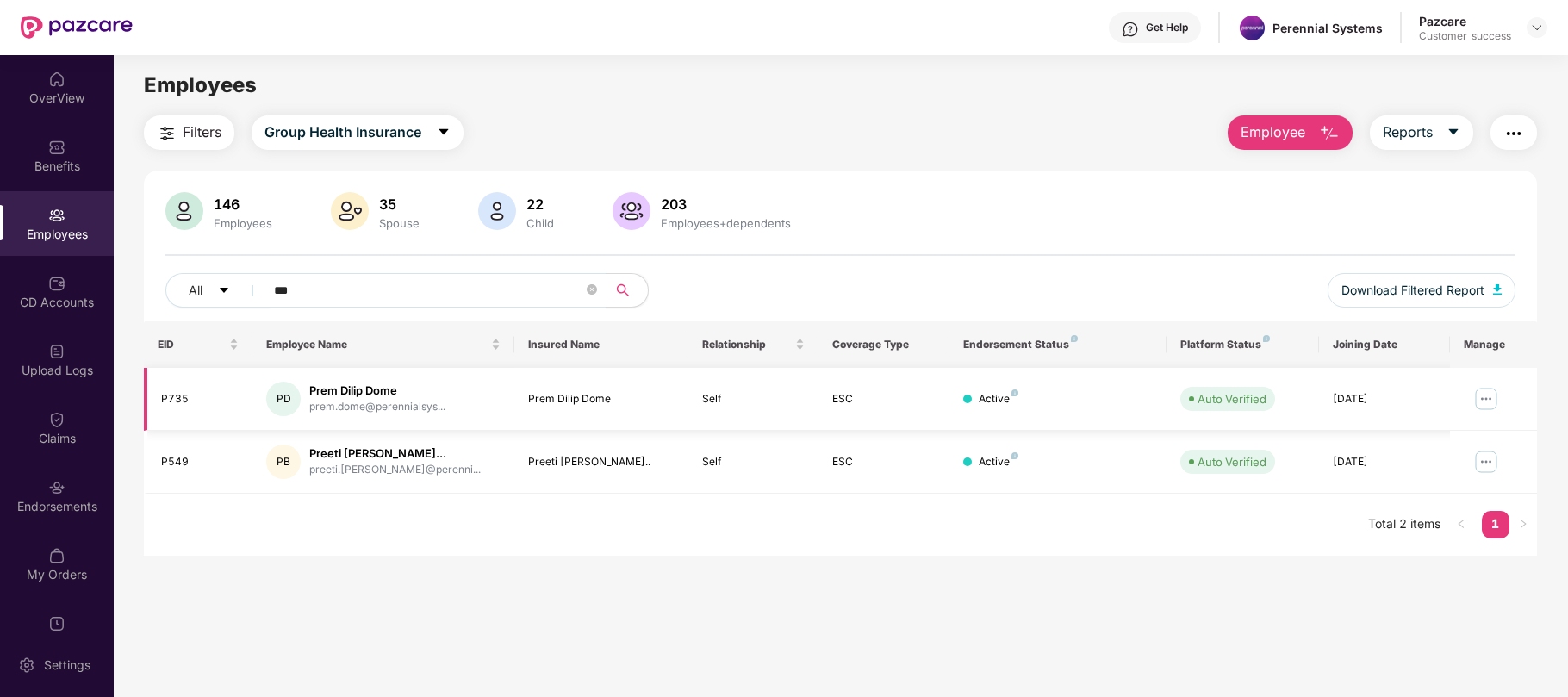
click at [1486, 398] on img at bounding box center [1487, 399] width 28 height 28
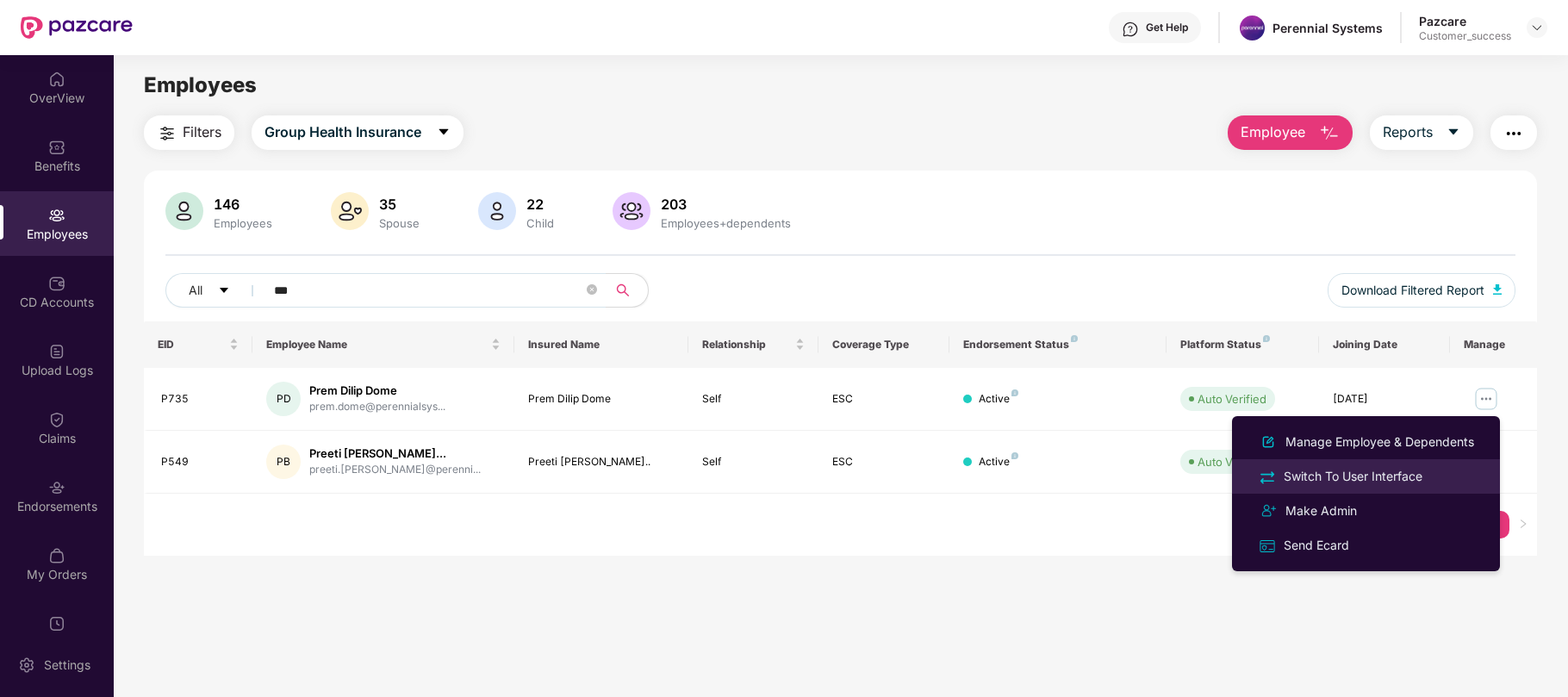
click at [1358, 471] on div "Switch To User Interface" at bounding box center [1353, 477] width 146 height 19
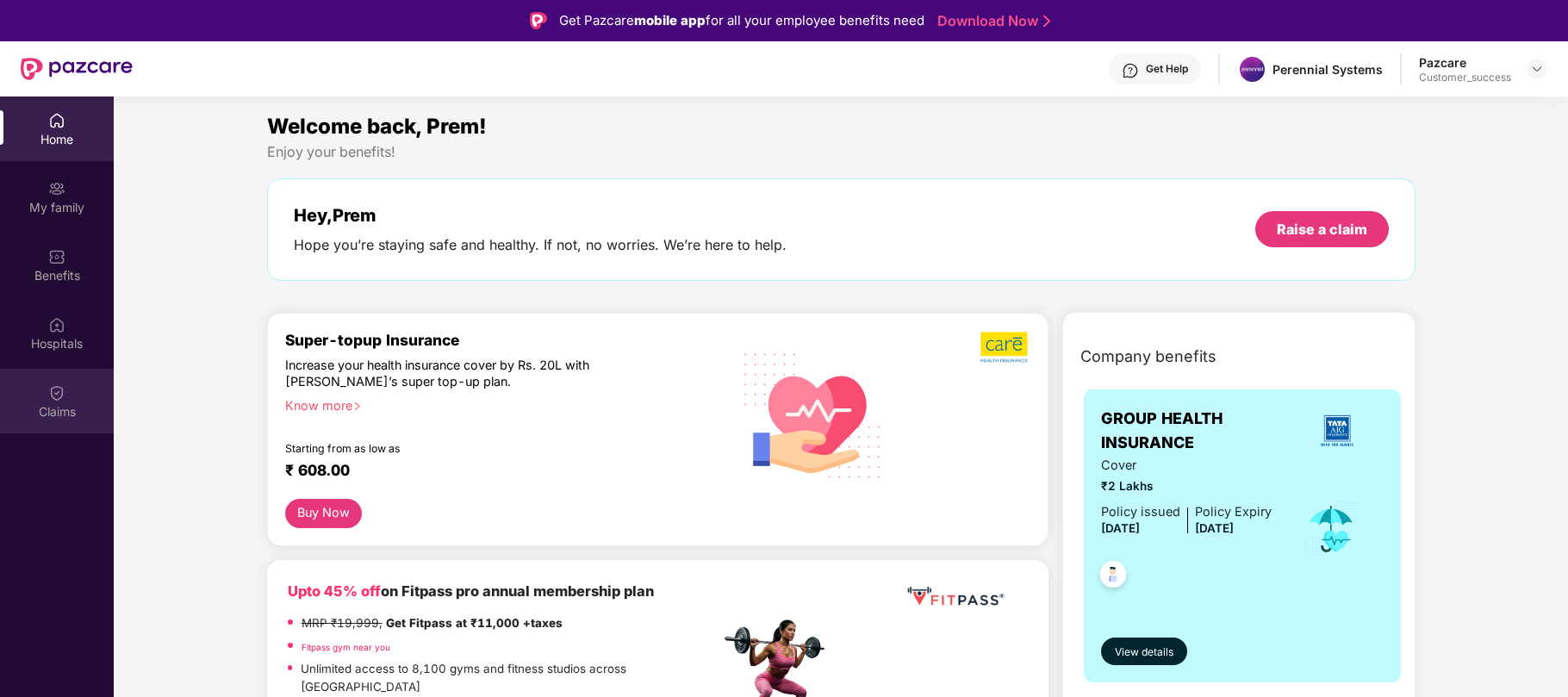
click at [53, 380] on div "Claims" at bounding box center [57, 401] width 114 height 64
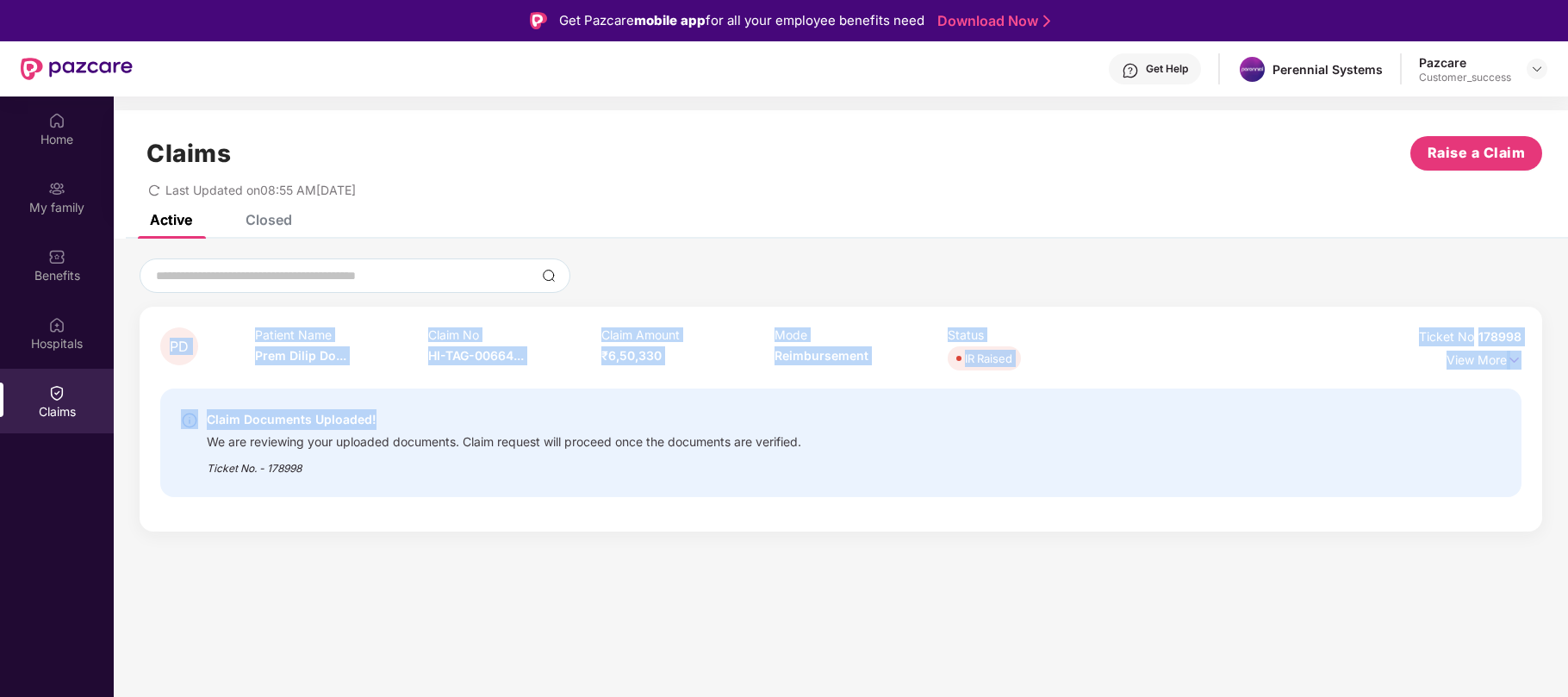
drag, startPoint x: 142, startPoint y: 315, endPoint x: 1222, endPoint y: 396, distance: 1083.0
click at [1222, 396] on div "PD Patient Name Prem Dilip Do... Claim No HI-TAG-00664... Claim Amount ₹6,50,33…" at bounding box center [841, 419] width 1403 height 225
click at [1222, 396] on div "Claim Documents Uploaded! We are reviewing your uploaded documents. Claim reque…" at bounding box center [841, 443] width 1362 height 108
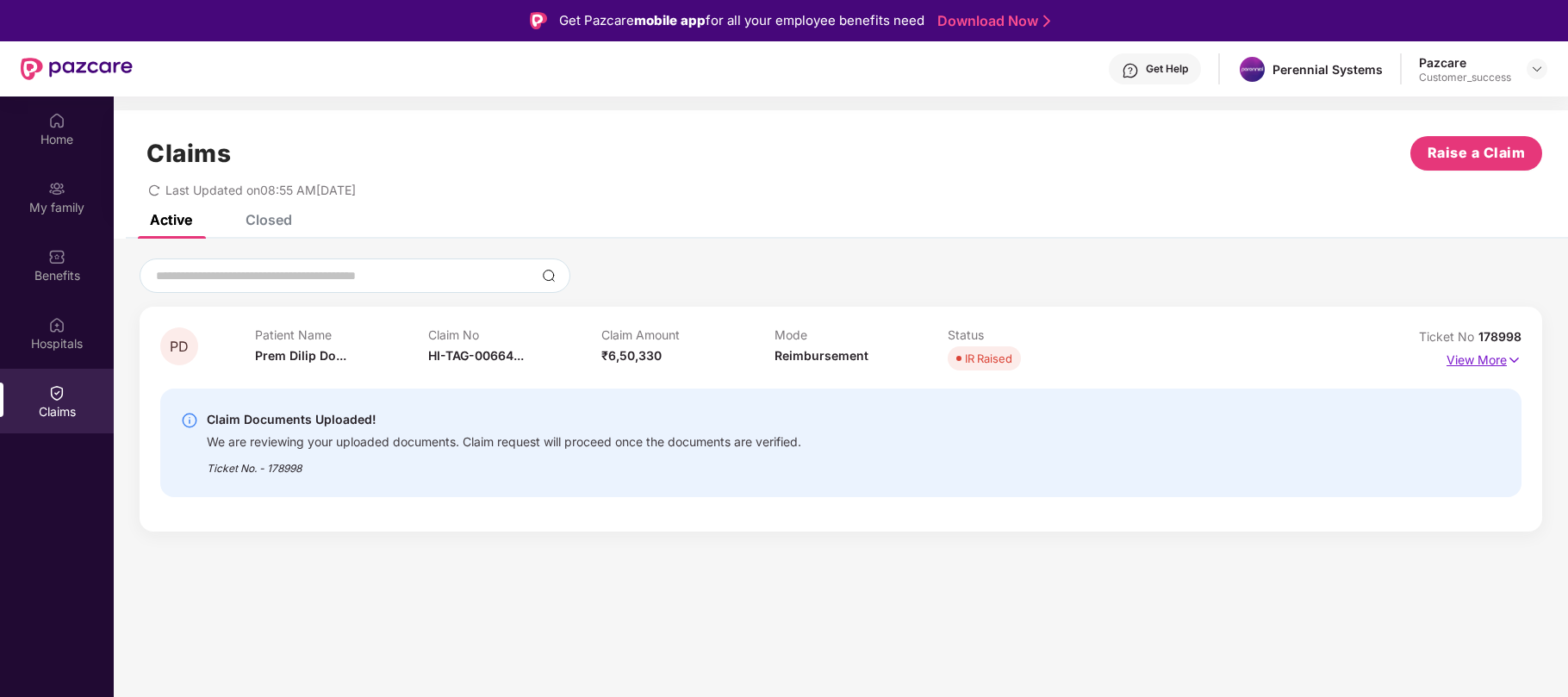
click at [1510, 365] on img at bounding box center [1515, 360] width 15 height 19
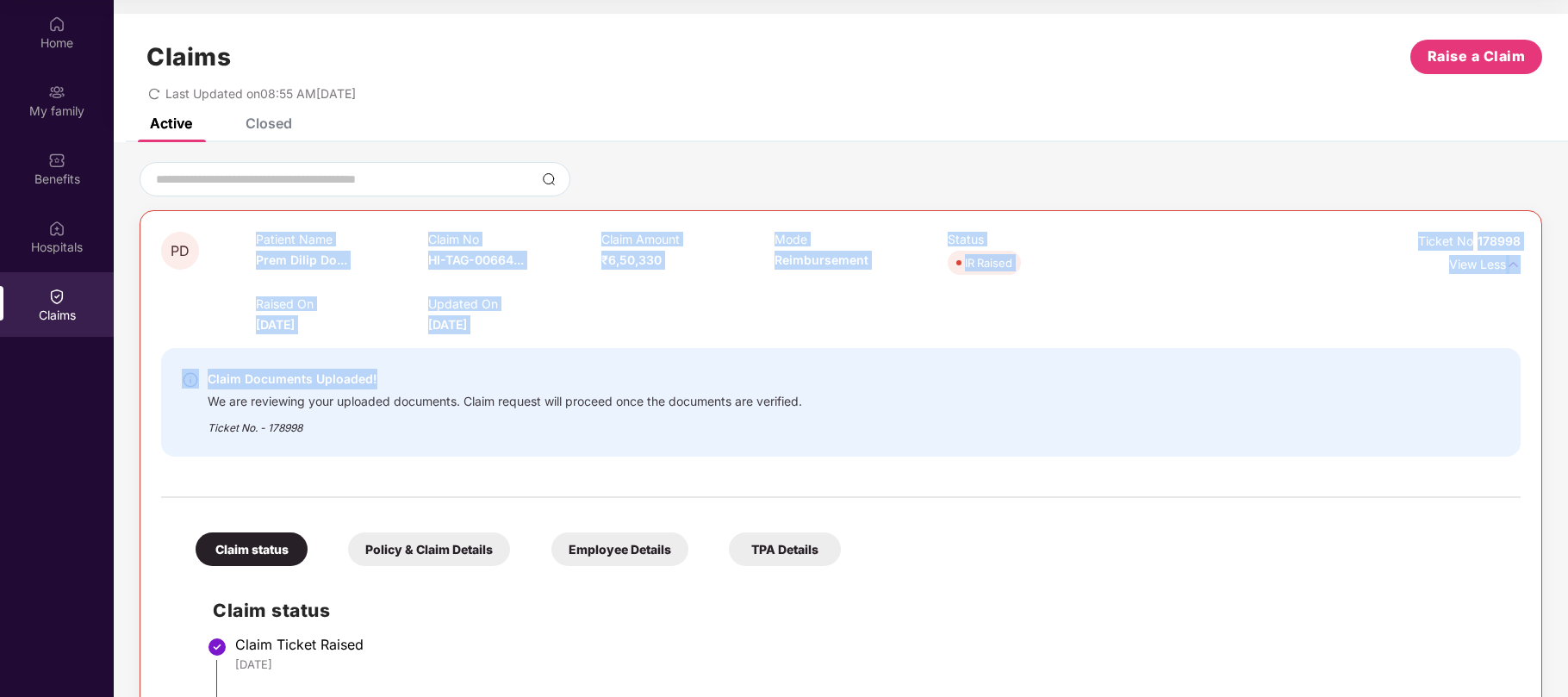
drag, startPoint x: 231, startPoint y: 252, endPoint x: 657, endPoint y: 345, distance: 436.0
click at [657, 345] on div "PD Patient Name Prem Dilip Do... Claim No HI-TAG-00664... Claim Amount ₹6,50,33…" at bounding box center [841, 616] width 1360 height 769
click at [657, 345] on div "Claim Documents Uploaded! We are reviewing your uploaded documents. Claim reque…" at bounding box center [841, 403] width 1360 height 136
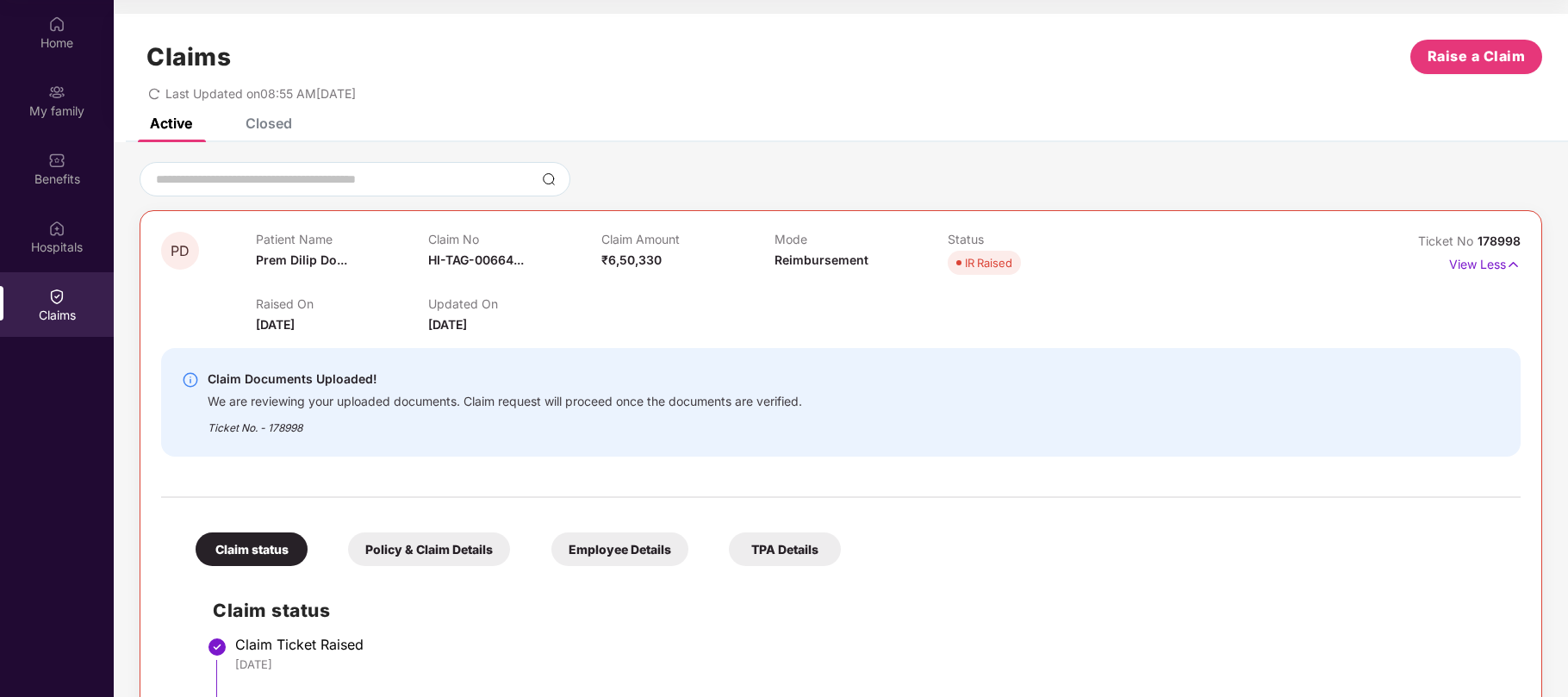
scroll to position [2, 0]
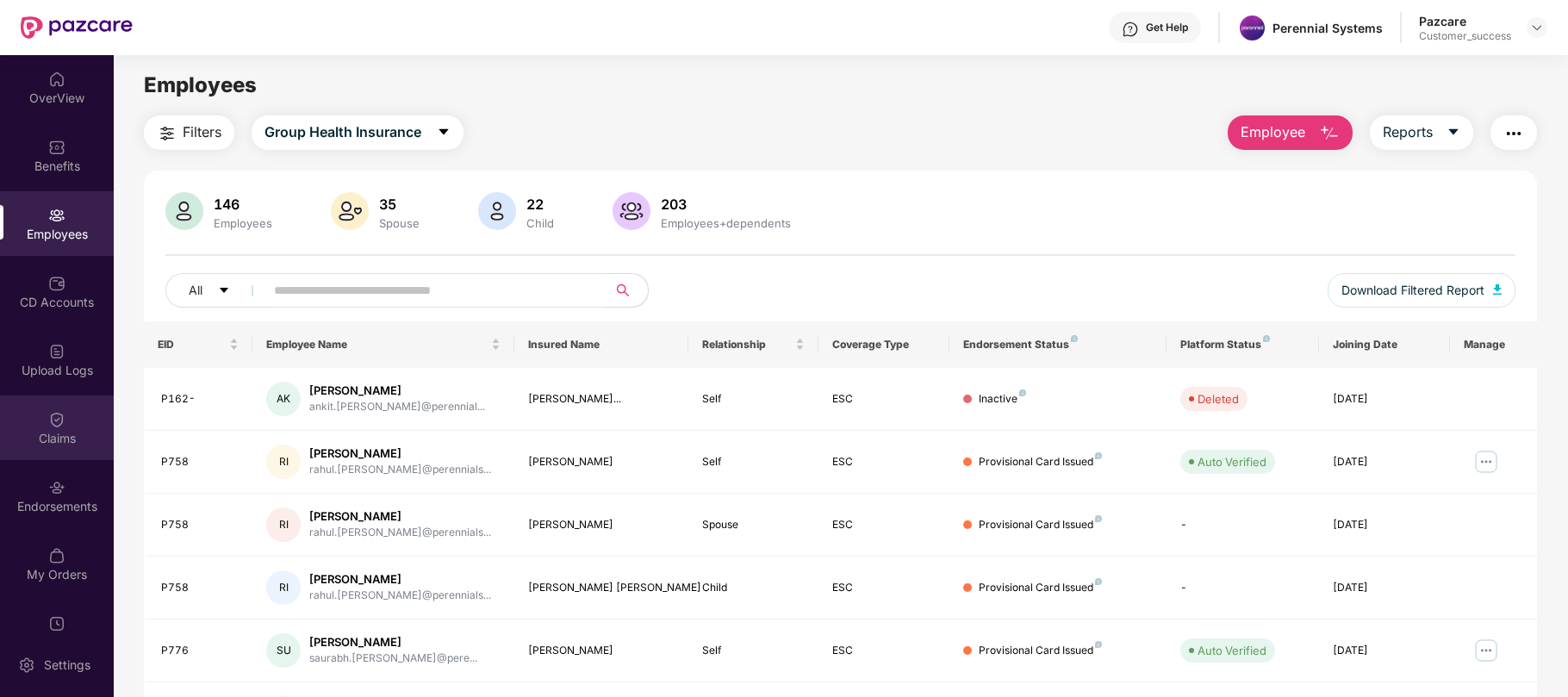
click at [72, 422] on div "Claims" at bounding box center [57, 427] width 114 height 64
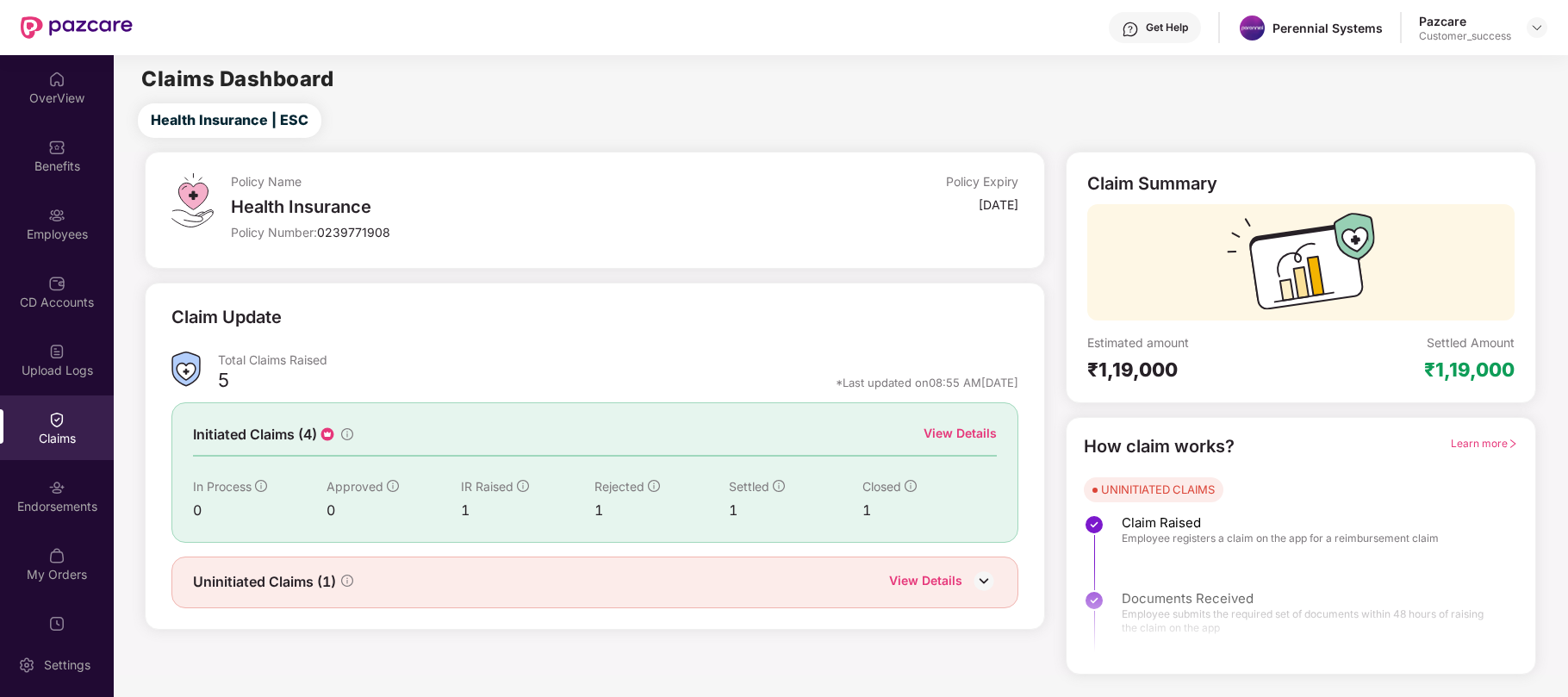
click at [986, 583] on img at bounding box center [984, 581] width 26 height 26
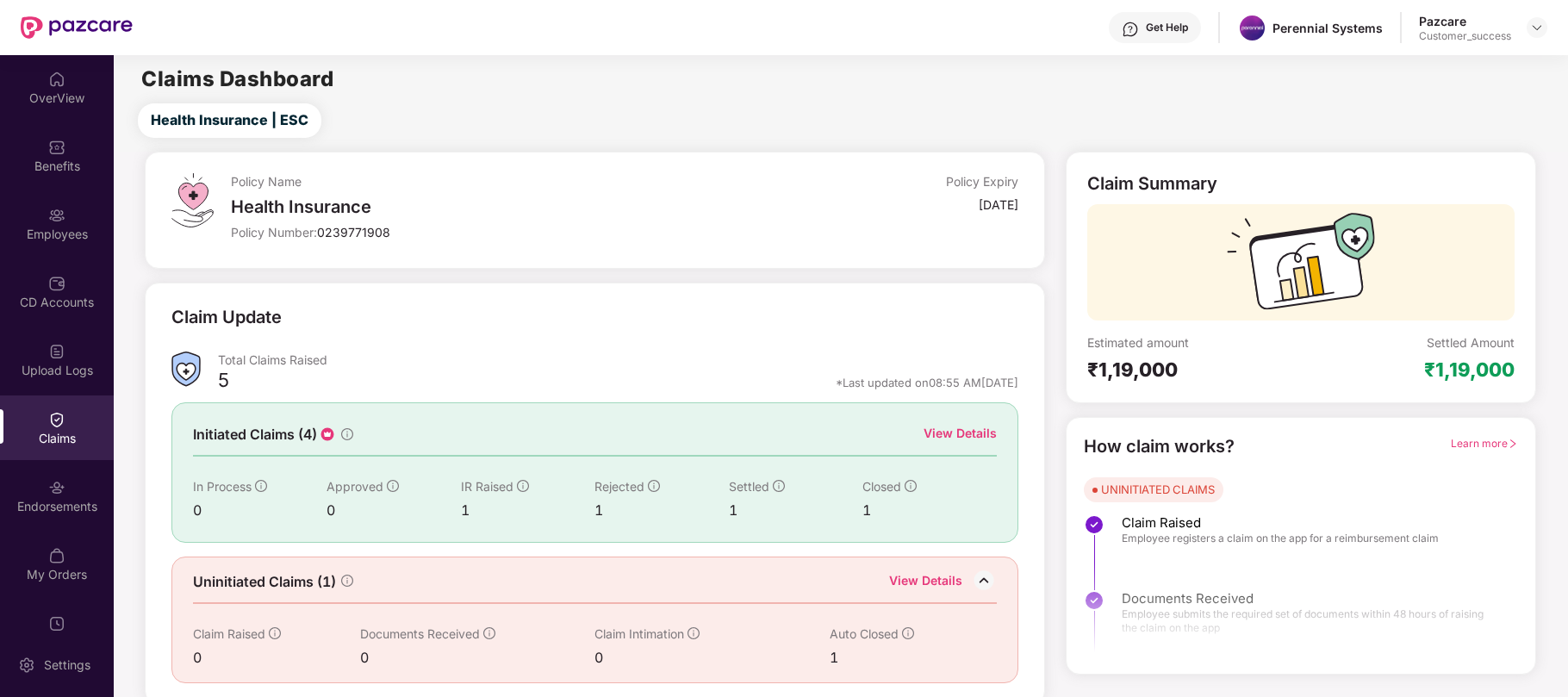
click at [742, 487] on span "Settled" at bounding box center [749, 487] width 40 height 15
click at [979, 433] on div "View Details" at bounding box center [960, 434] width 73 height 19
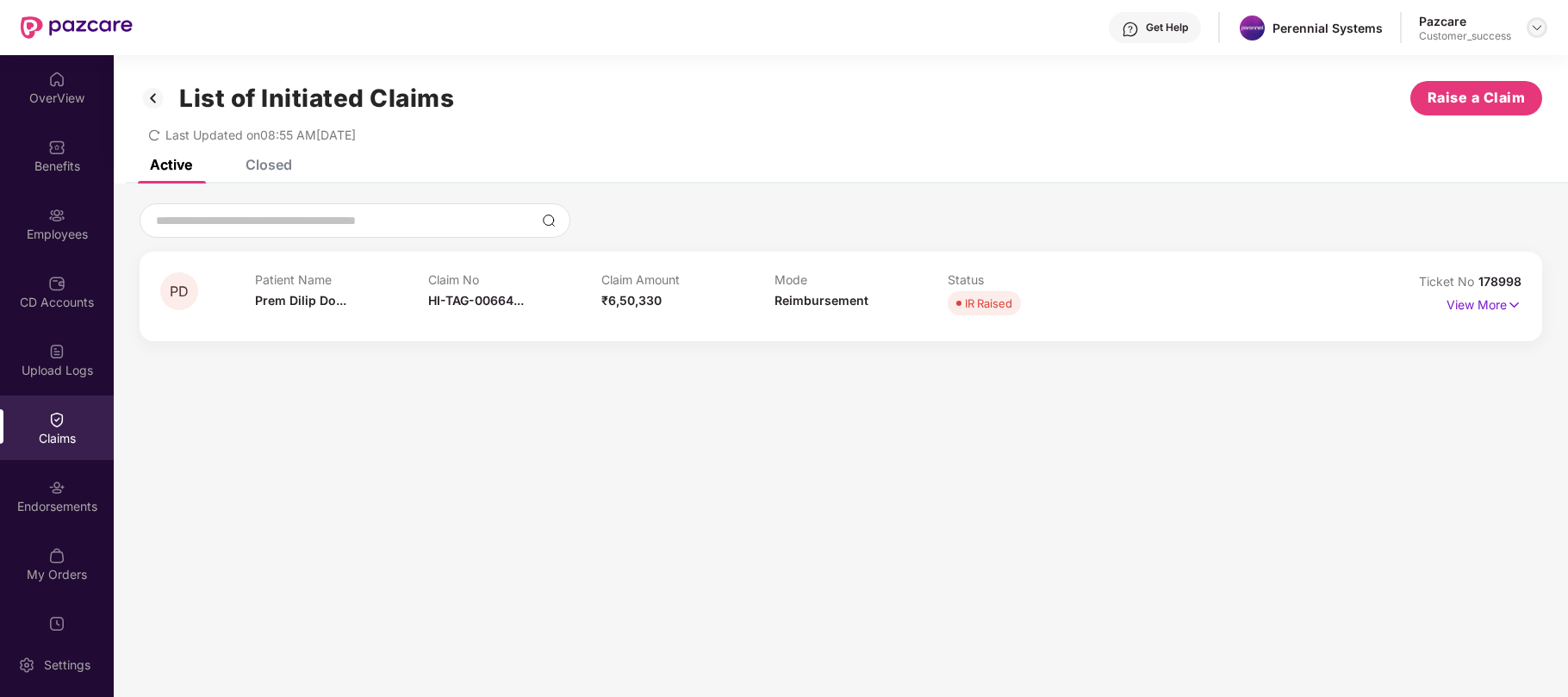
click at [1541, 35] on div at bounding box center [1537, 27] width 21 height 21
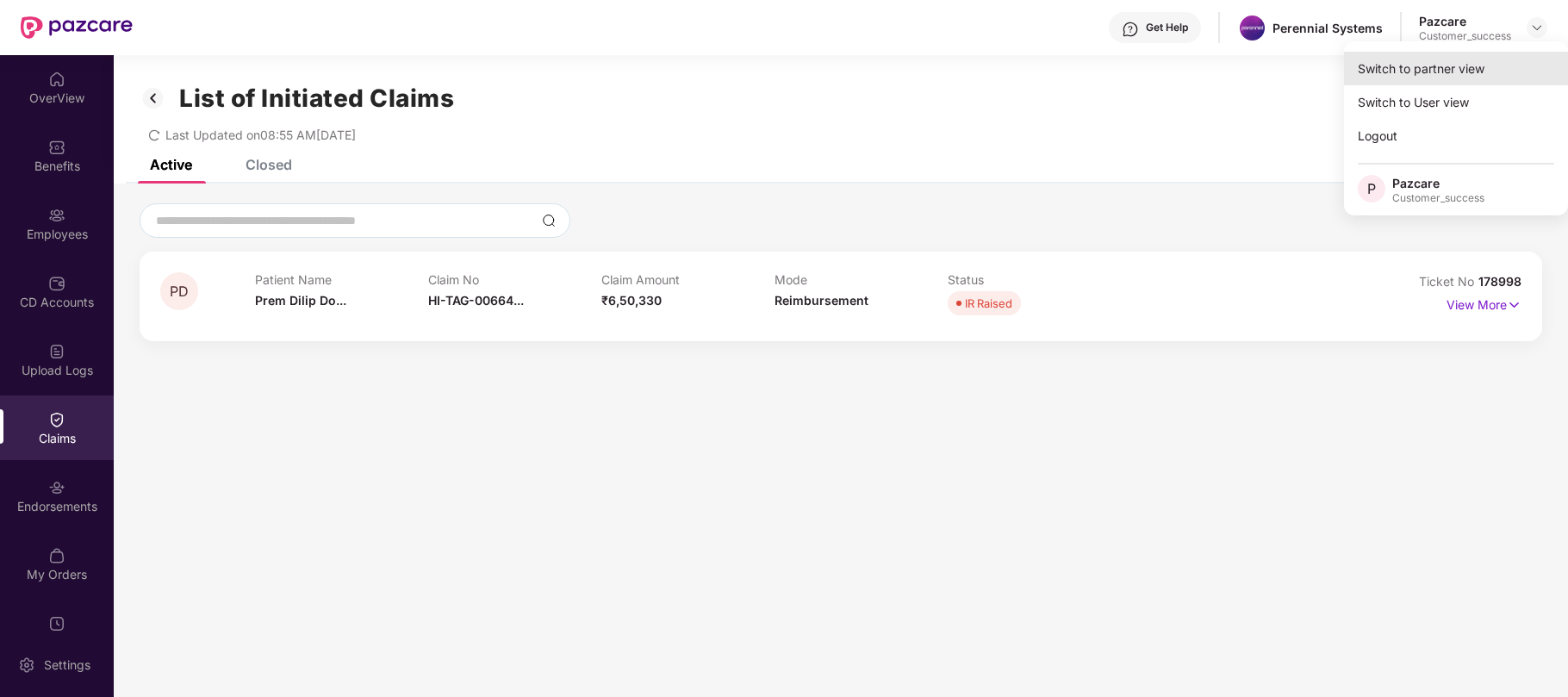
click at [1434, 76] on div "Switch to partner view" at bounding box center [1456, 68] width 224 height 34
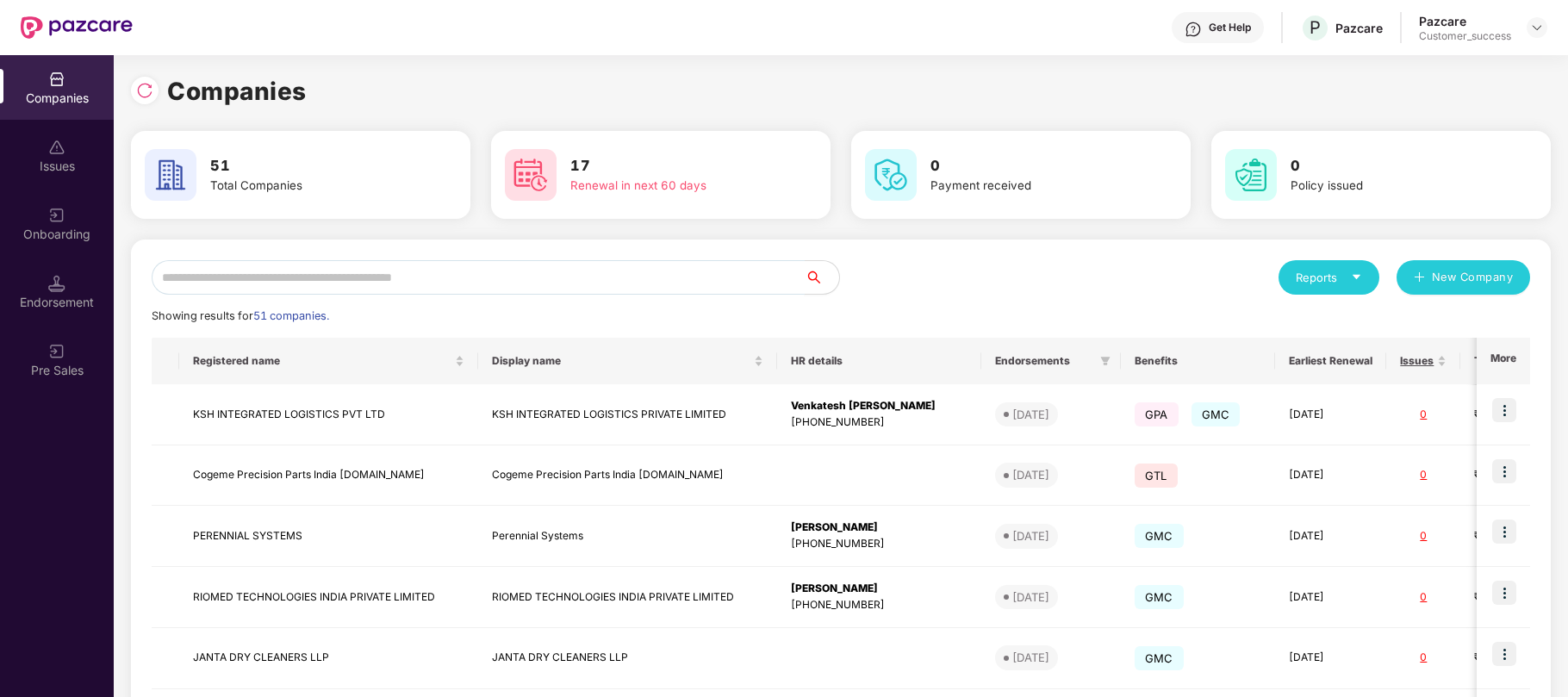
click at [435, 286] on input "text" at bounding box center [477, 277] width 653 height 35
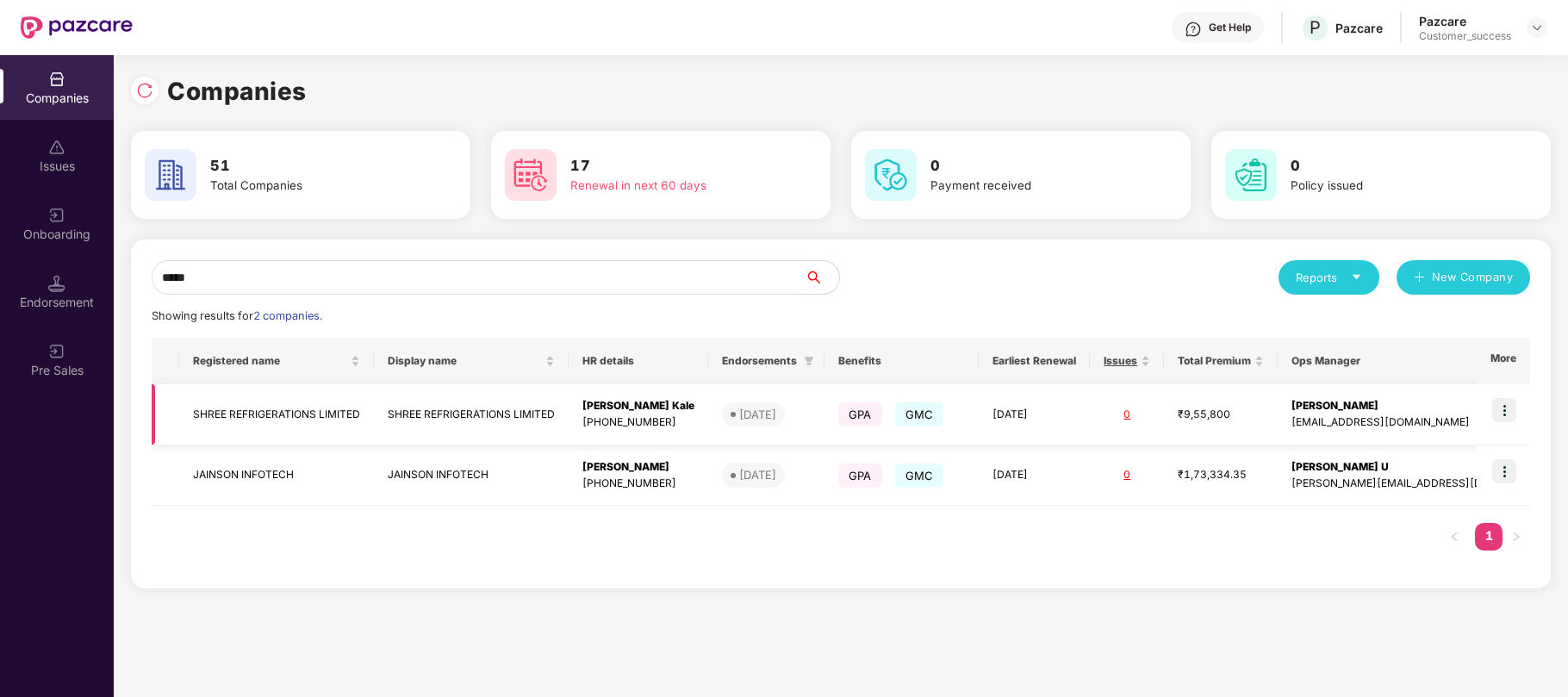
type input "*****"
click at [1506, 411] on img at bounding box center [1504, 410] width 24 height 24
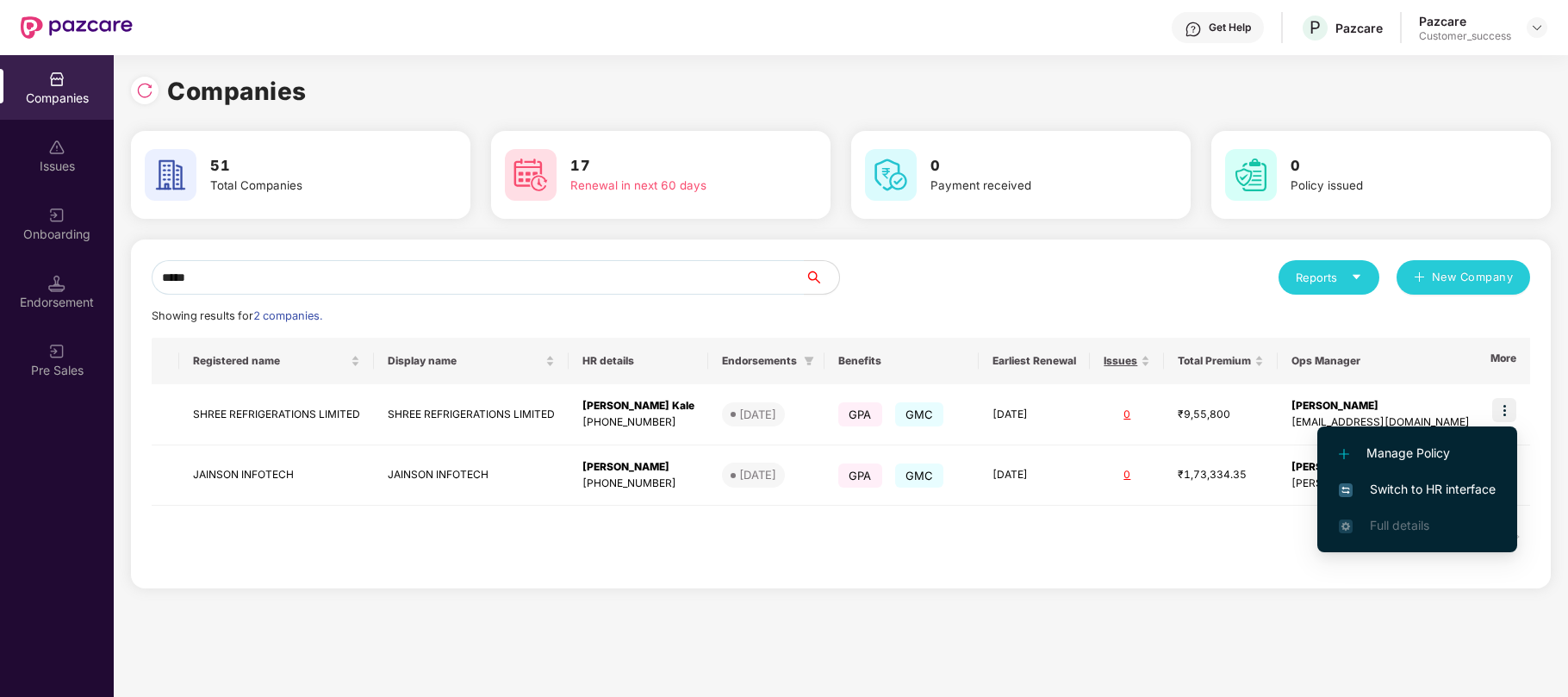
click at [1415, 487] on span "Switch to HR interface" at bounding box center [1418, 490] width 157 height 19
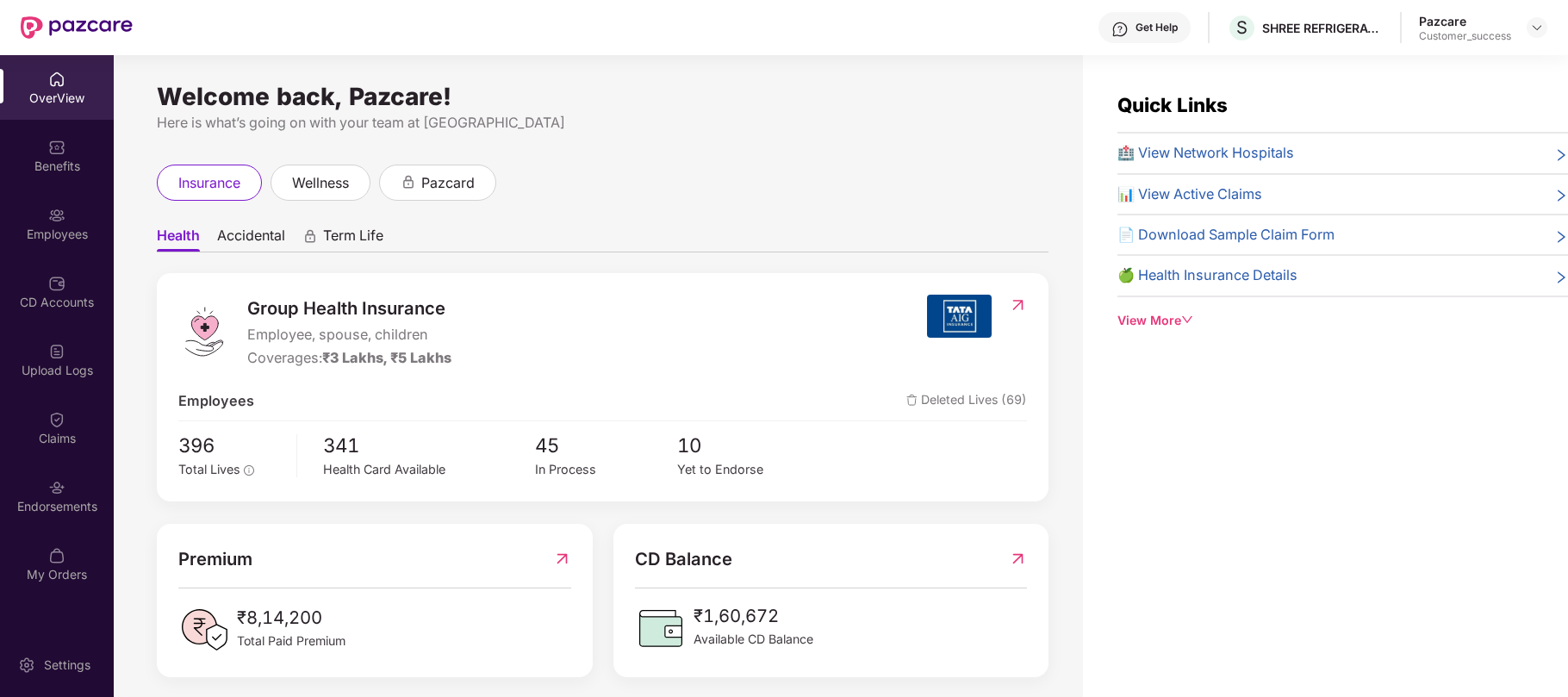
click at [52, 228] on div "Employees" at bounding box center [57, 235] width 114 height 17
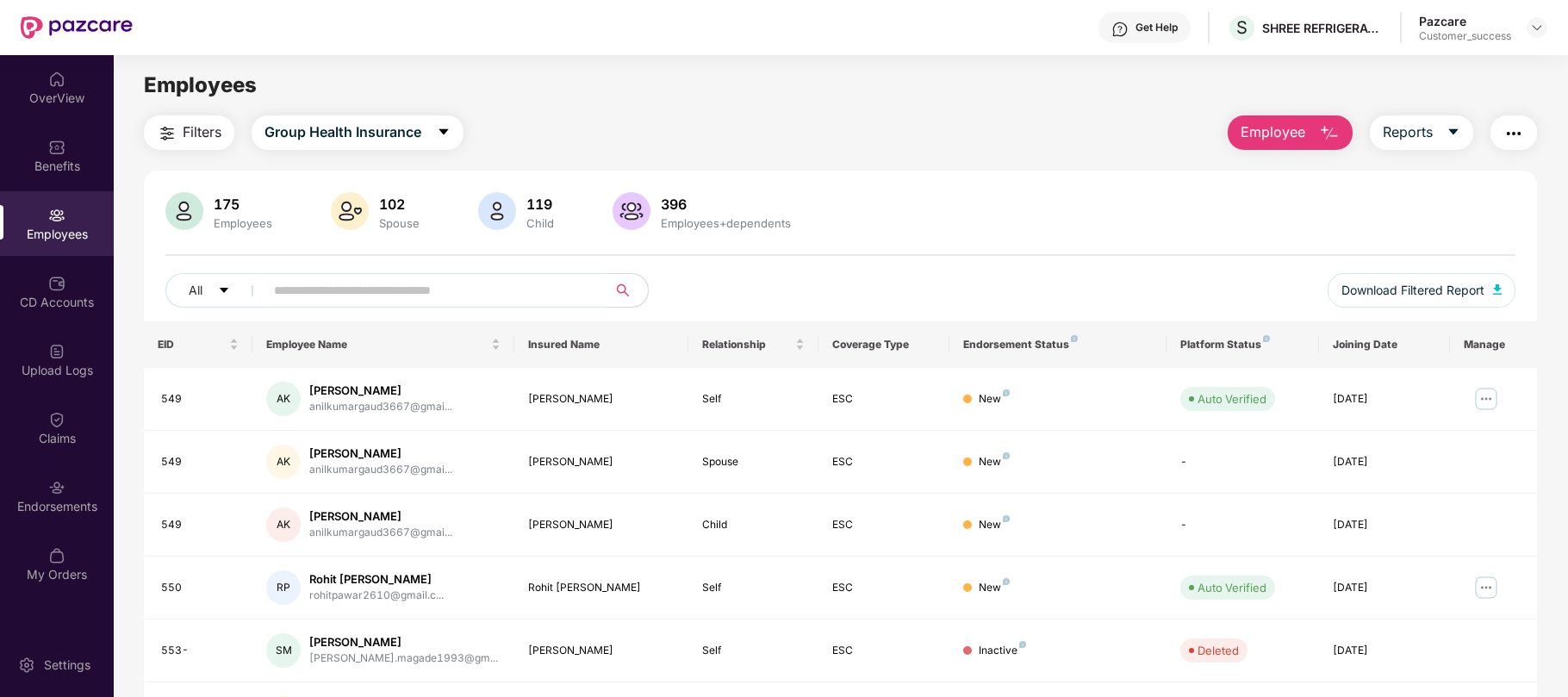
click at [380, 295] on input "text" at bounding box center [428, 291] width 309 height 26
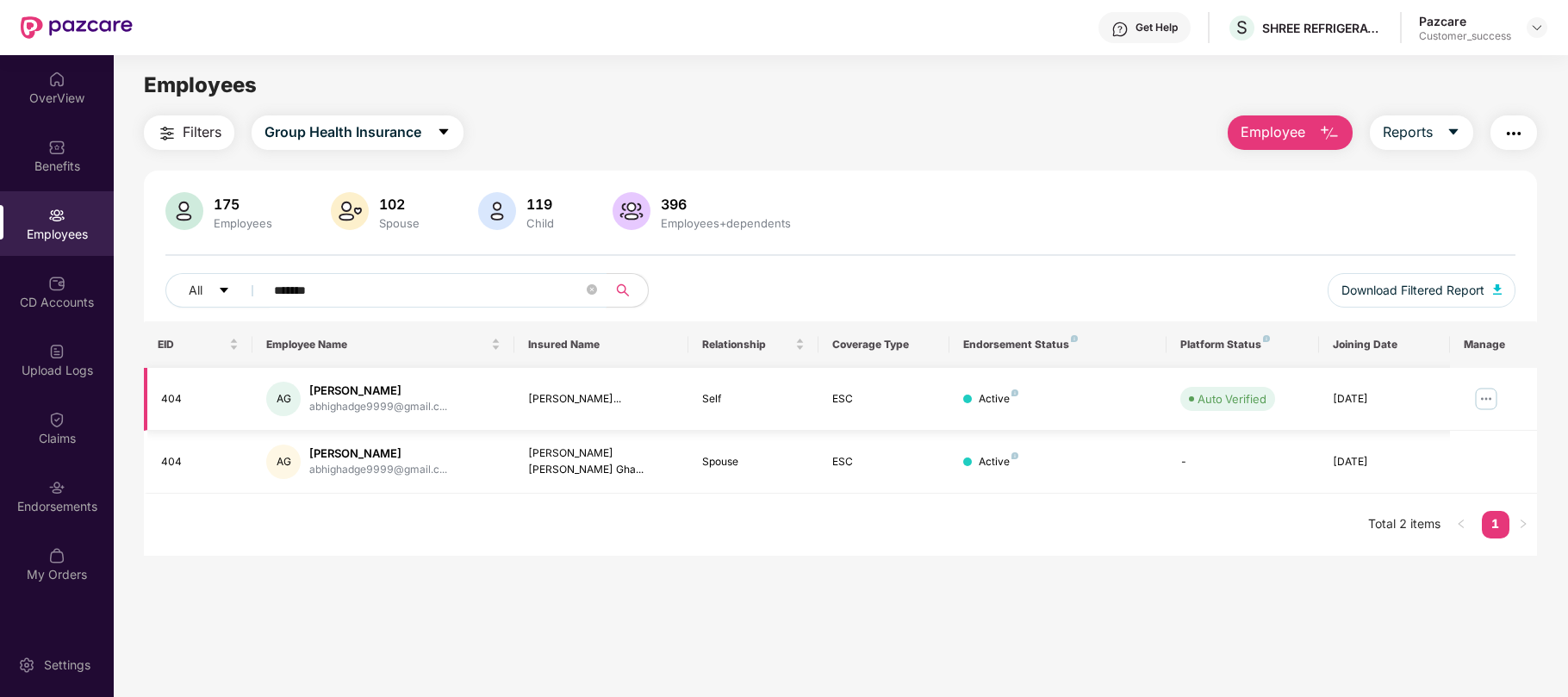
type input "*******"
click at [1480, 398] on img at bounding box center [1487, 399] width 28 height 28
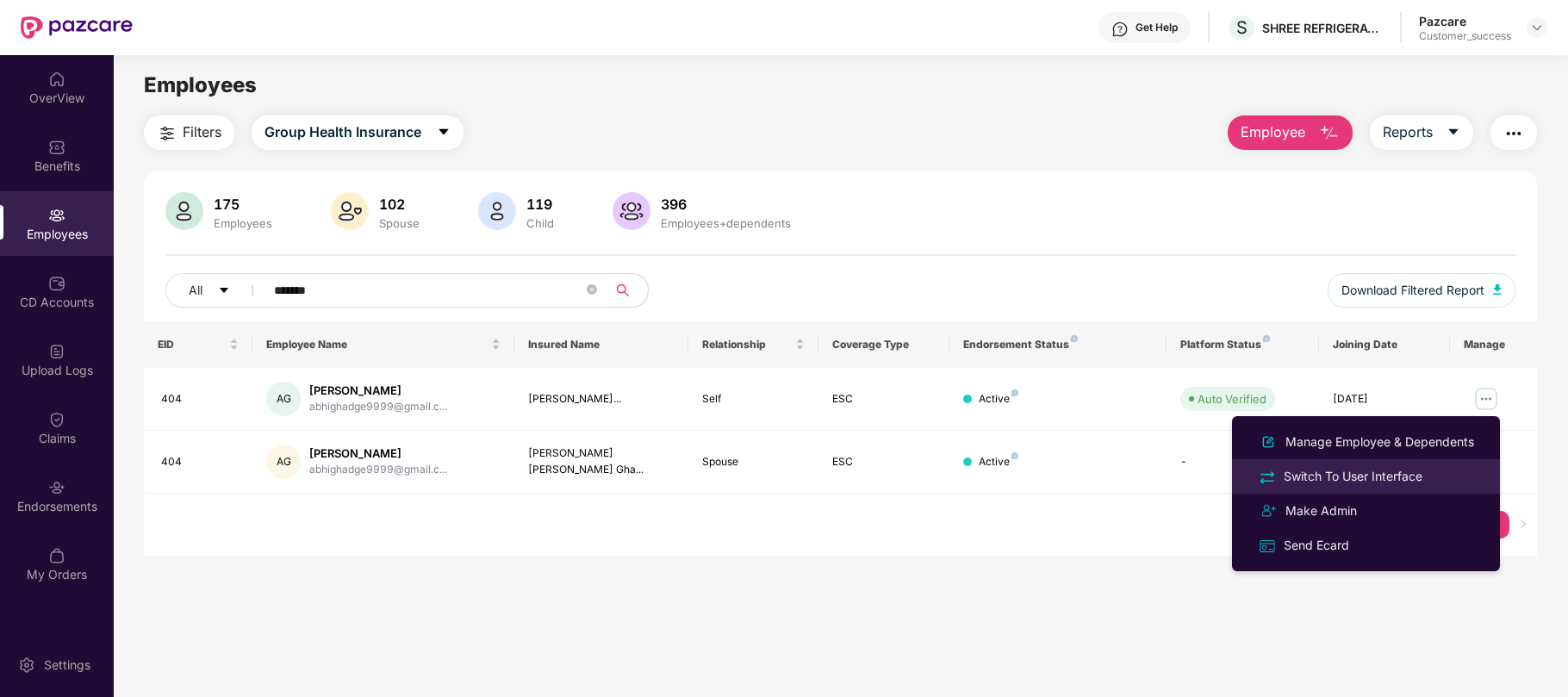
click at [1387, 477] on div "Switch To User Interface" at bounding box center [1353, 477] width 146 height 19
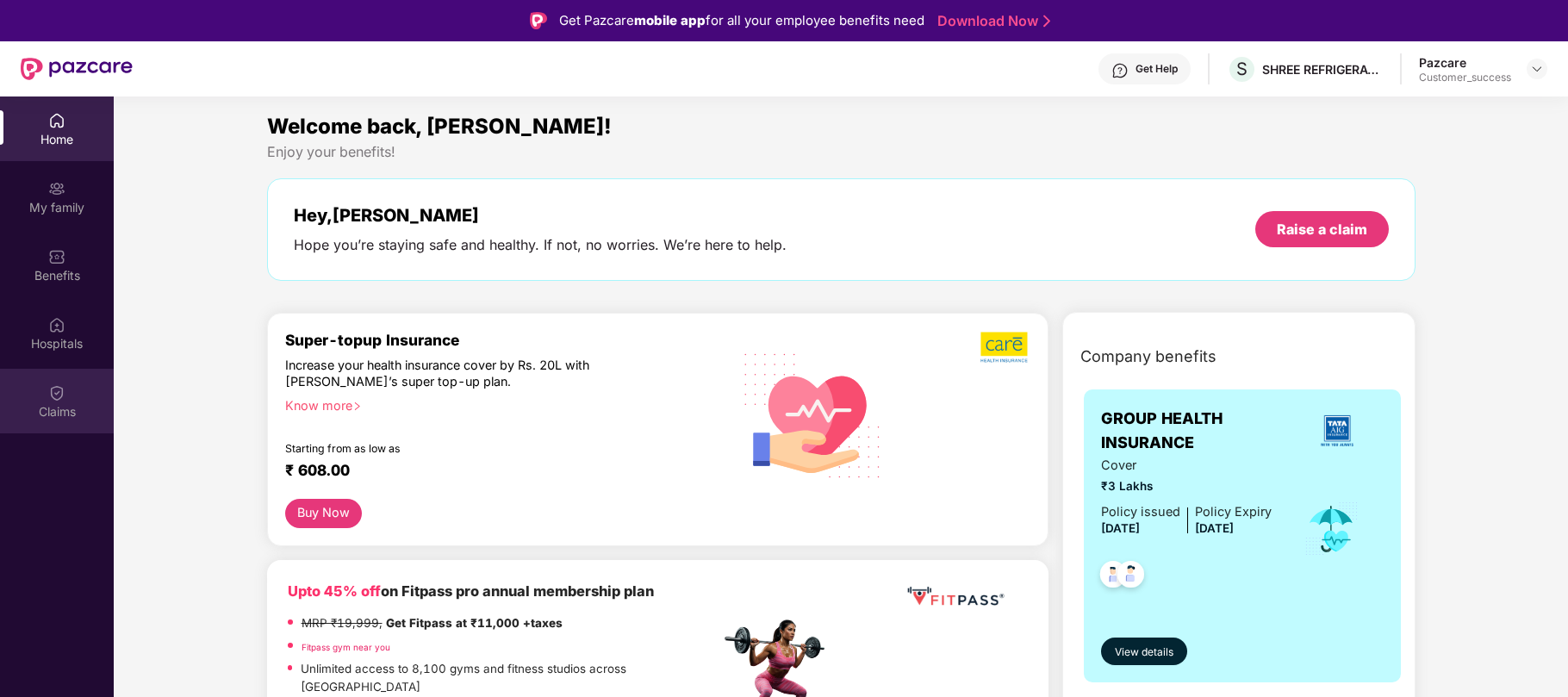
click at [56, 401] on div "Claims" at bounding box center [57, 401] width 114 height 64
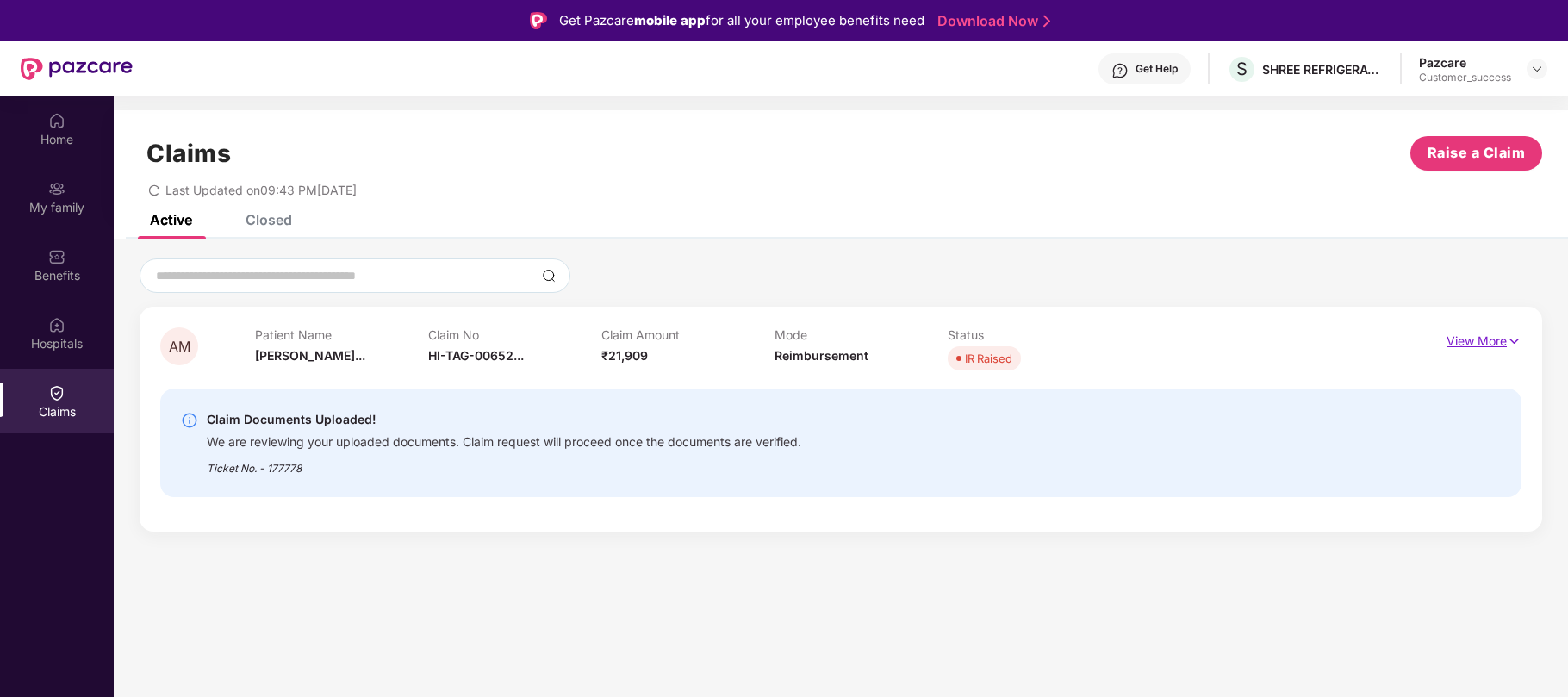
click at [1518, 332] on img at bounding box center [1515, 341] width 15 height 19
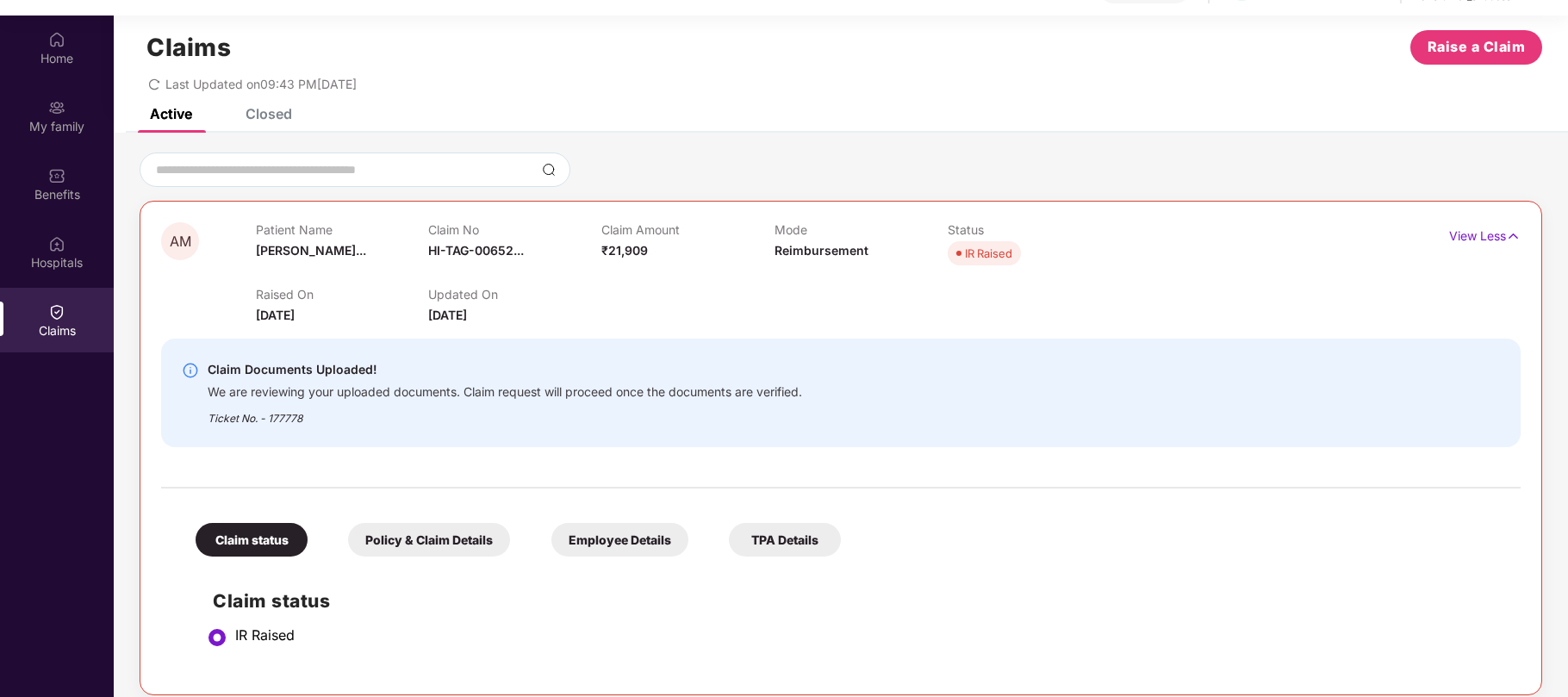
scroll to position [96, 0]
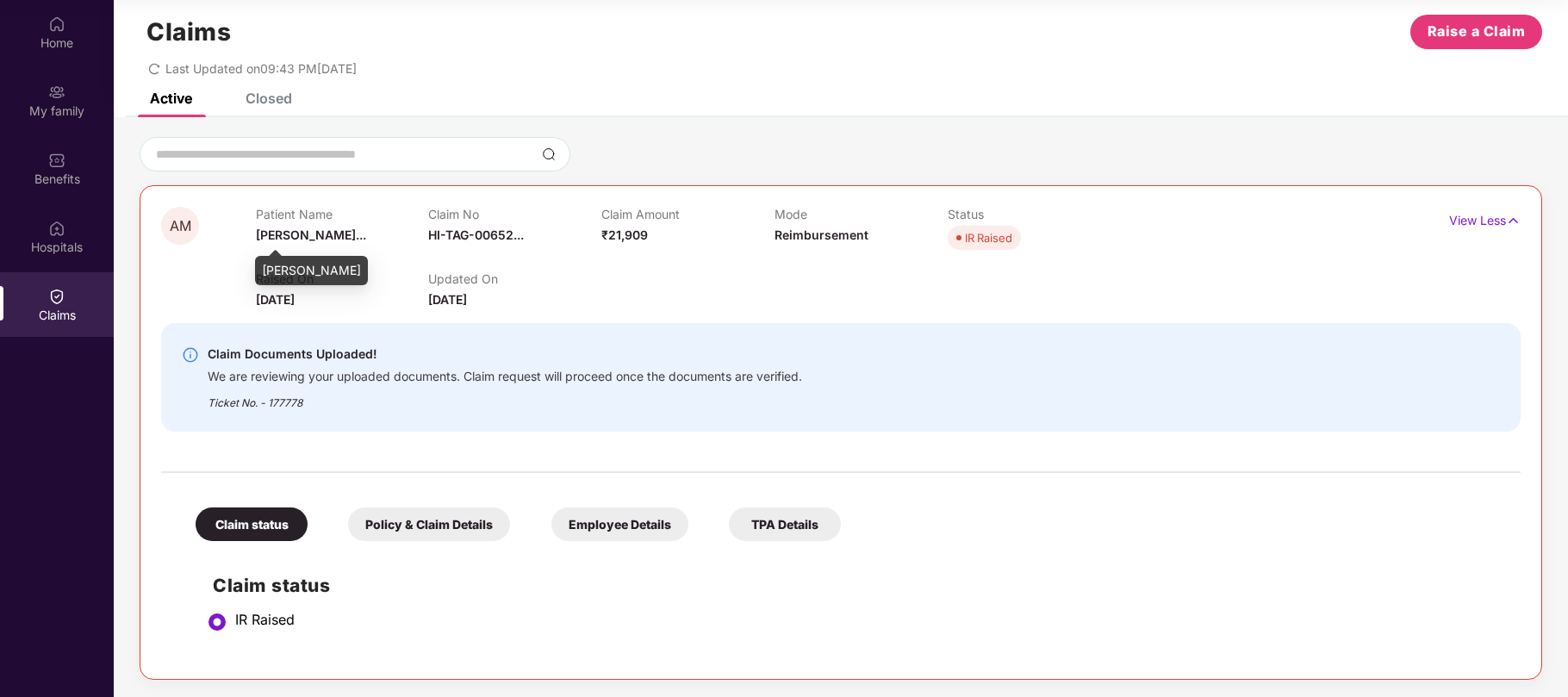
click at [360, 265] on div "Abhijeet Mohan Ghadage" at bounding box center [311, 270] width 113 height 29
copy div "Ghadage"
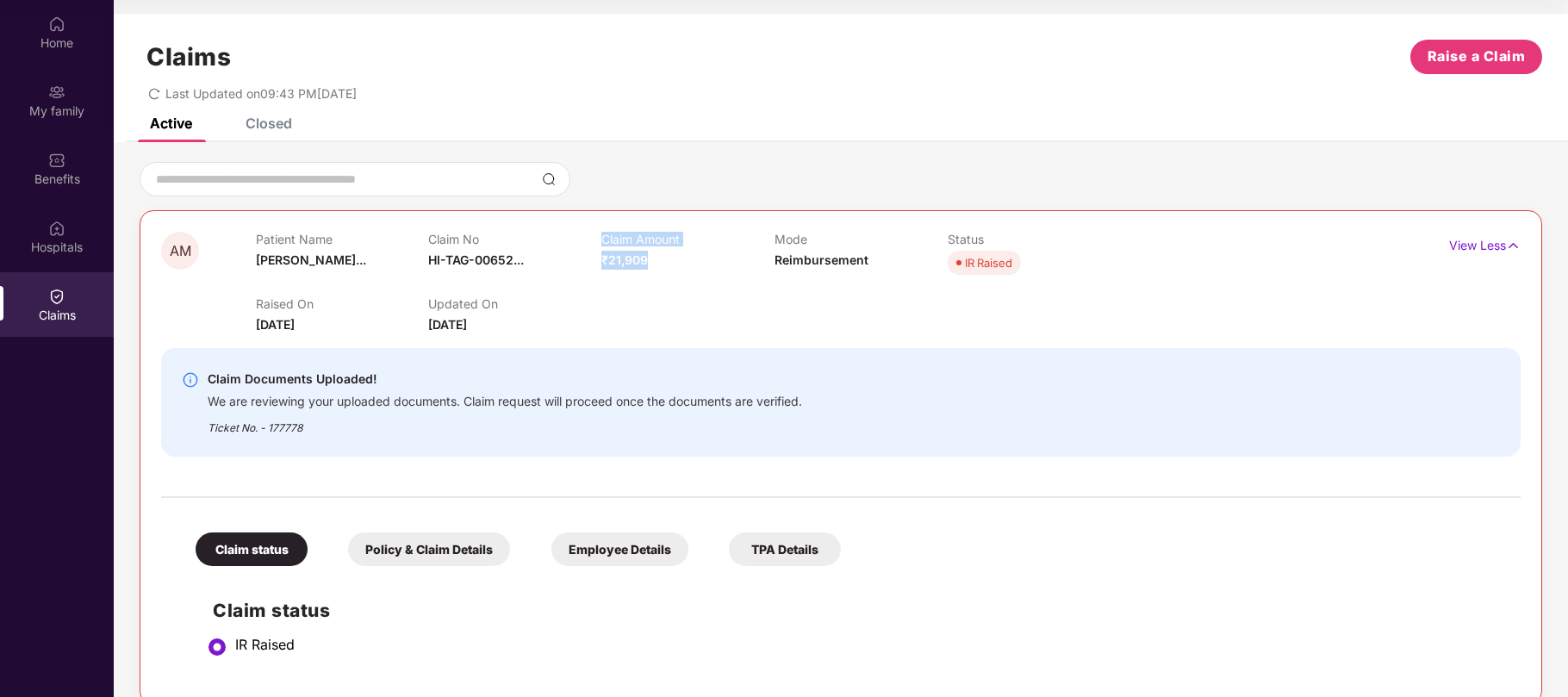
drag, startPoint x: 653, startPoint y: 262, endPoint x: 597, endPoint y: 265, distance: 56.1
click at [597, 265] on div "Patient Name Abhijeet Moha... Claim No HI-TAG-00652... Claim Amount ₹21,909 Mod…" at bounding box center [775, 255] width 1038 height 48
click at [597, 265] on div "Claim No HI-TAG-00652..." at bounding box center [515, 255] width 173 height 48
click at [780, 557] on div "TPA Details" at bounding box center [785, 549] width 112 height 34
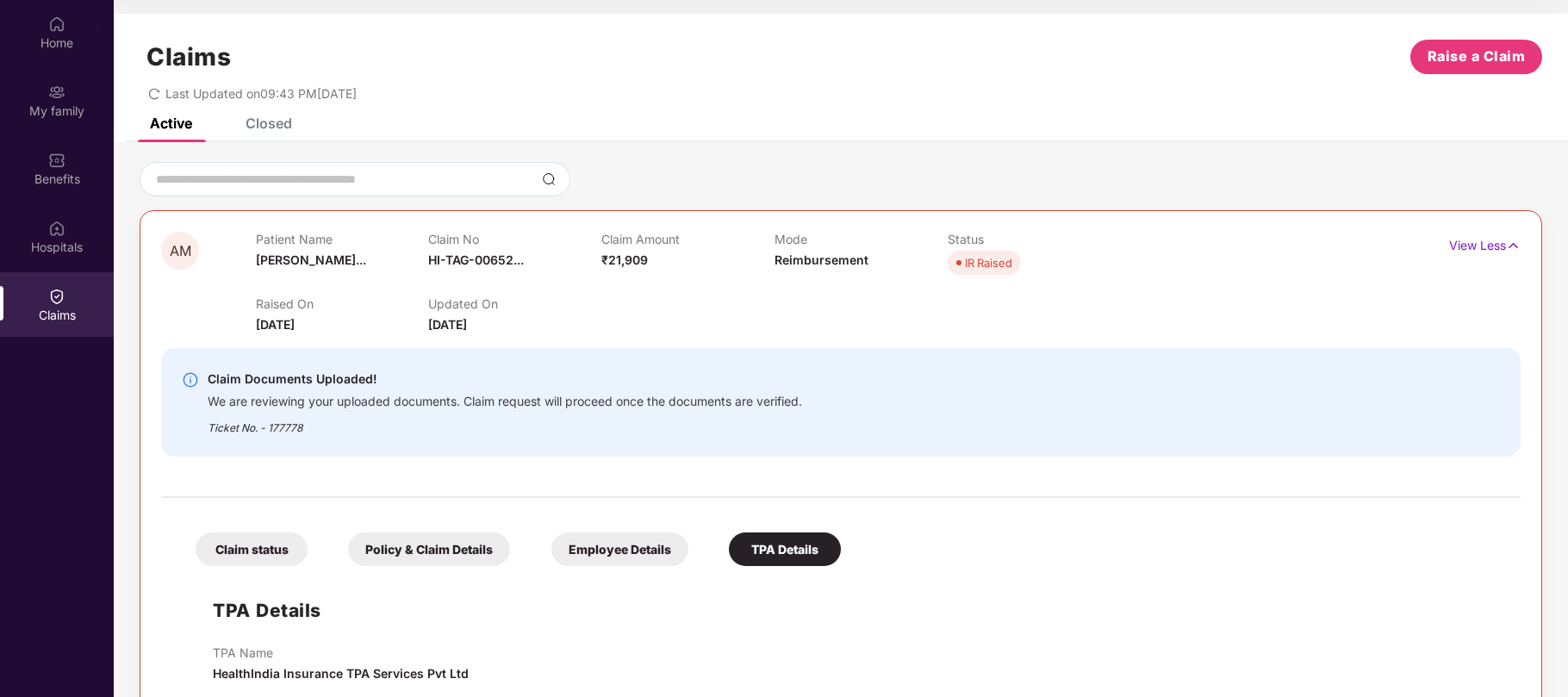
click at [256, 546] on div "Claim status" at bounding box center [251, 549] width 112 height 34
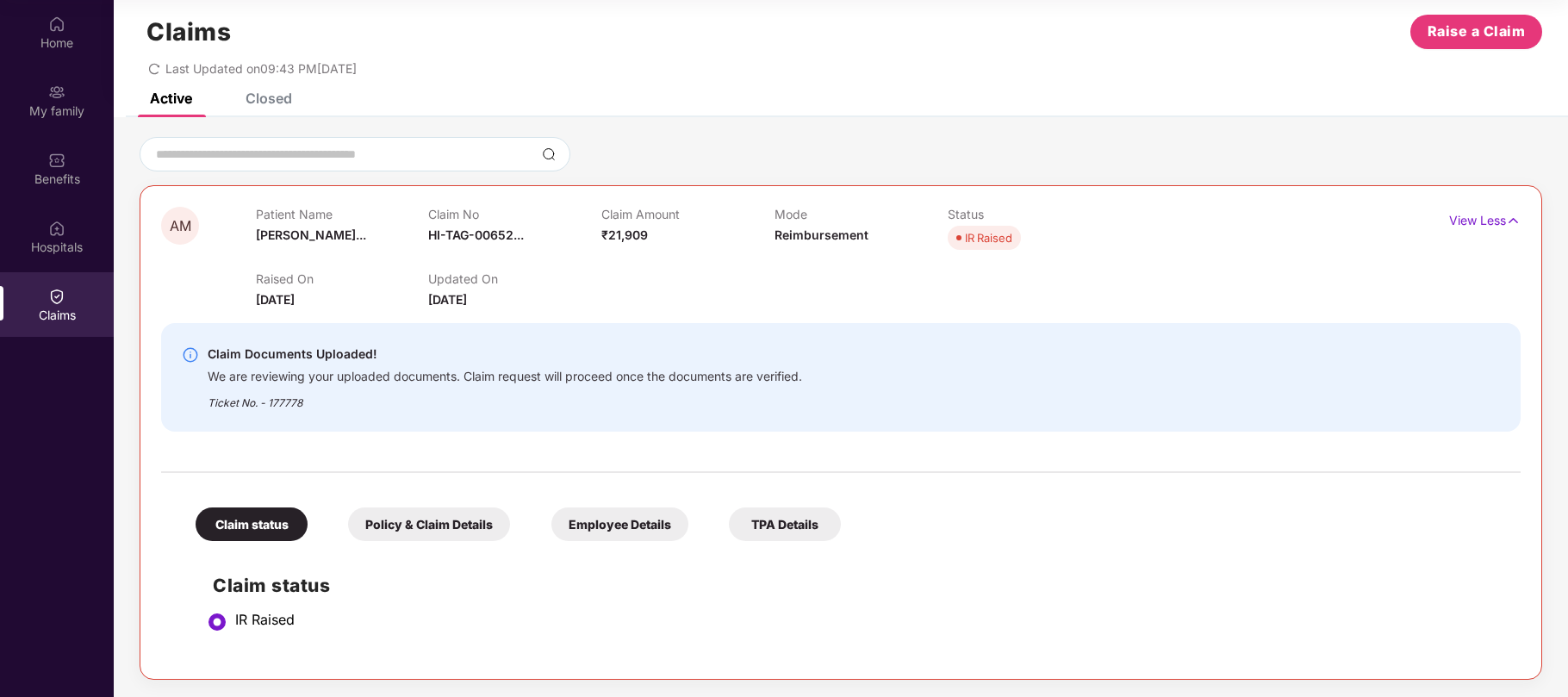
scroll to position [26, 0]
